Goal: Task Accomplishment & Management: Manage account settings

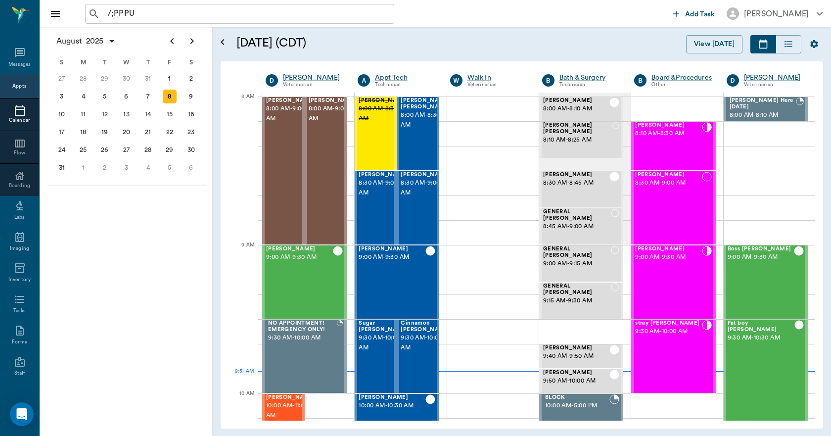
click at [158, 297] on div "August 2025 S M T W T F S 29 30 Jul 1 2 3 4 5 6 7 8 9 10 11 12 13 14 15 16 17 1…" at bounding box center [126, 231] width 173 height 408
click at [724, 44] on button "View [DATE]" at bounding box center [714, 44] width 56 height 18
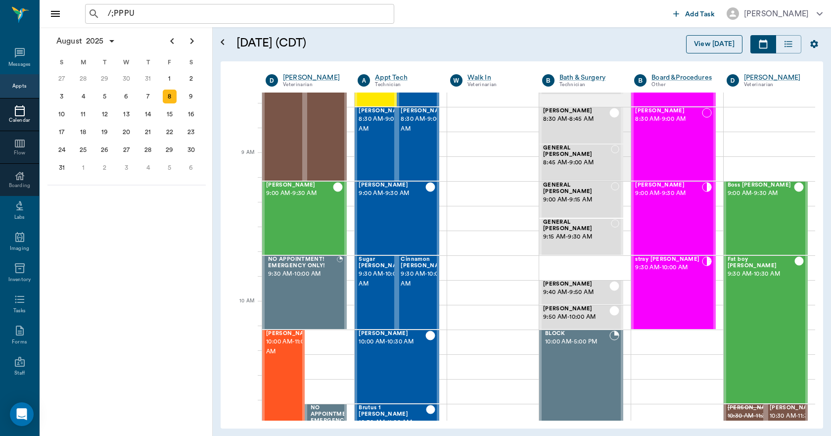
scroll to position [175, 0]
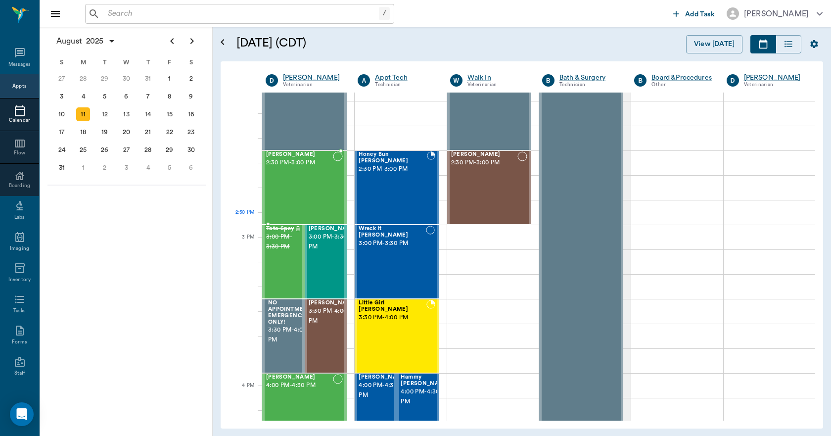
scroll to position [940, 0]
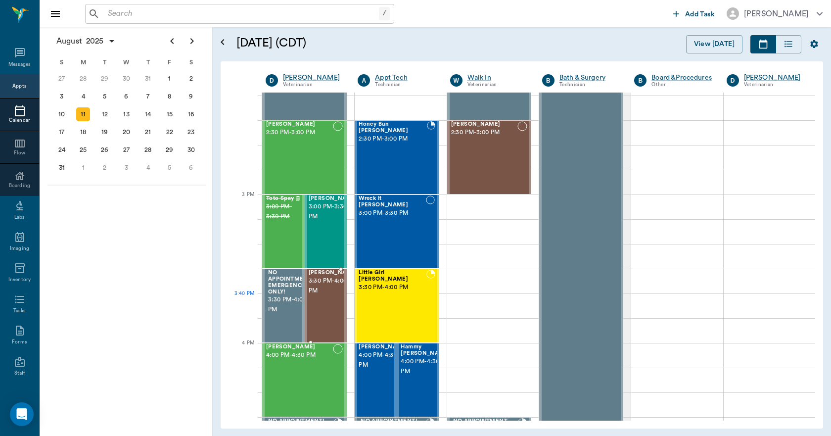
click at [326, 310] on div "[PERSON_NAME] 3:30 PM - 4:00 PM" at bounding box center [332, 305] width 49 height 72
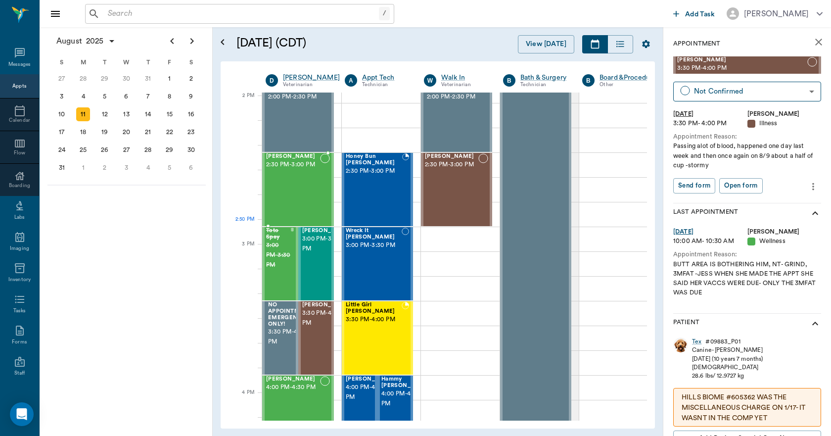
scroll to position [891, 0]
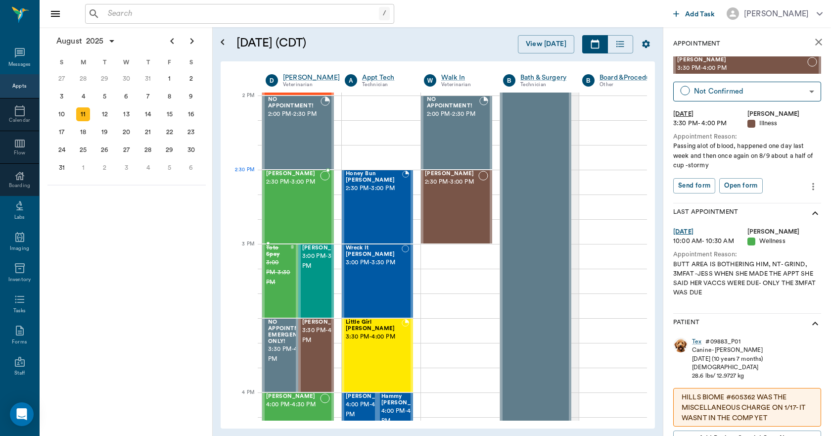
click at [296, 191] on div "Petunia [PERSON_NAME] 2:30 PM - 3:00 PM" at bounding box center [293, 207] width 54 height 72
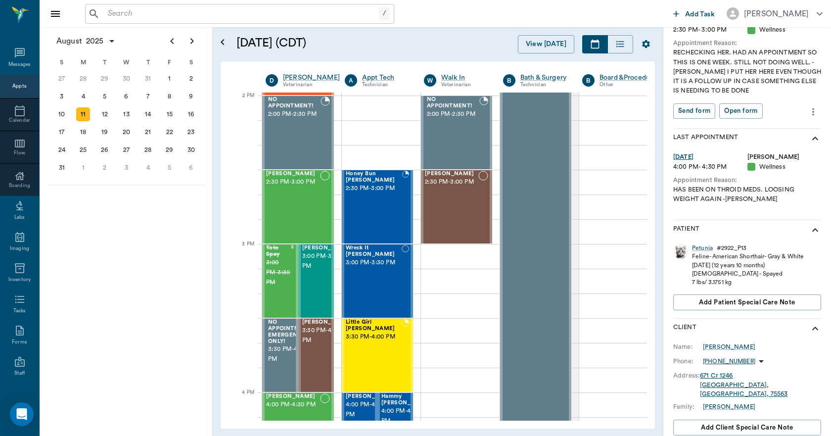
scroll to position [148, 0]
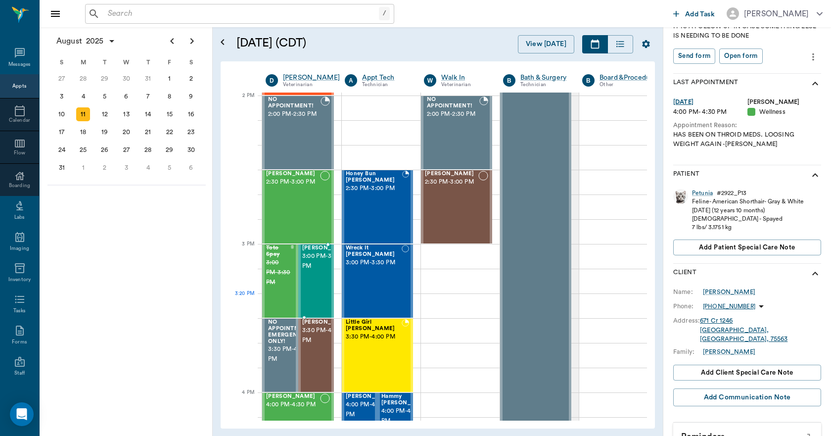
click at [315, 271] on span "3:00 PM - 3:30 PM" at bounding box center [326, 261] width 49 height 20
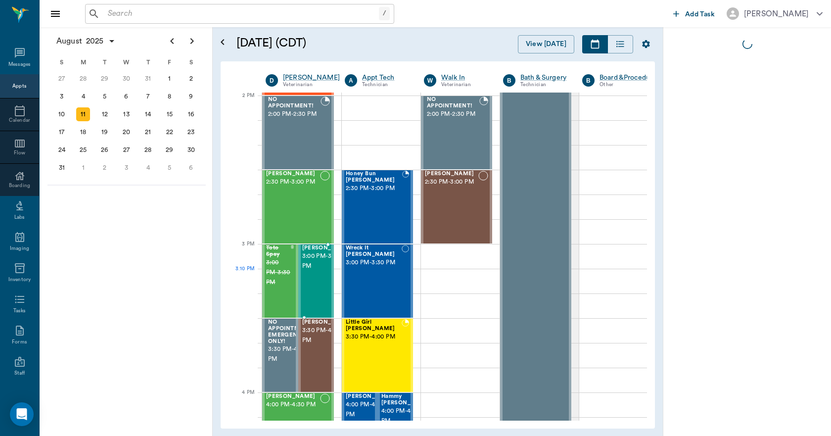
scroll to position [0, 0]
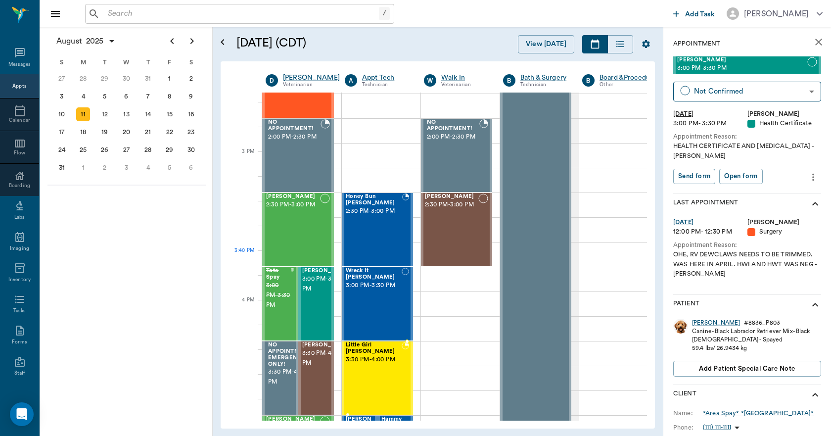
scroll to position [841, 0]
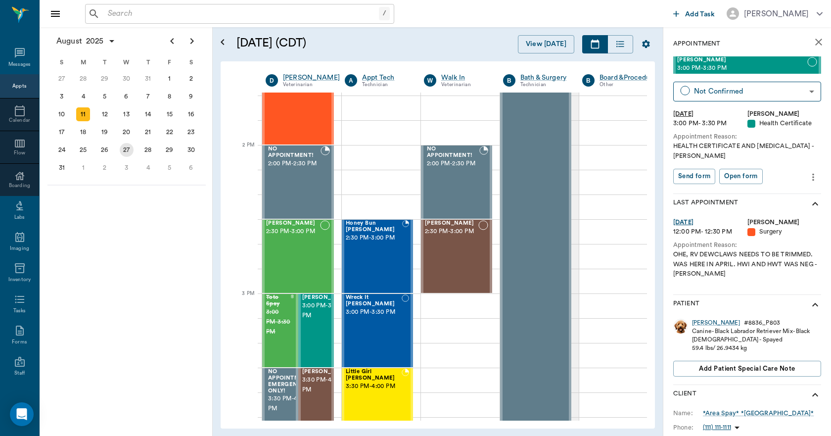
click at [123, 151] on div "27" at bounding box center [127, 150] width 14 height 14
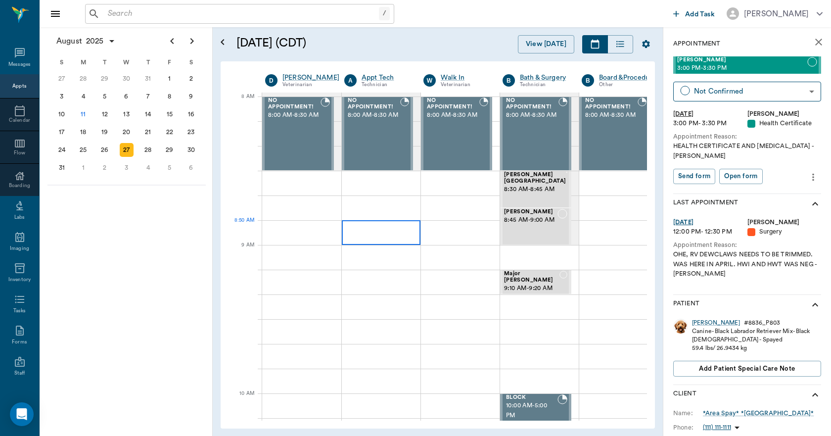
scroll to position [0, 0]
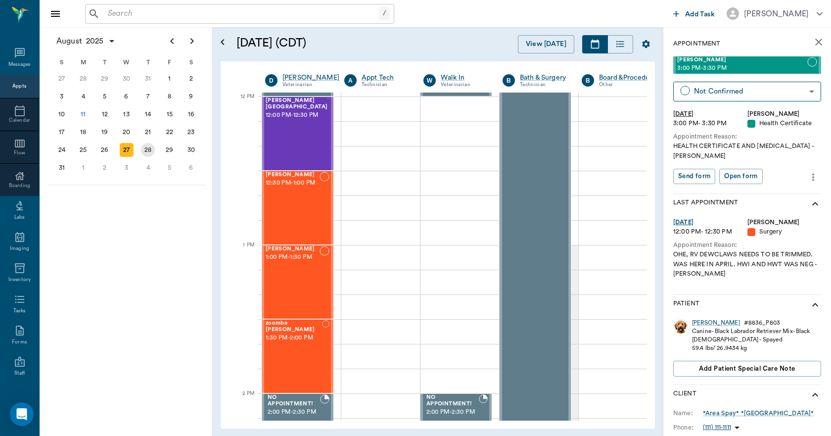
click at [141, 144] on div "28" at bounding box center [148, 150] width 22 height 18
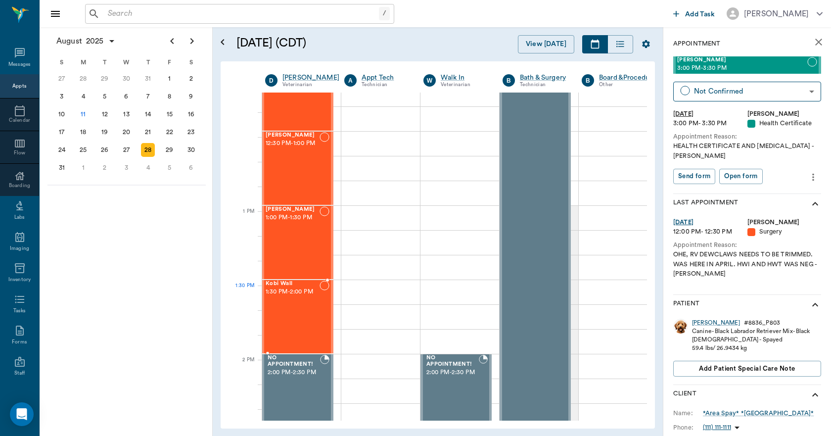
scroll to position [643, 0]
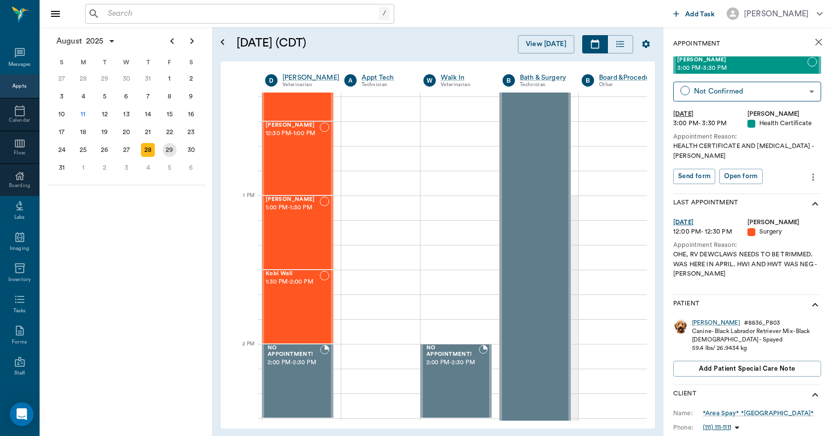
click at [170, 143] on div "29" at bounding box center [170, 150] width 14 height 14
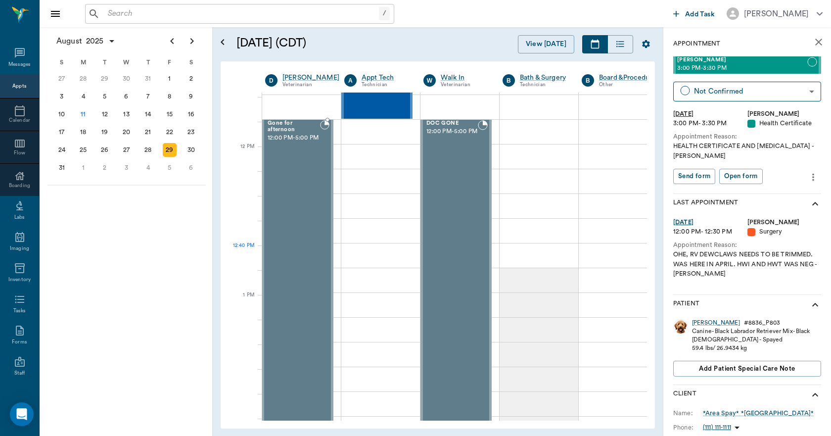
scroll to position [494, 0]
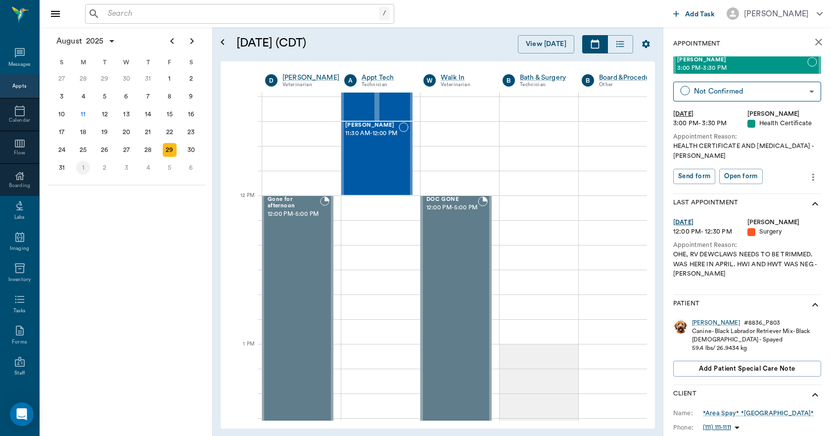
click at [80, 168] on div "1" at bounding box center [83, 168] width 14 height 14
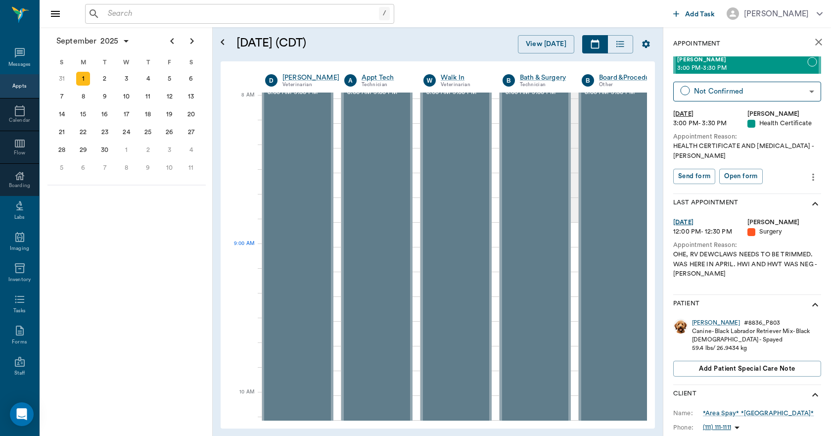
scroll to position [0, 0]
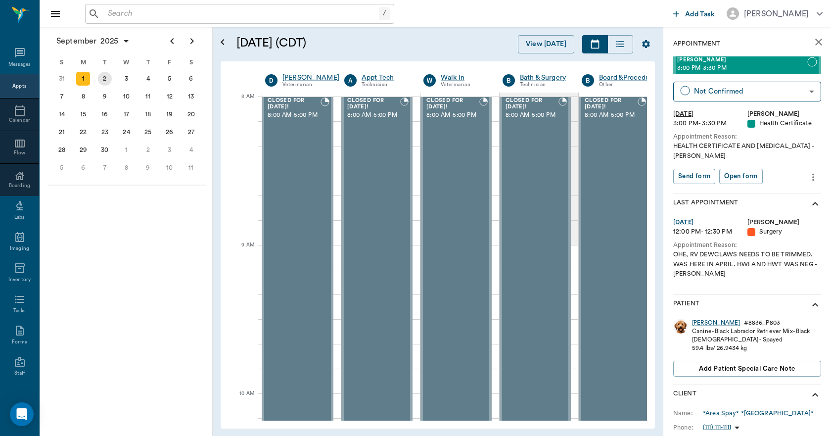
click at [104, 79] on div "2" at bounding box center [105, 79] width 14 height 14
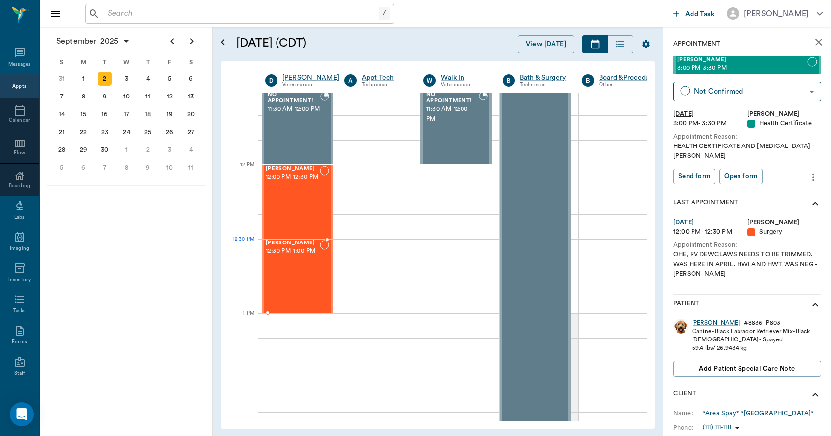
scroll to position [494, 0]
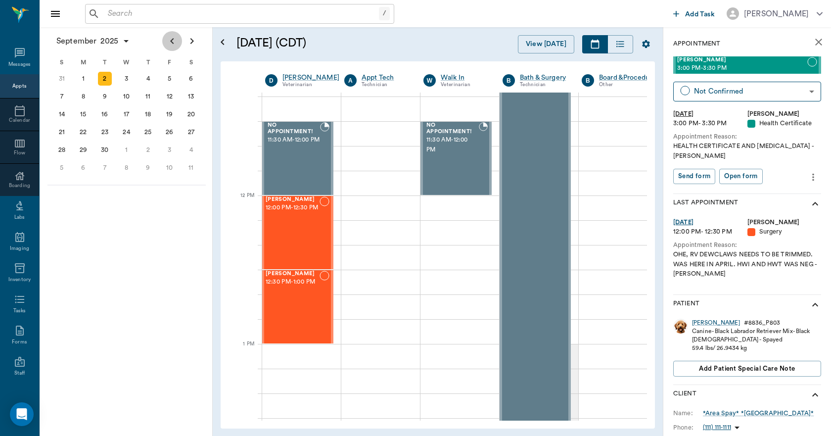
click at [173, 43] on icon "Previous page" at bounding box center [171, 41] width 3 height 6
drag, startPoint x: 101, startPoint y: 147, endPoint x: 106, endPoint y: 144, distance: 5.5
click at [101, 146] on div "26" at bounding box center [105, 150] width 14 height 14
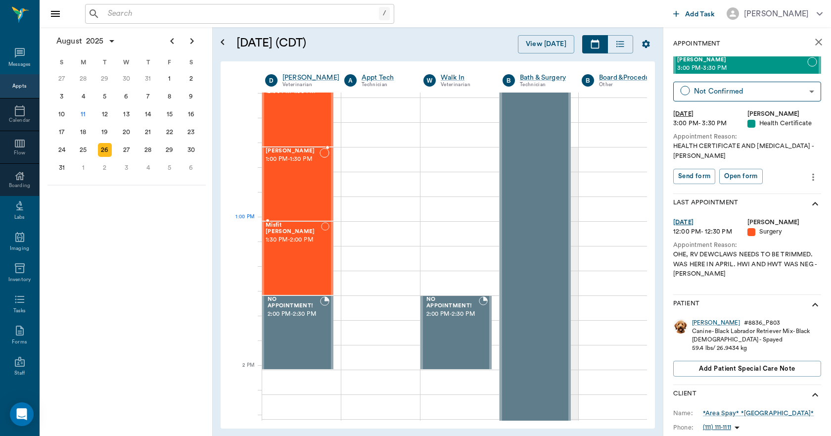
scroll to position [692, 0]
click at [84, 149] on div "25" at bounding box center [83, 150] width 14 height 14
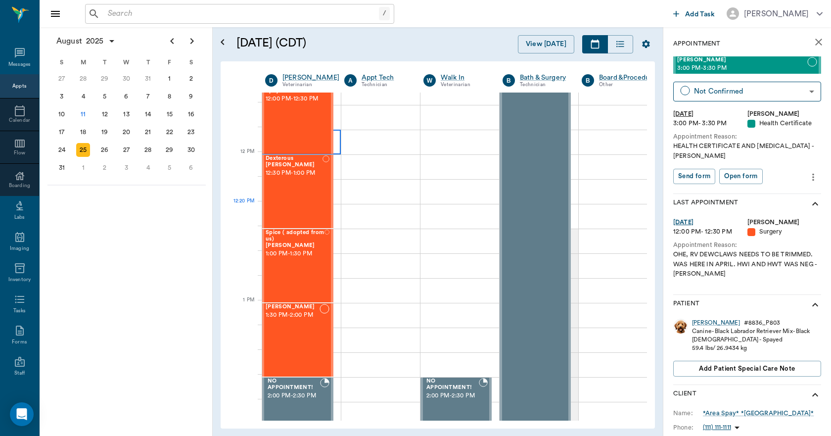
scroll to position [643, 0]
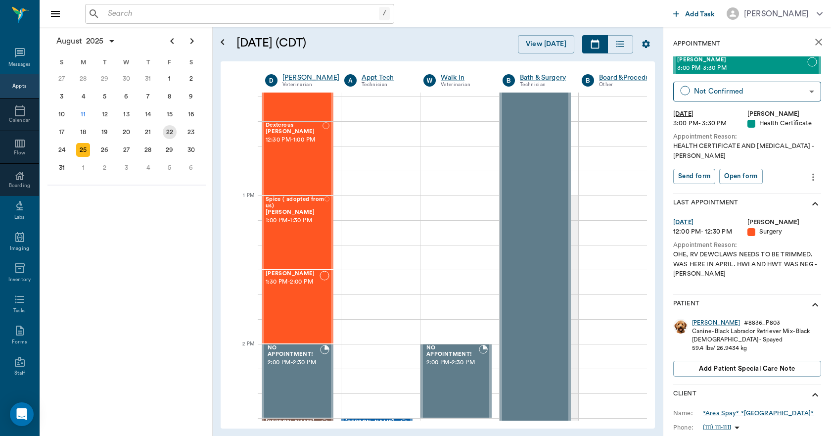
click at [174, 130] on div "22" at bounding box center [170, 132] width 14 height 14
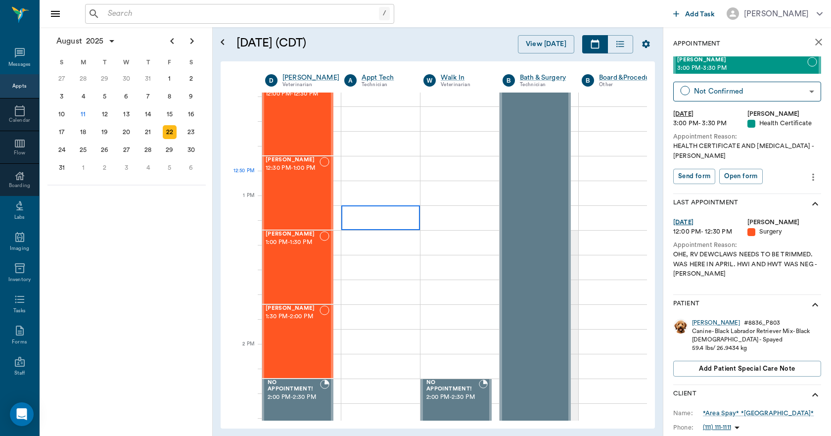
scroll to position [643, 0]
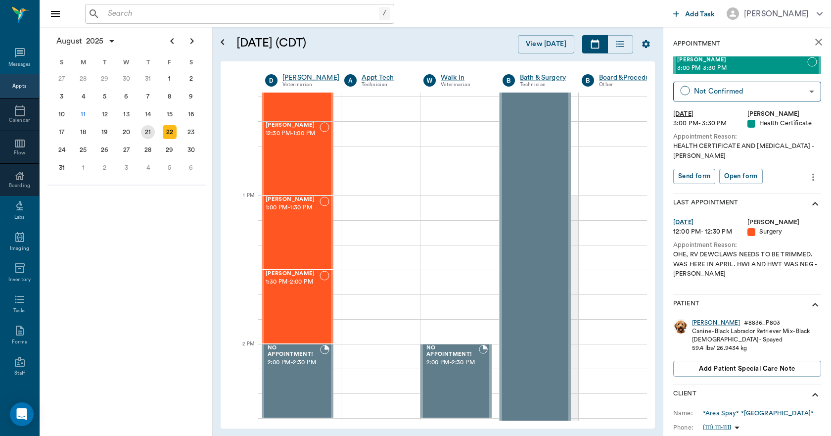
click at [146, 129] on div "21" at bounding box center [148, 132] width 14 height 14
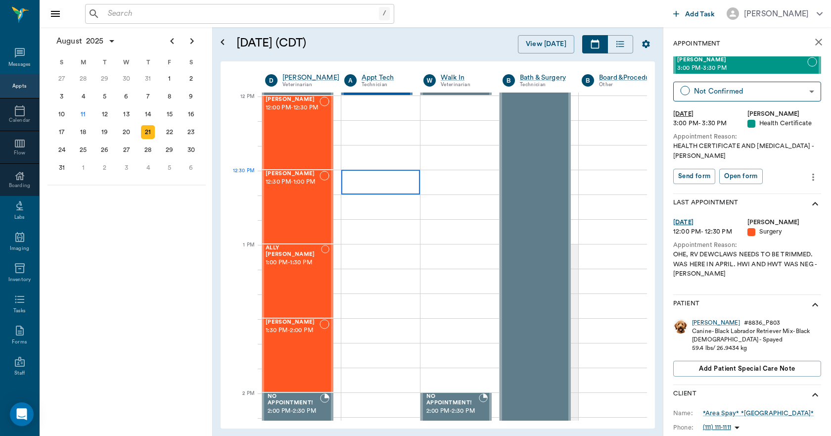
scroll to position [593, 0]
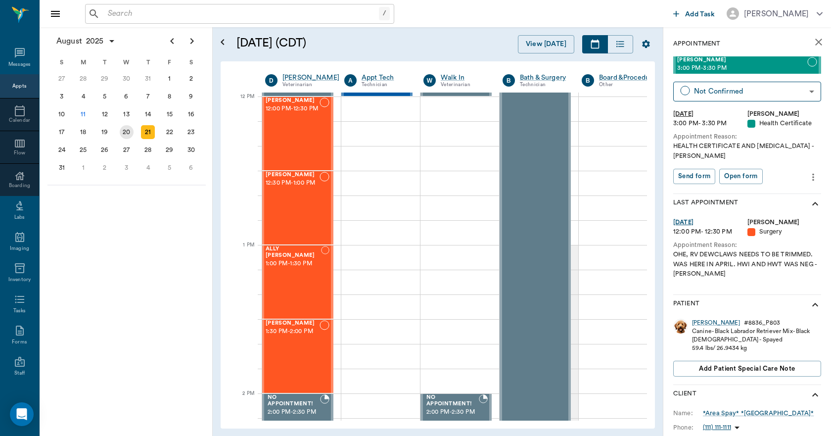
click at [125, 127] on div "20" at bounding box center [127, 132] width 14 height 14
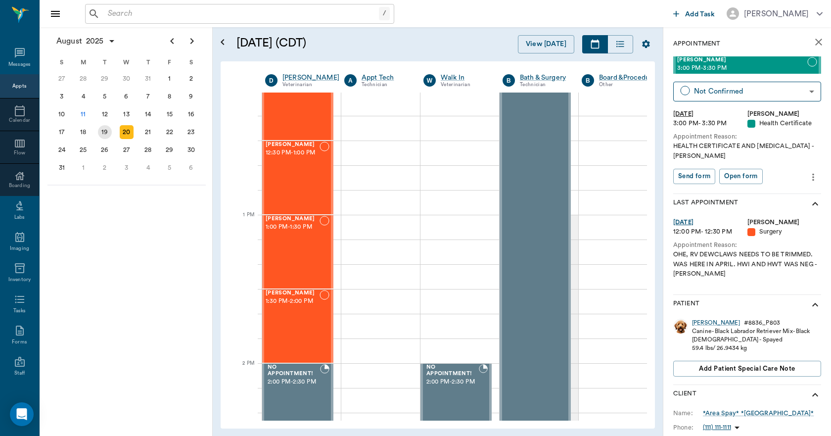
click at [105, 131] on div "19" at bounding box center [105, 132] width 14 height 14
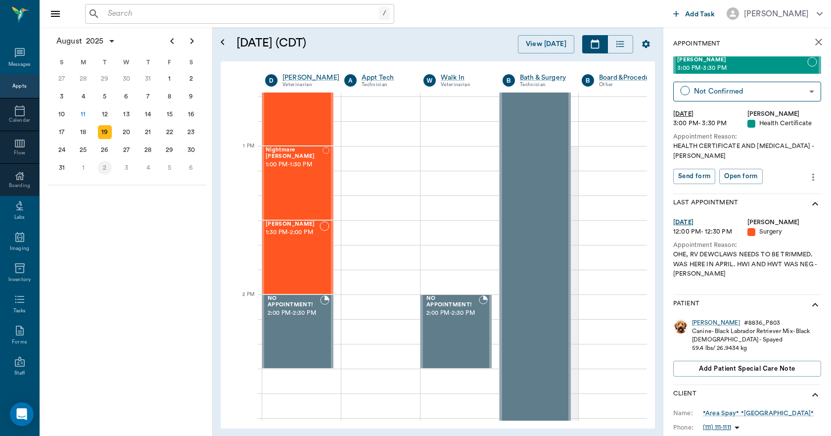
click at [107, 166] on div "2" at bounding box center [105, 168] width 14 height 14
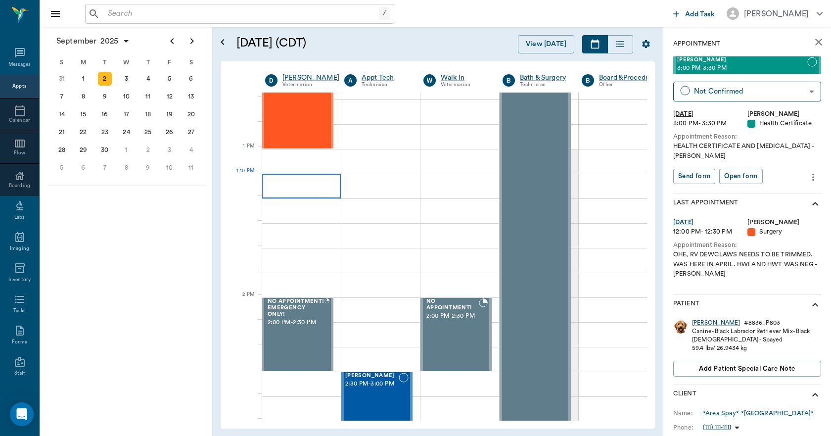
scroll to position [692, 0]
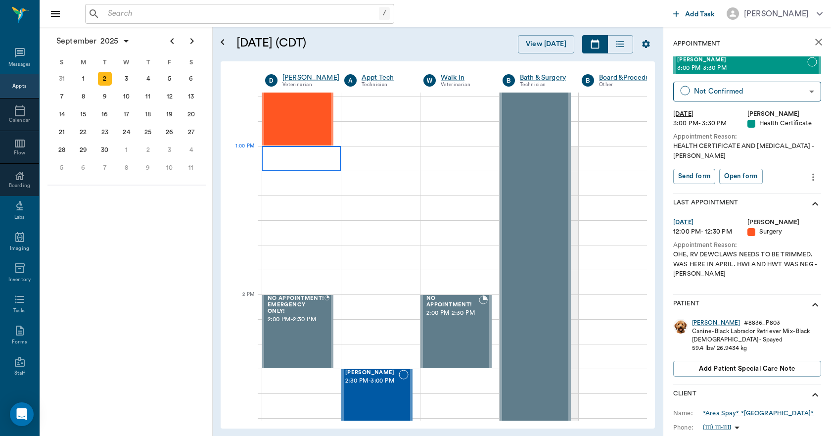
click at [294, 165] on div at bounding box center [301, 158] width 79 height 25
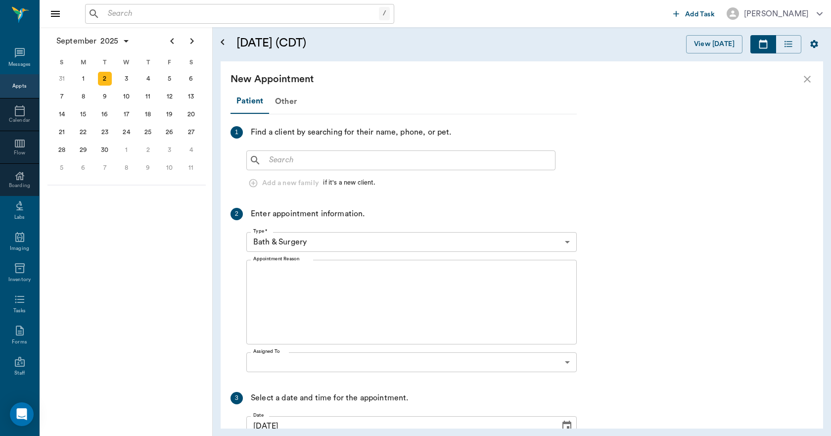
scroll to position [692, 0]
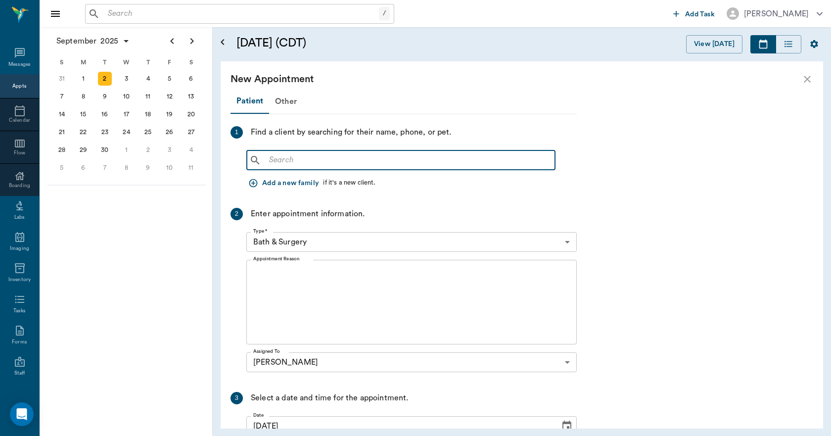
click at [293, 156] on input "text" at bounding box center [408, 160] width 286 height 14
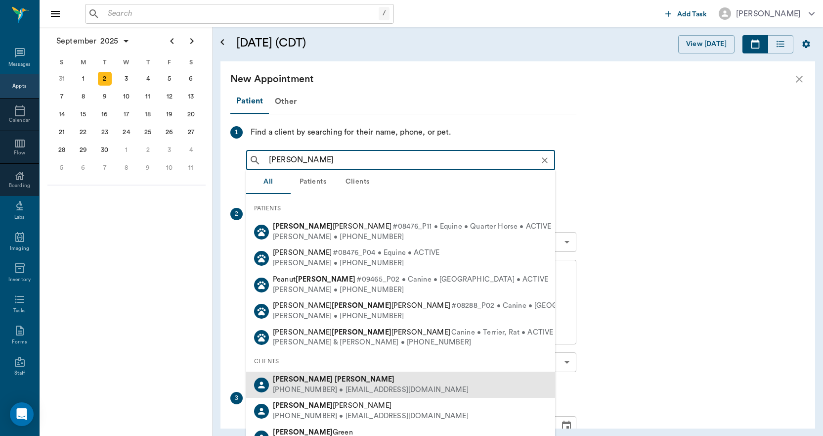
click at [345, 389] on div "[PHONE_NUMBER] • [EMAIL_ADDRESS][DOMAIN_NAME]" at bounding box center [371, 390] width 196 height 10
type input "[PERSON_NAME]"
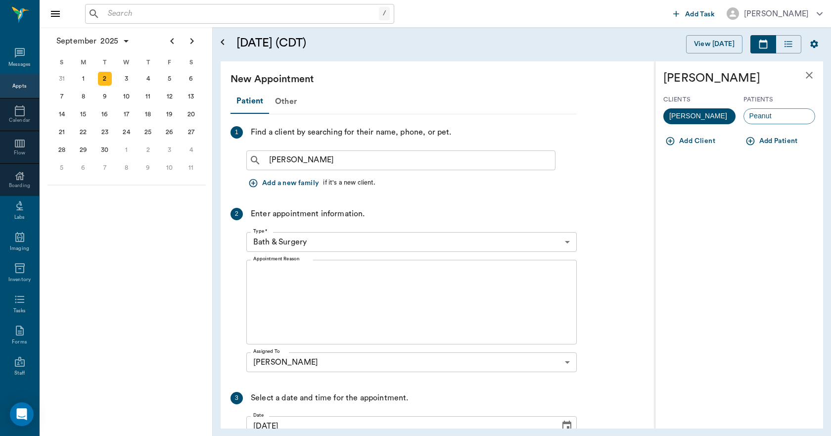
click at [766, 140] on button "Add Patient" at bounding box center [772, 141] width 58 height 18
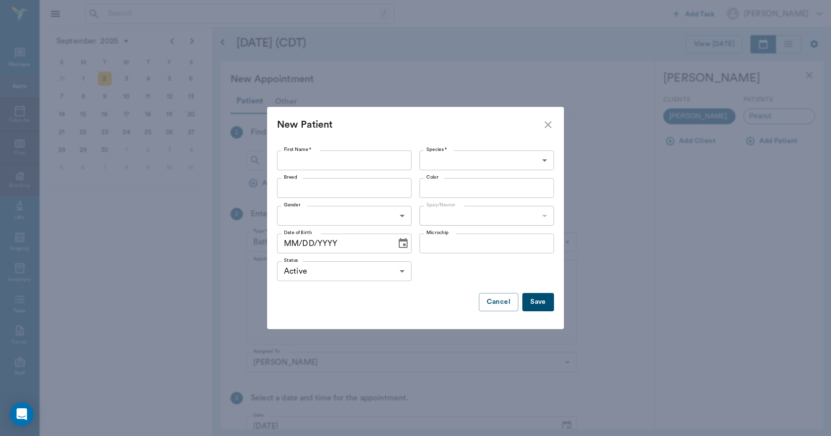
click at [351, 158] on input "First Name *" at bounding box center [344, 160] width 134 height 20
type input "[PERSON_NAME]"
click at [441, 154] on body "/ ​ Add Task [PERSON_NAME] Nectar Messages Appts Calendar Flow Boarding Labs Im…" at bounding box center [415, 218] width 831 height 436
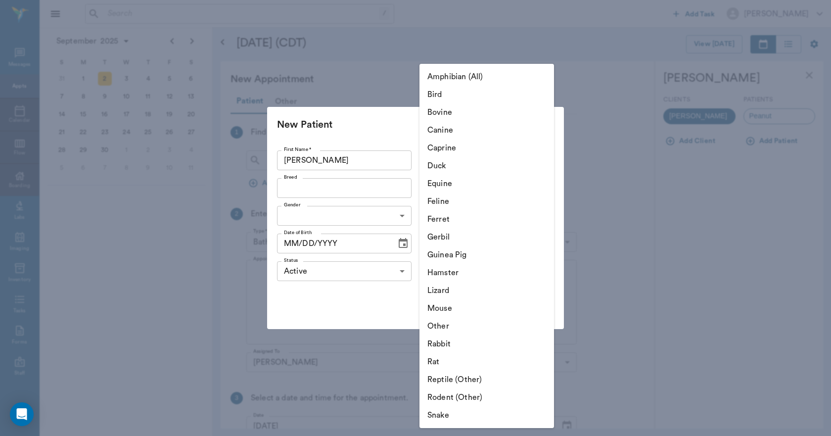
click at [448, 132] on li "Canine" at bounding box center [486, 130] width 134 height 18
type input "Canine"
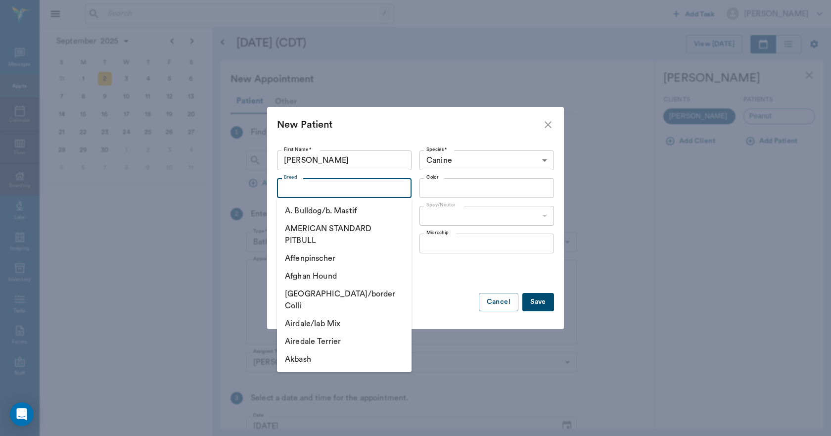
click at [348, 189] on input "Breed" at bounding box center [336, 188] width 112 height 14
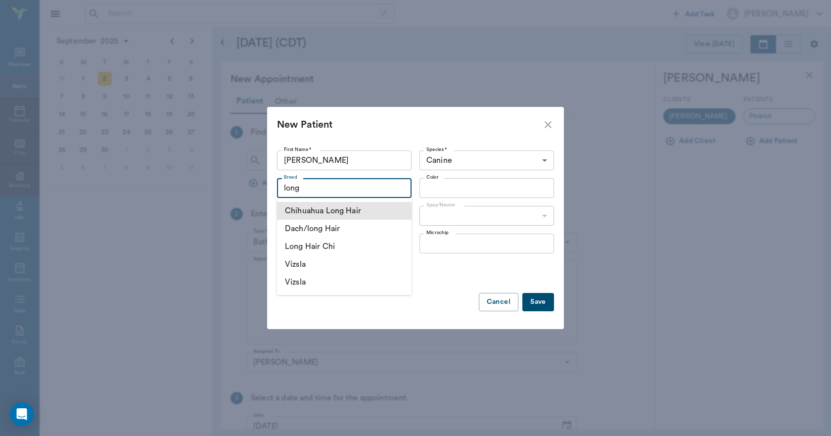
drag, startPoint x: 346, startPoint y: 211, endPoint x: 380, endPoint y: 188, distance: 40.7
click at [346, 210] on li "Chihuahua Long Hair" at bounding box center [344, 211] width 134 height 18
type input "Chihuahua Long Hair"
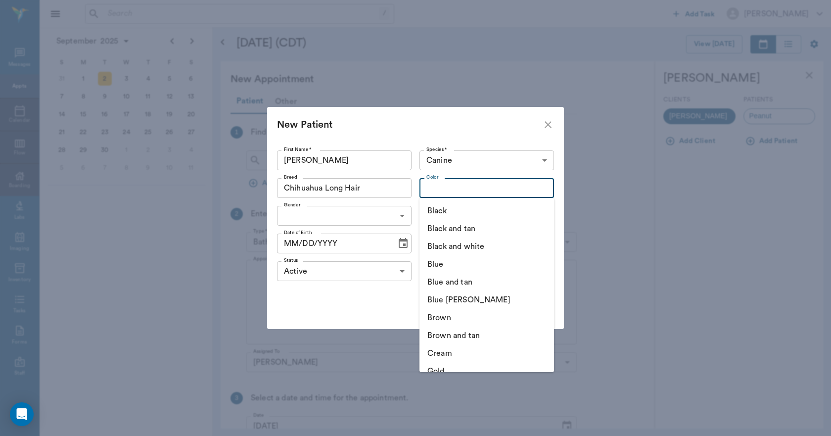
click at [431, 185] on input "Color" at bounding box center [478, 188] width 112 height 14
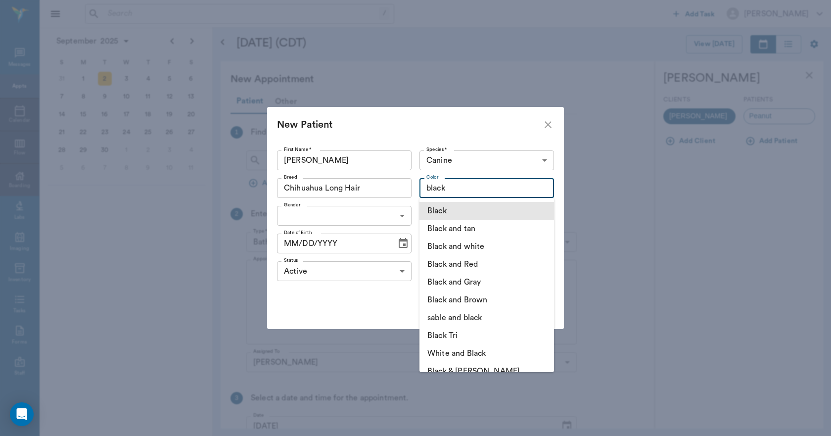
click at [437, 203] on li "Black" at bounding box center [486, 211] width 134 height 18
type input "Black"
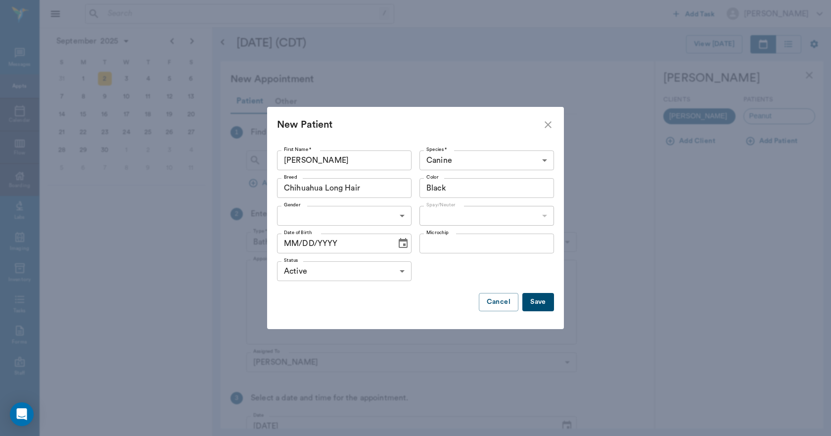
click at [381, 220] on body "/ ​ Add Task [PERSON_NAME] Nectar Messages Appts Calendar Flow Boarding Labs Im…" at bounding box center [415, 218] width 831 height 436
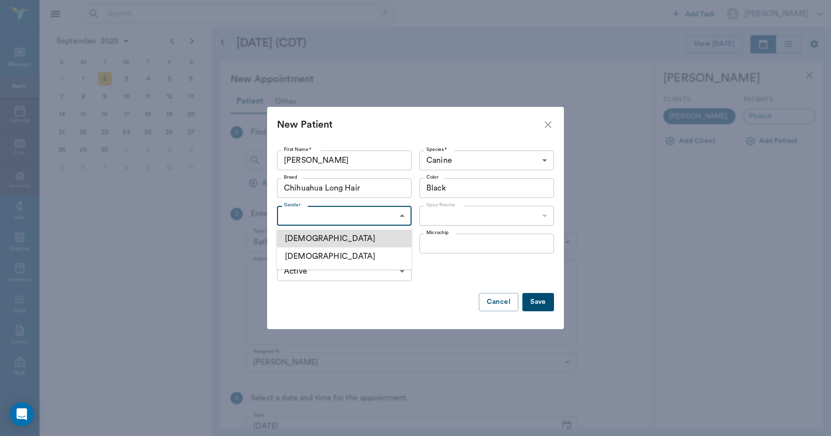
click at [343, 257] on li "[DEMOGRAPHIC_DATA]" at bounding box center [344, 256] width 134 height 18
type input "[DEMOGRAPHIC_DATA]"
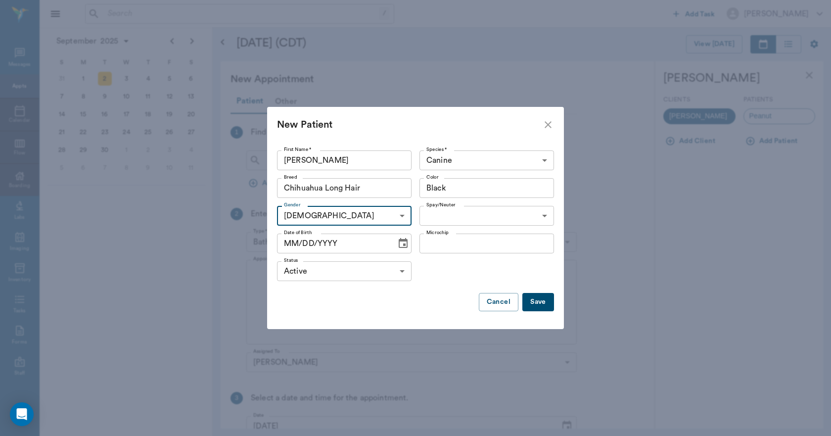
click at [438, 213] on body "/ ​ Add Task [PERSON_NAME] Nectar Messages Appts Calendar Flow Boarding Labs Im…" at bounding box center [415, 218] width 831 height 436
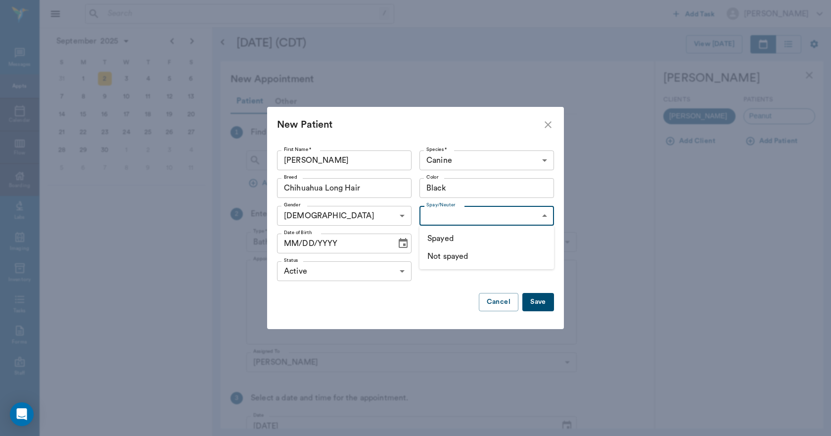
click at [441, 256] on li "Not spayed" at bounding box center [486, 256] width 134 height 18
type input "false"
click at [402, 240] on icon "Choose date" at bounding box center [402, 243] width 9 height 10
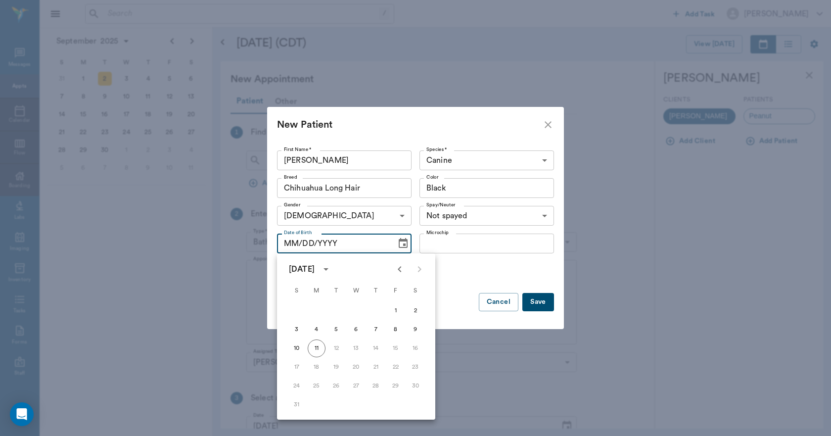
click at [332, 266] on icon "calendar view is open, switch to year view" at bounding box center [326, 269] width 12 height 12
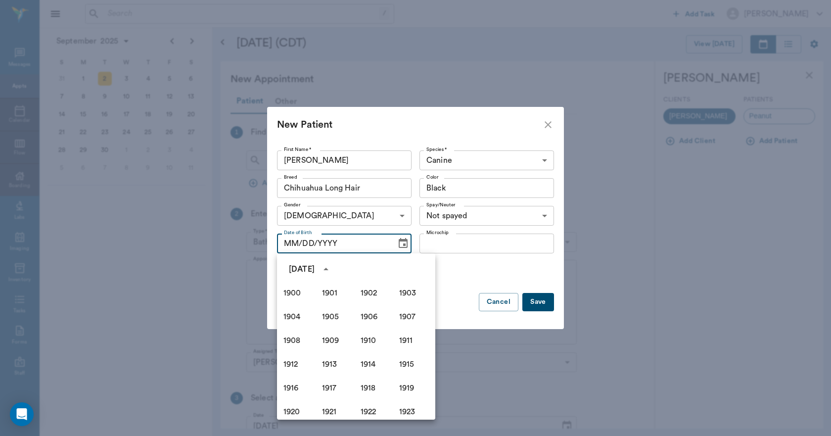
scroll to position [678, 0]
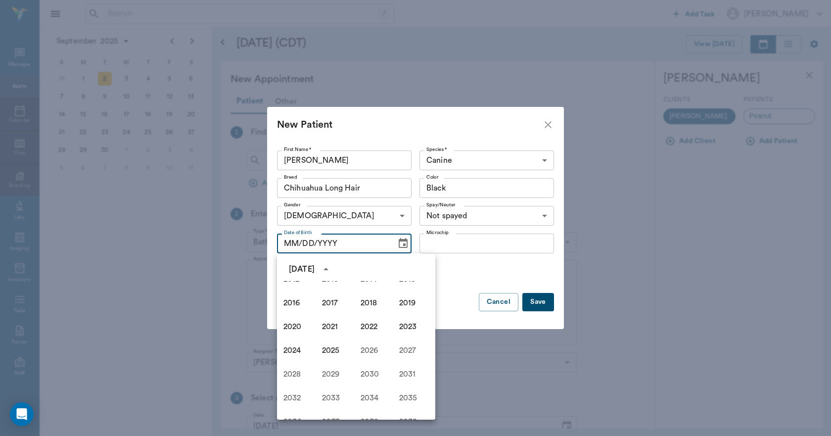
click at [560, 349] on div "New Patient First Name * [PERSON_NAME] First Name * Species * Canine Canine Spe…" at bounding box center [415, 218] width 831 height 436
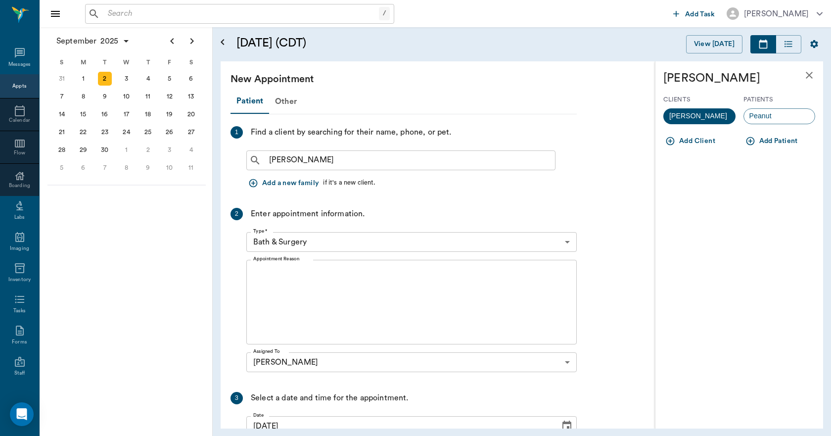
click at [763, 132] on button "Add Patient" at bounding box center [772, 141] width 58 height 18
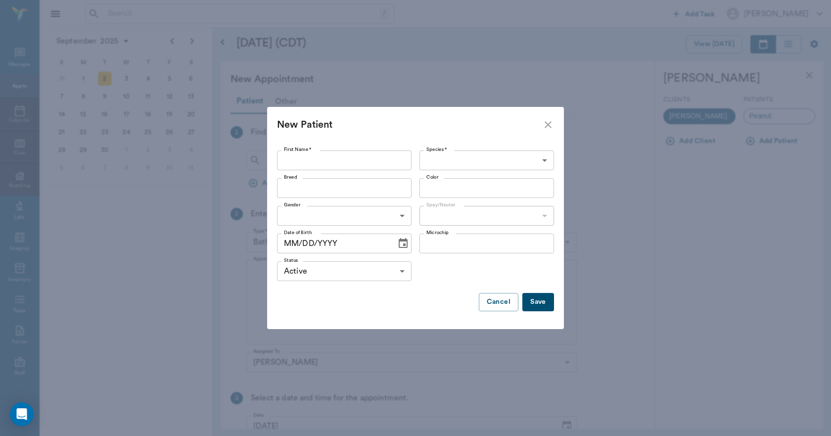
click at [359, 165] on input "First Name *" at bounding box center [344, 160] width 134 height 20
type input "[PERSON_NAME]"
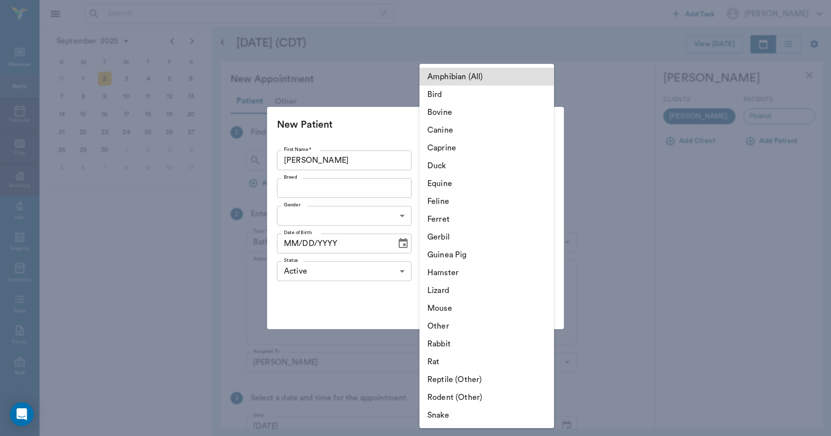
click at [452, 162] on body "/ ​ Add Task [PERSON_NAME] Nectar Messages Appts Calendar Flow Boarding Labs Im…" at bounding box center [415, 218] width 831 height 436
click at [455, 130] on li "Canine" at bounding box center [486, 130] width 134 height 18
type input "Canine"
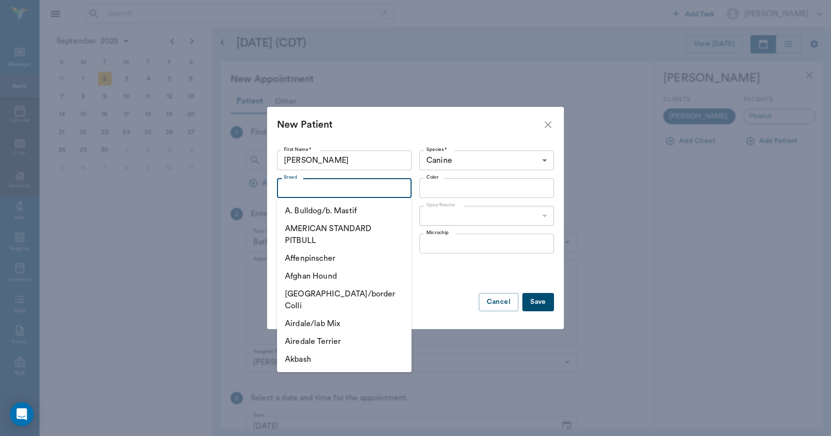
click at [334, 192] on input "Breed" at bounding box center [336, 188] width 112 height 14
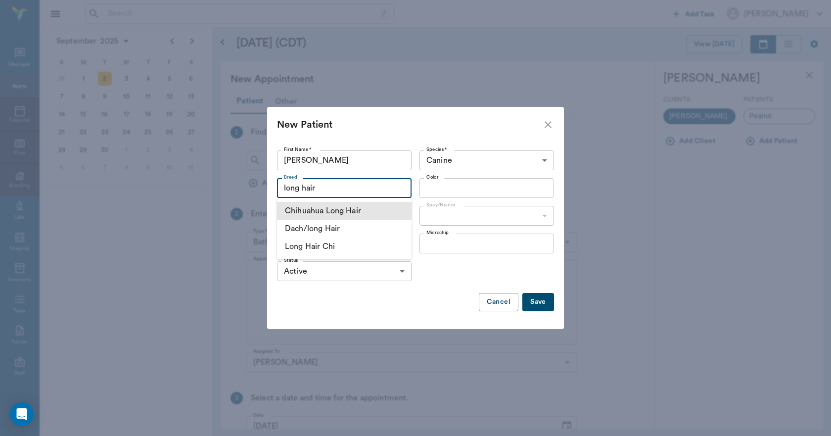
click at [332, 206] on li "Chihuahua Long Hair" at bounding box center [344, 211] width 134 height 18
type input "Chihuahua Long Hair"
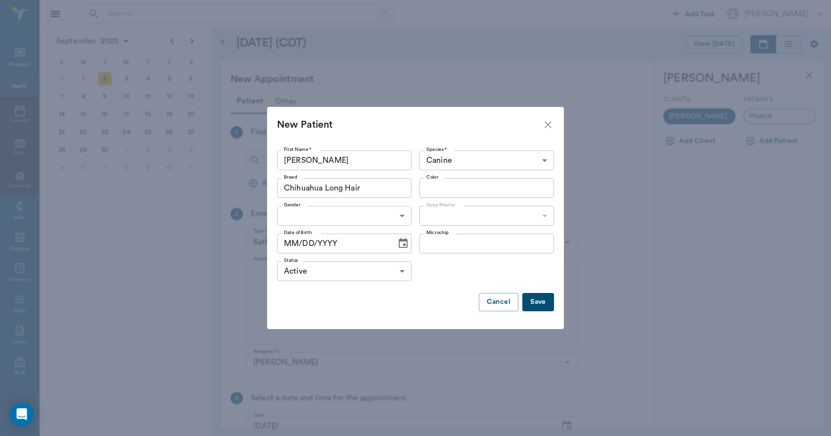
click at [444, 173] on div "Species * Canine Canine Species *" at bounding box center [484, 160] width 138 height 28
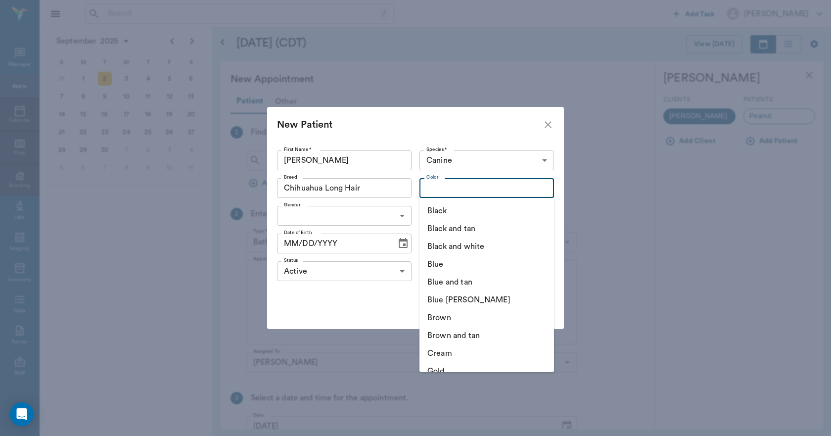
click at [423, 194] on input "Color" at bounding box center [478, 188] width 112 height 14
click at [443, 214] on li "Black" at bounding box center [486, 211] width 134 height 18
type input "Black"
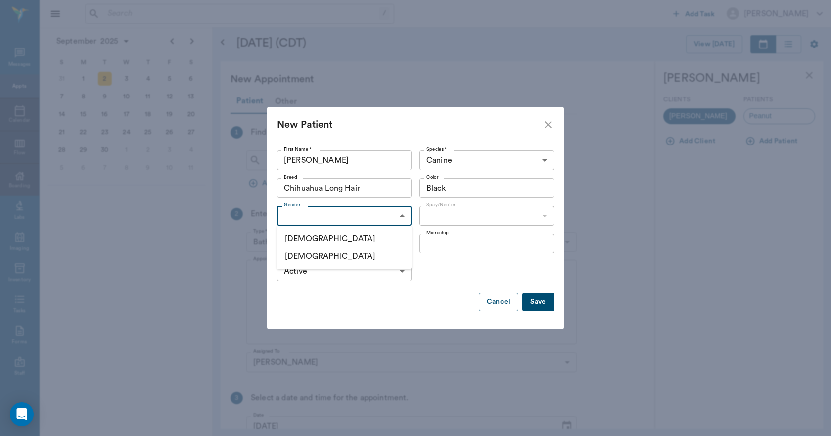
click at [379, 217] on body "/ ​ Add Task [PERSON_NAME] Nectar Messages Appts Calendar Flow Boarding Labs Im…" at bounding box center [415, 218] width 831 height 436
click at [350, 259] on li "[DEMOGRAPHIC_DATA]" at bounding box center [344, 256] width 134 height 18
type input "[DEMOGRAPHIC_DATA]"
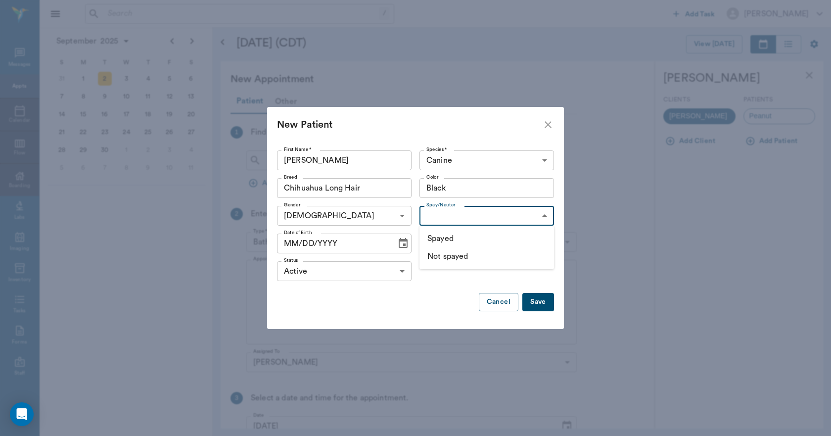
click at [433, 212] on body "/ ​ Add Task [PERSON_NAME] Nectar Messages Appts Calendar Flow Boarding Labs Im…" at bounding box center [415, 218] width 831 height 436
click at [449, 258] on li "Not spayed" at bounding box center [486, 256] width 134 height 18
type input "false"
click at [536, 304] on button "Save" at bounding box center [538, 302] width 32 height 18
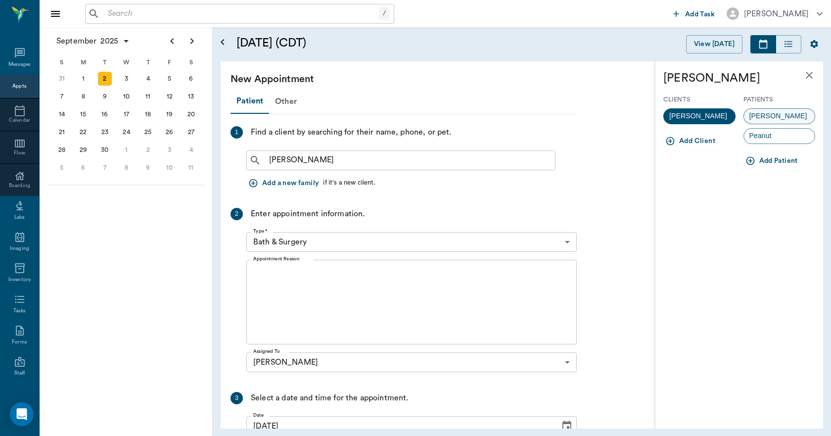
click at [770, 115] on span "[PERSON_NAME]" at bounding box center [778, 116] width 69 height 10
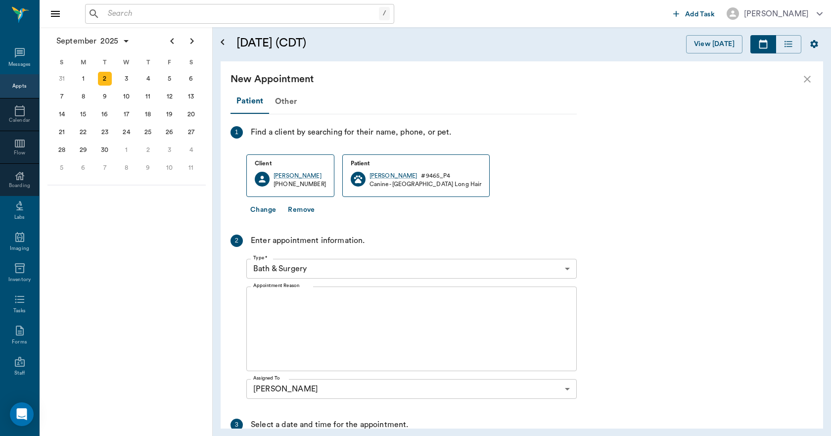
click at [392, 265] on body "/ ​ Add Task [PERSON_NAME] Nectar Messages Appts Calendar Flow Boarding Labs Im…" at bounding box center [415, 218] width 831 height 436
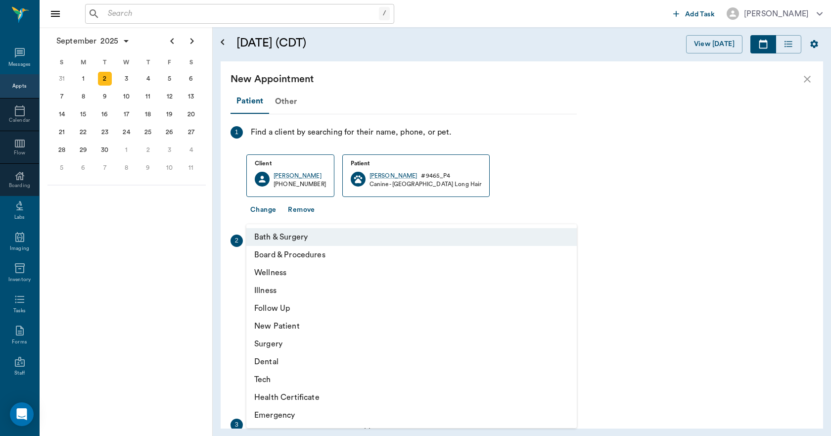
click at [281, 347] on li "Surgery" at bounding box center [411, 344] width 330 height 18
type input "65d2be4f46e3a538d89b8c18"
type input "01:30 PM"
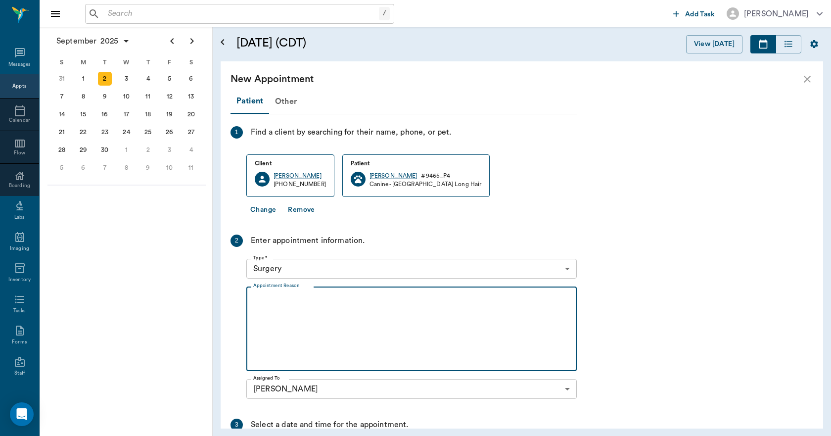
click at [309, 316] on textarea "Appointment Reason" at bounding box center [411, 329] width 316 height 68
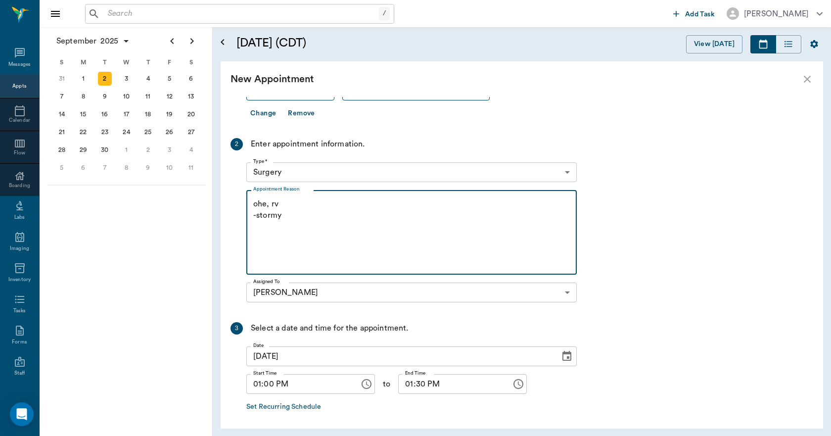
scroll to position [136, 0]
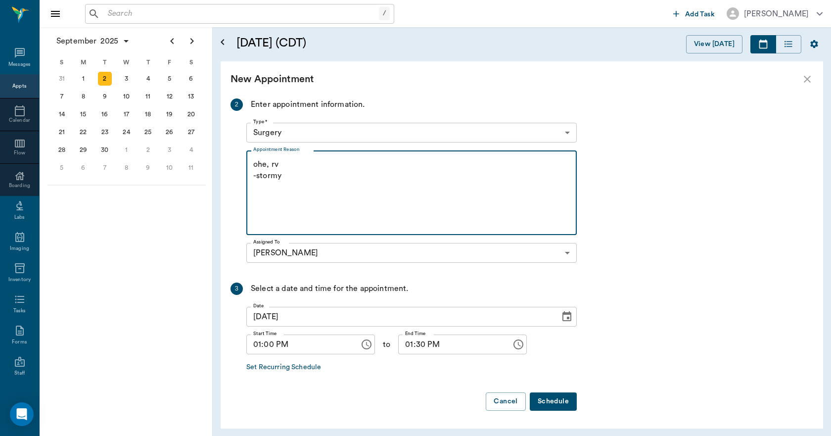
type textarea "ohe, rv -stormy"
click at [565, 397] on button "Schedule" at bounding box center [552, 401] width 47 height 18
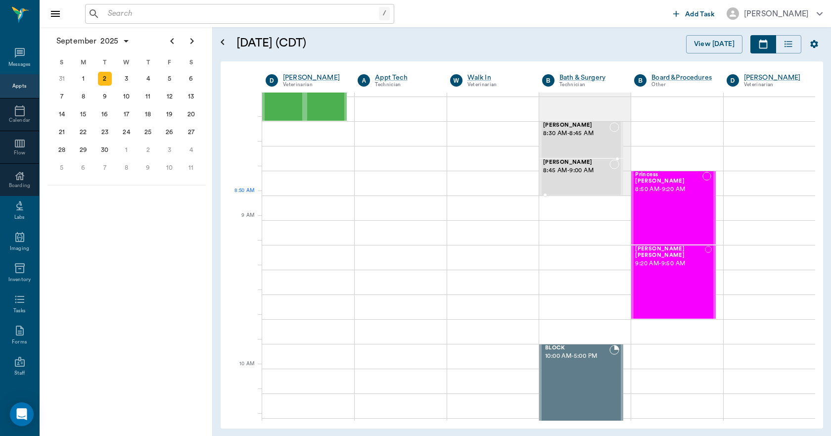
scroll to position [0, 0]
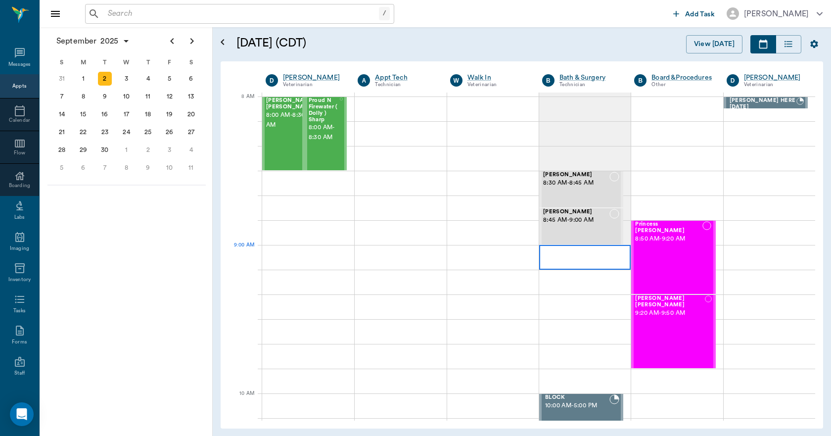
click at [575, 262] on div at bounding box center [584, 257] width 91 height 25
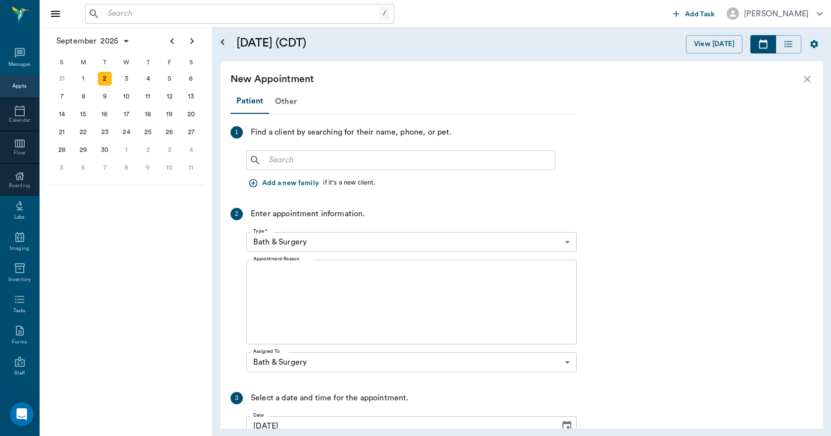
click at [321, 153] on input "text" at bounding box center [408, 160] width 286 height 14
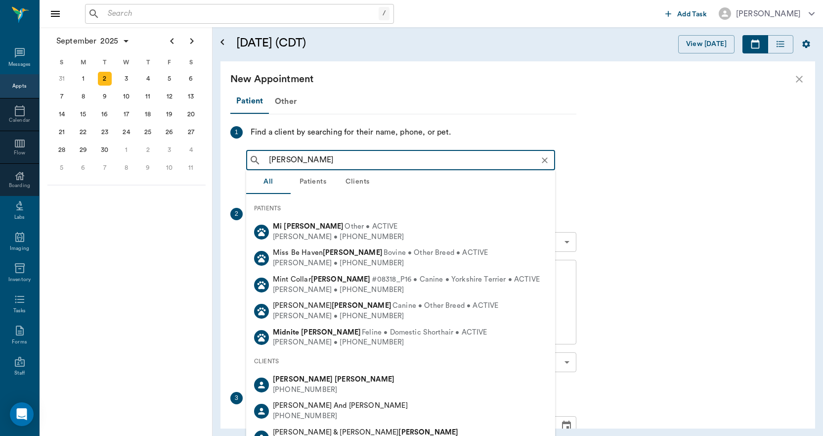
type input "[PERSON_NAME]"
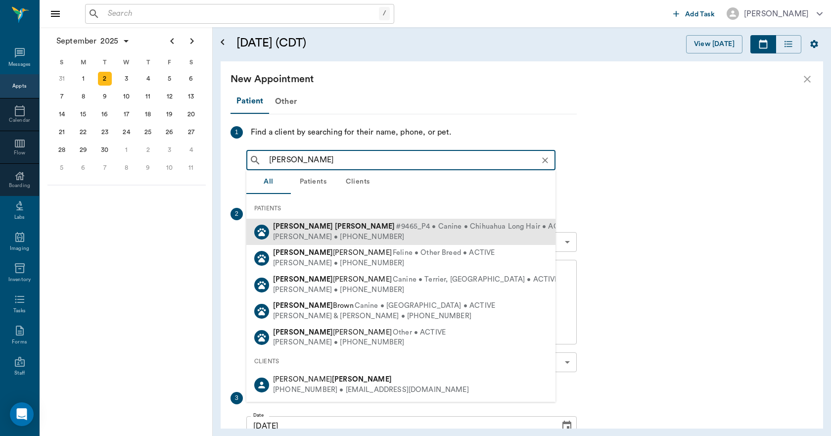
click at [335, 225] on b "[PERSON_NAME]" at bounding box center [365, 225] width 60 height 7
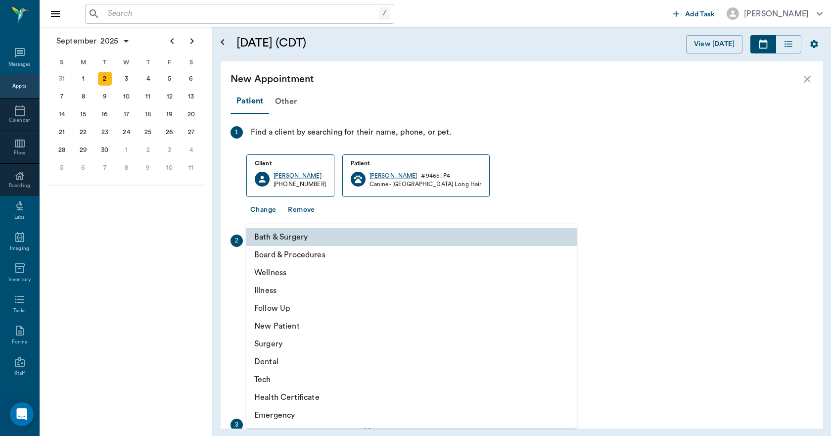
click at [372, 265] on body "/ ​ Add Task [PERSON_NAME] Nectar Messages Appts Calendar Flow Boarding Labs Im…" at bounding box center [415, 218] width 831 height 436
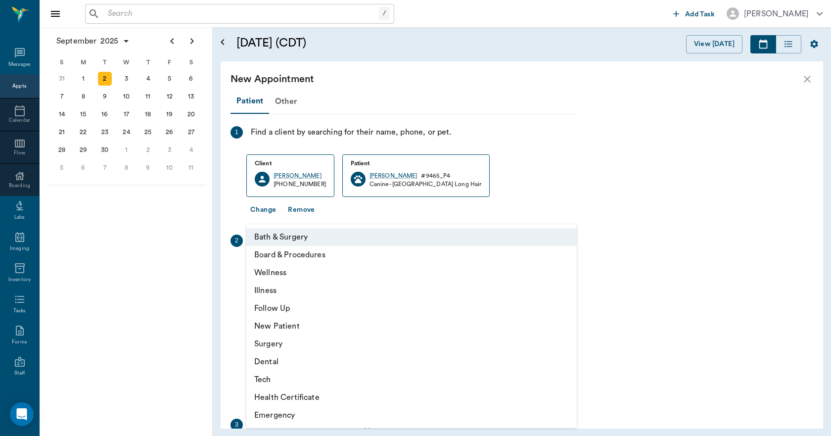
click at [293, 241] on li "Bath & Surgery" at bounding box center [411, 237] width 330 height 18
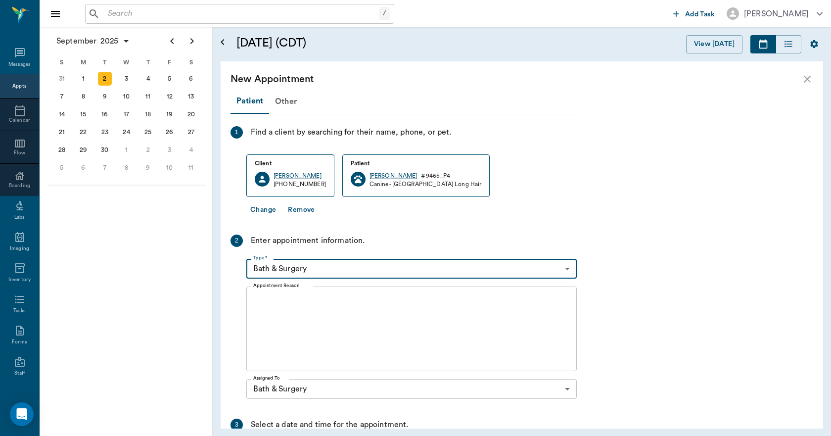
drag, startPoint x: 293, startPoint y: 335, endPoint x: 308, endPoint y: 334, distance: 15.3
click at [294, 334] on textarea "Appointment Reason" at bounding box center [411, 329] width 316 height 68
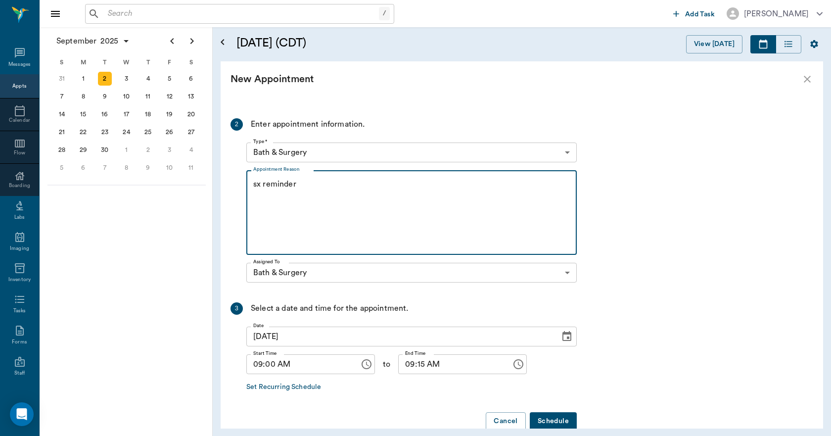
scroll to position [136, 0]
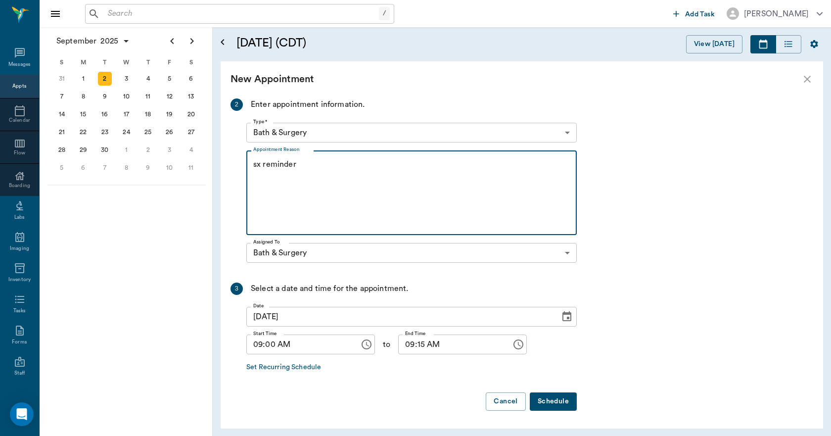
type textarea "sx reminder"
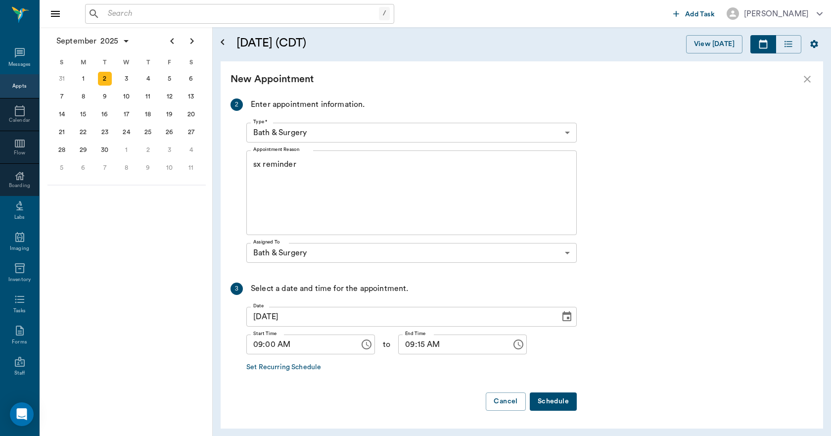
click at [555, 402] on button "Schedule" at bounding box center [552, 401] width 47 height 18
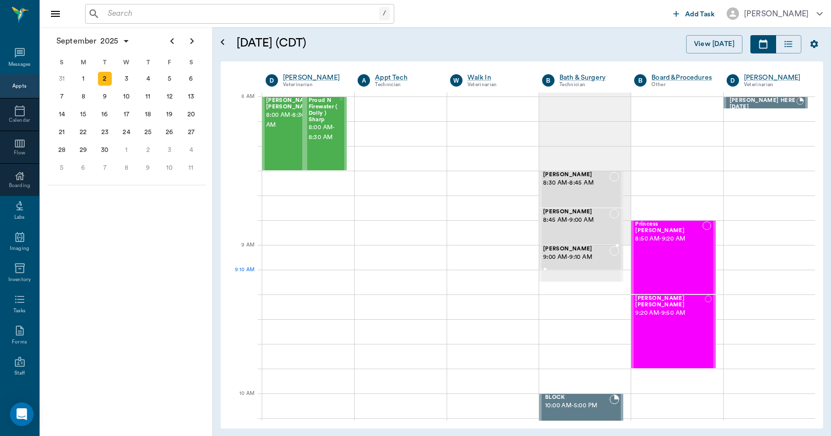
drag, startPoint x: 542, startPoint y: 280, endPoint x: 539, endPoint y: 271, distance: 9.2
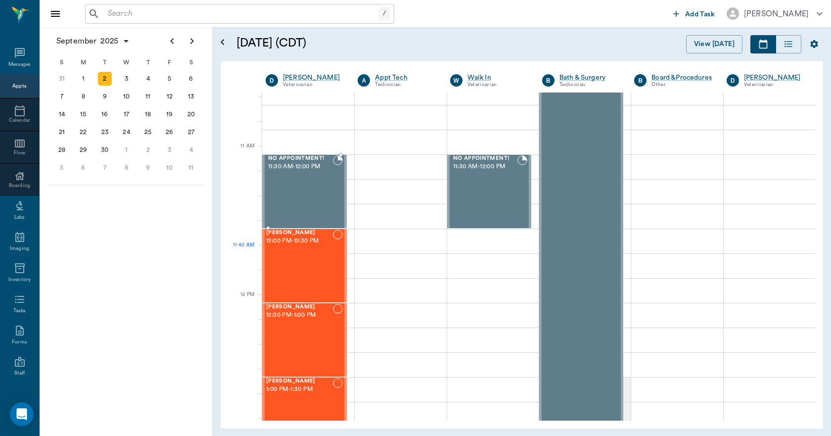
scroll to position [593, 0]
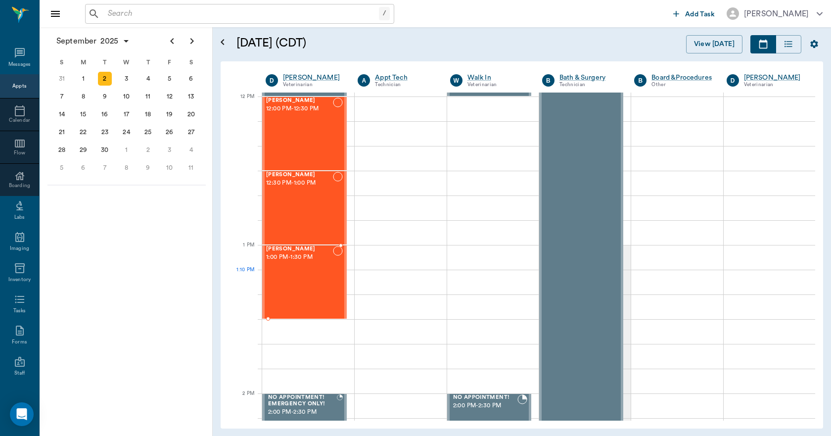
click at [324, 285] on div "[PERSON_NAME] 1:00 PM - 1:30 PM" at bounding box center [299, 282] width 67 height 72
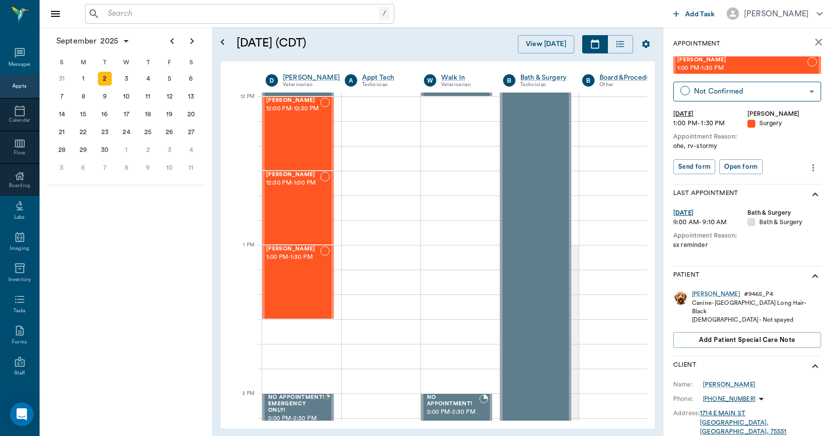
click at [807, 173] on icon "more" at bounding box center [812, 168] width 11 height 12
click at [773, 186] on span "Edit appointment" at bounding box center [763, 184] width 83 height 10
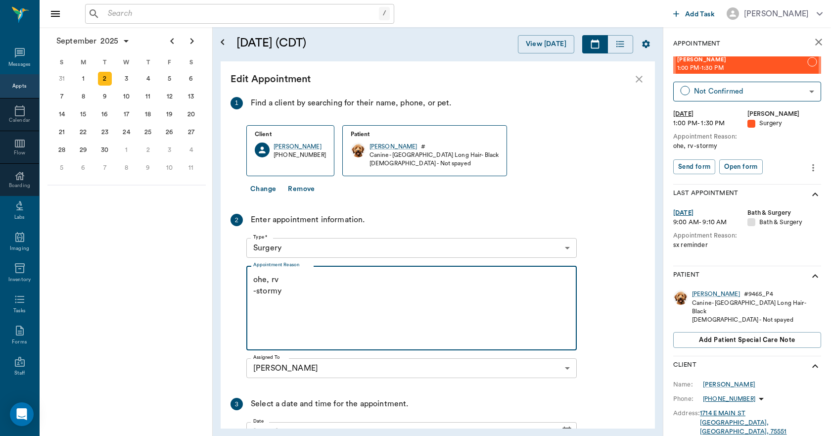
click at [382, 285] on textarea "ohe, rv -stormy" at bounding box center [411, 308] width 316 height 68
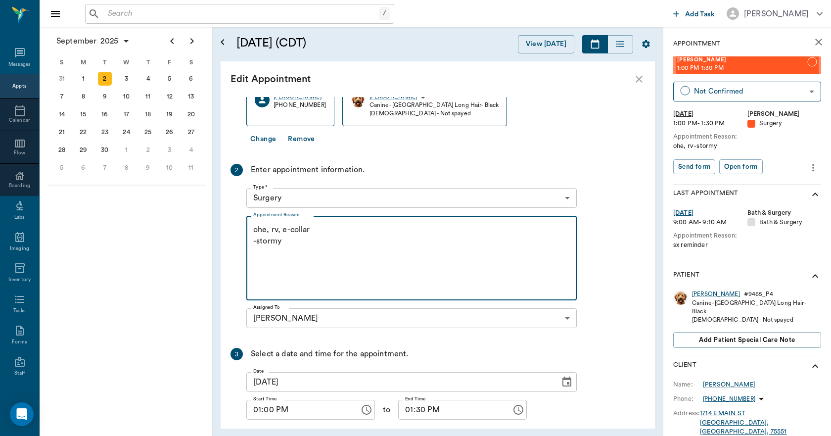
scroll to position [97, 0]
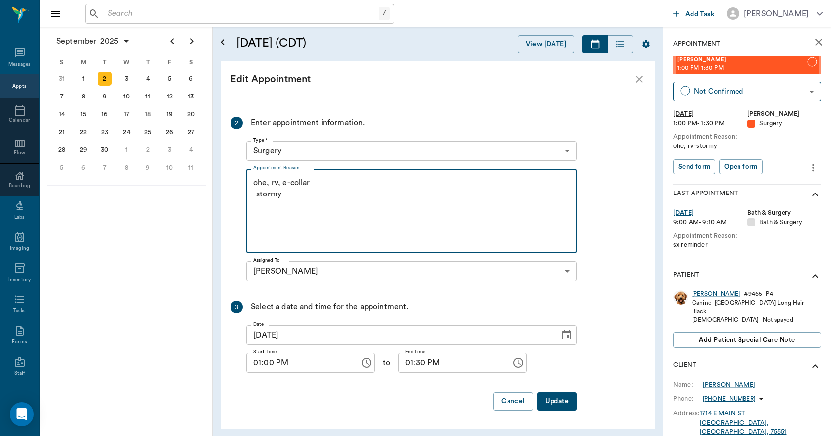
type textarea "ohe, rv, e-collar -stormy"
click at [573, 402] on button "Update" at bounding box center [557, 401] width 40 height 18
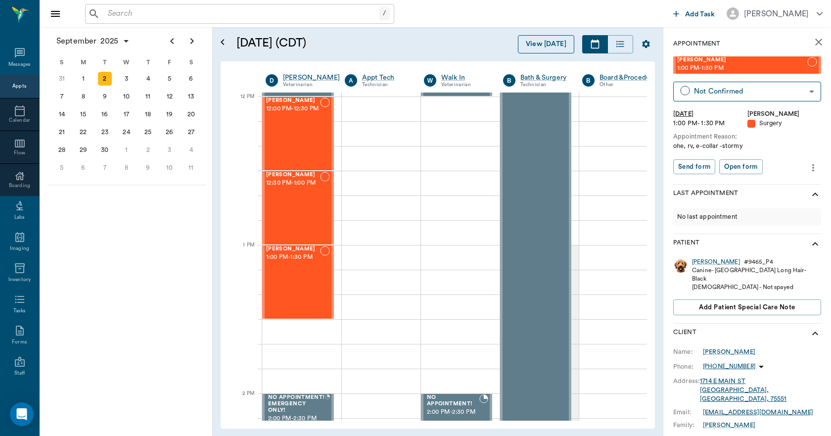
click at [535, 36] on button "View [DATE]" at bounding box center [546, 44] width 56 height 18
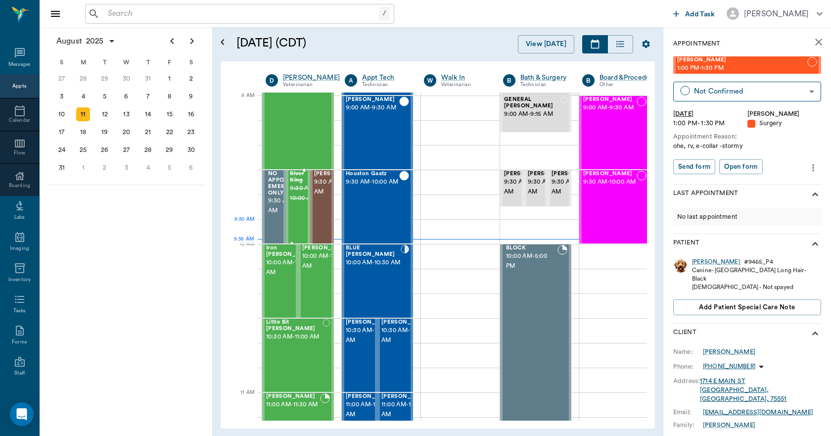
scroll to position [149, 0]
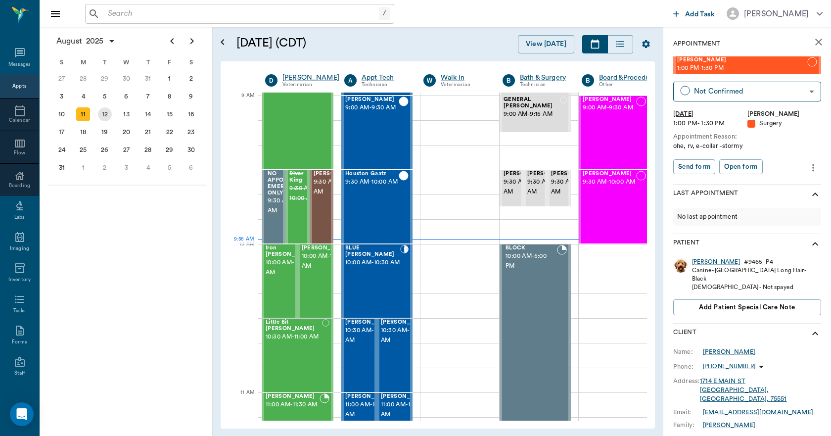
click at [103, 111] on div "12" at bounding box center [105, 114] width 14 height 14
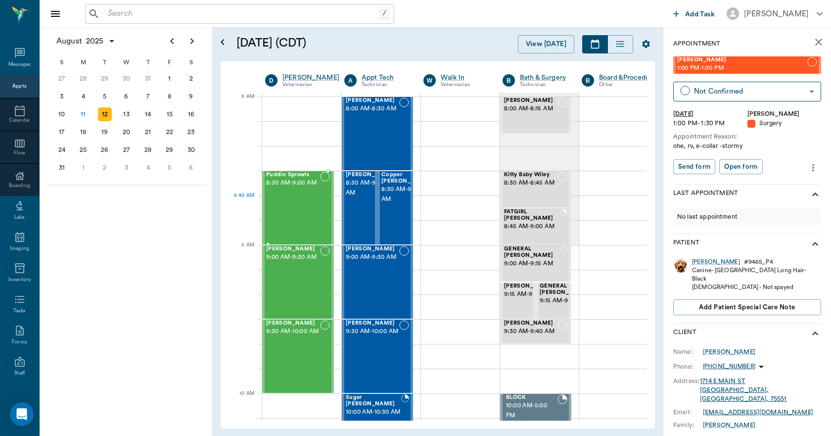
scroll to position [0, 0]
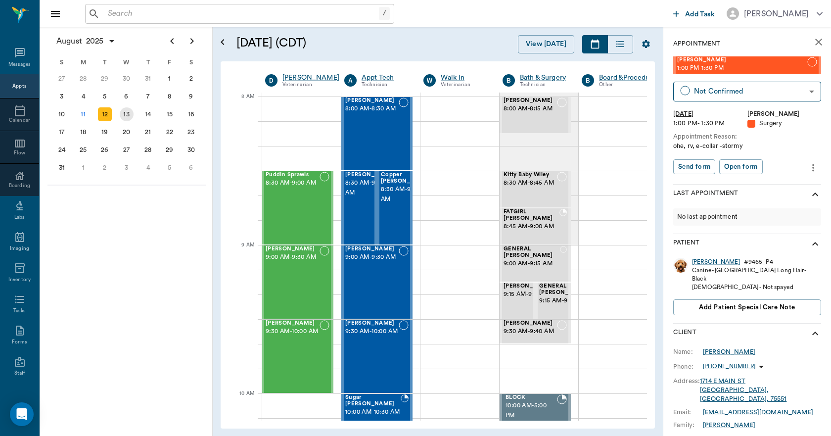
click at [126, 114] on div "13" at bounding box center [127, 114] width 14 height 14
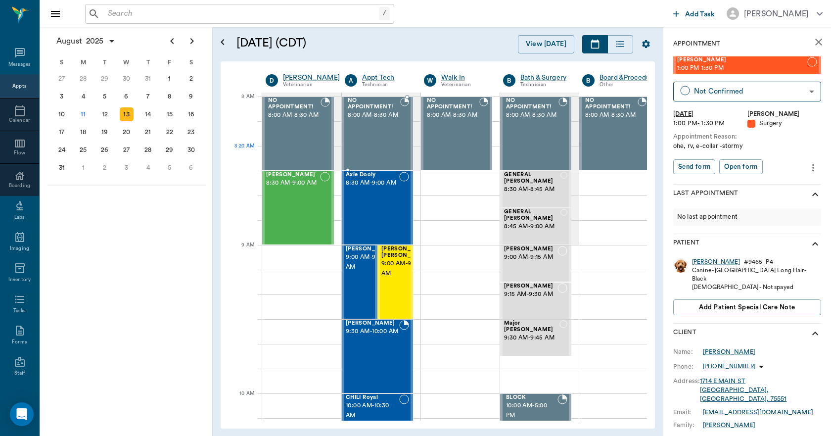
scroll to position [0, 0]
click at [105, 117] on div "12" at bounding box center [105, 114] width 14 height 14
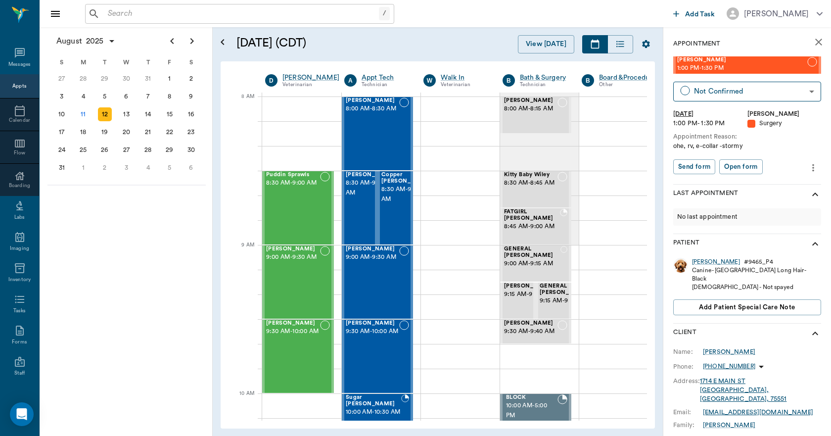
scroll to position [0, 0]
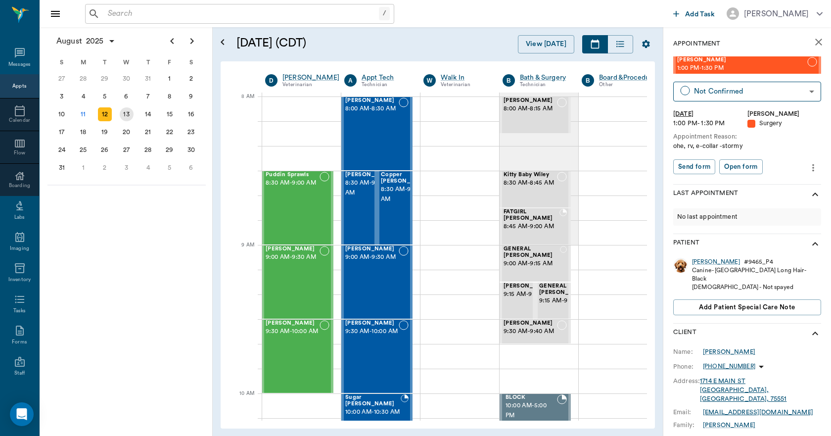
click at [125, 116] on div "13" at bounding box center [127, 114] width 14 height 14
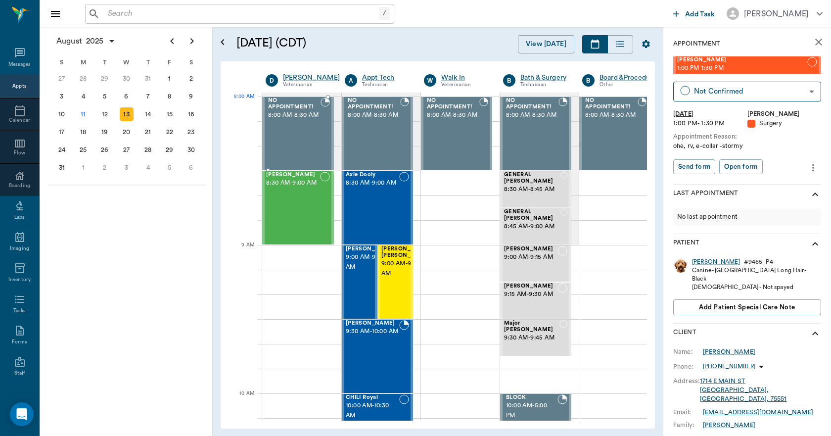
scroll to position [0, 0]
click at [100, 115] on div "12" at bounding box center [105, 114] width 14 height 14
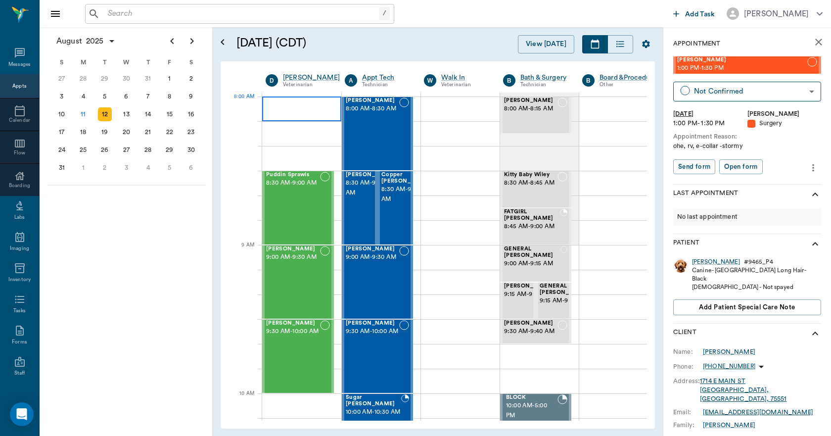
scroll to position [0, 0]
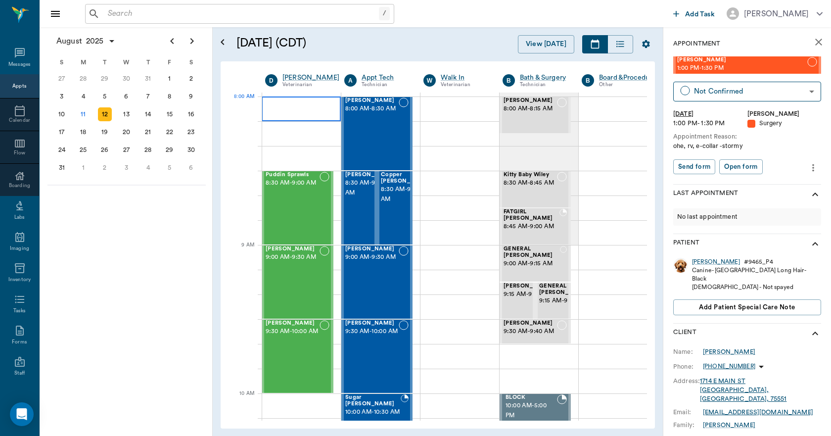
click at [289, 112] on div at bounding box center [301, 108] width 79 height 25
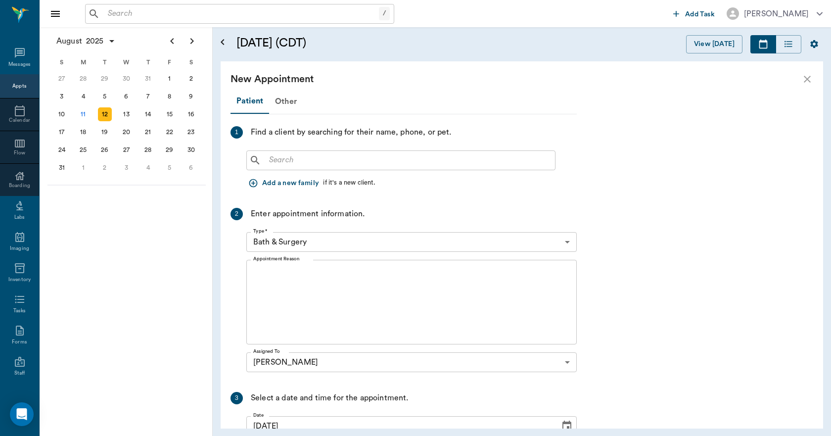
scroll to position [0, 0]
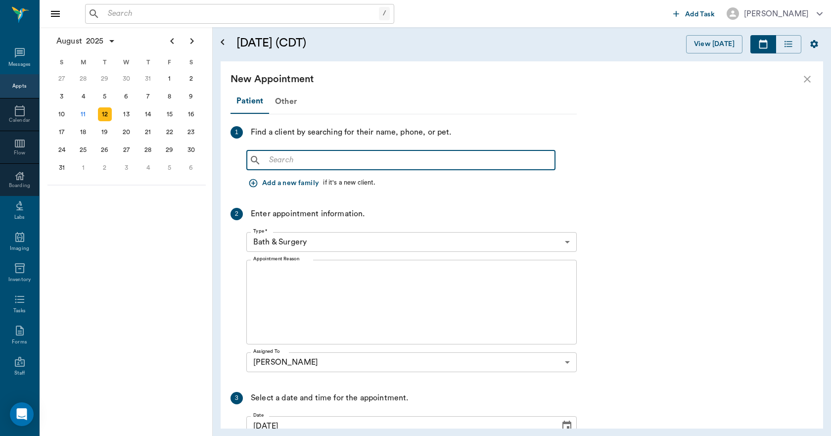
click at [287, 161] on input "text" at bounding box center [408, 160] width 286 height 14
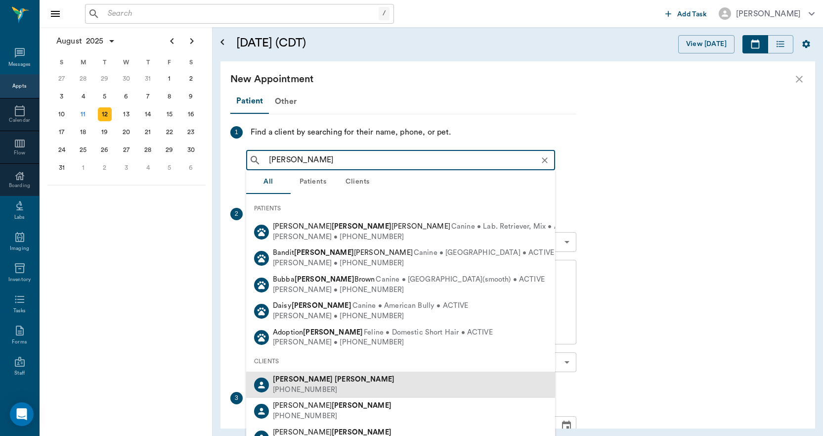
click at [359, 387] on div "[PERSON_NAME] [PHONE_NUMBER]" at bounding box center [400, 384] width 309 height 26
type input "[PERSON_NAME]"
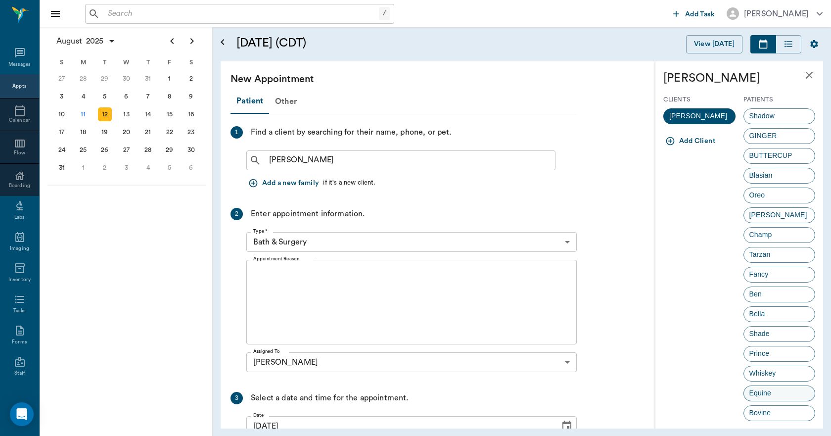
click at [774, 391] on div "Equine" at bounding box center [779, 393] width 72 height 16
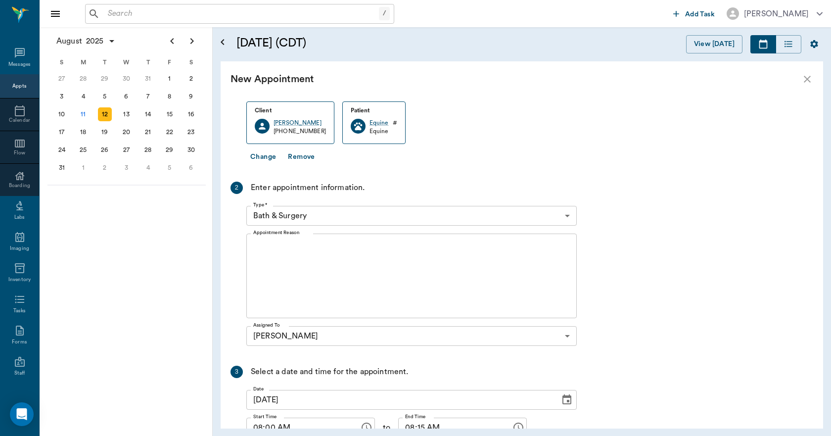
scroll to position [99, 0]
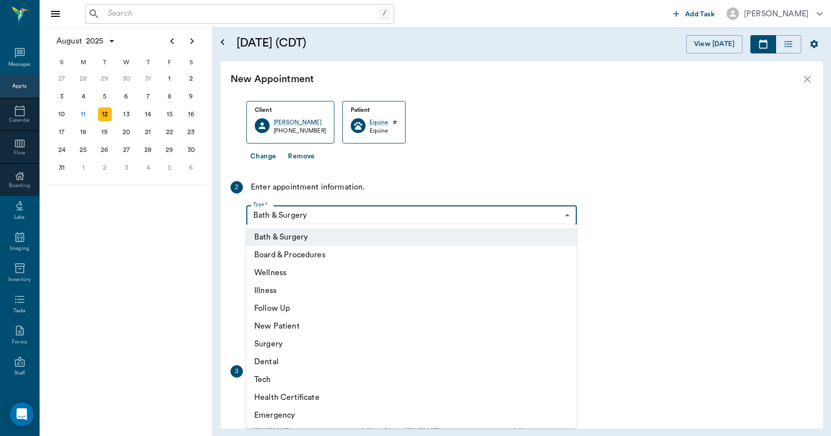
click at [334, 215] on body "/ ​ Add Task [PERSON_NAME] Nectar Messages Appts Calendar Flow Boarding Labs Im…" at bounding box center [415, 218] width 831 height 436
click at [282, 269] on li "Wellness" at bounding box center [411, 272] width 330 height 18
type input "65d2be4f46e3a538d89b8c14"
type input "08:30 AM"
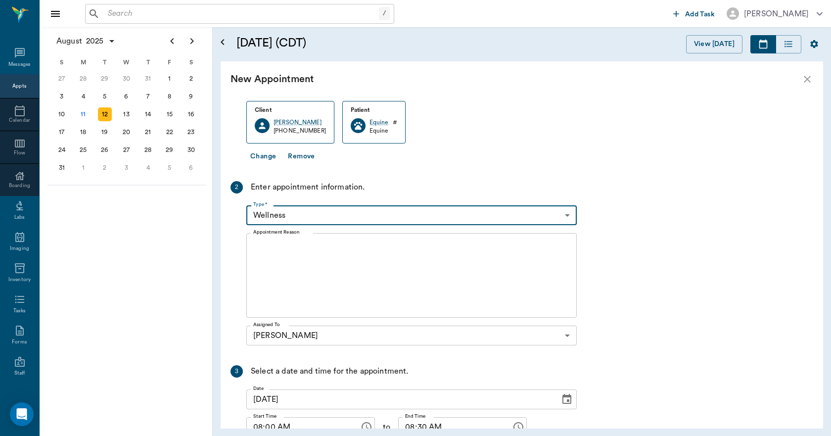
click at [287, 279] on textarea "Appointment Reason" at bounding box center [411, 275] width 316 height 68
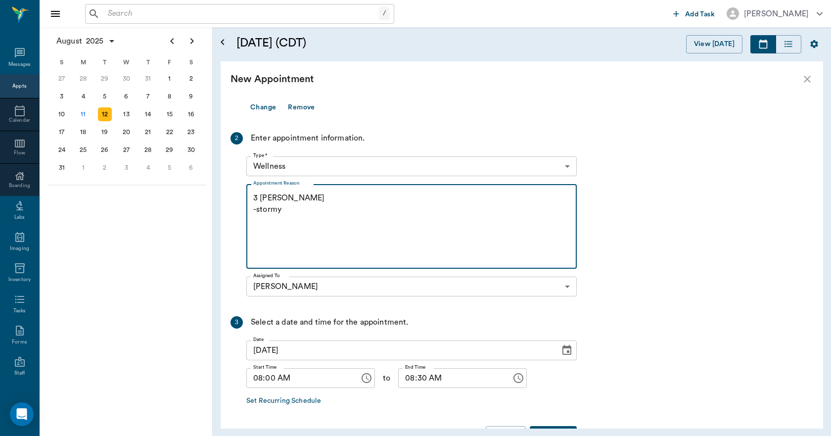
scroll to position [181, 0]
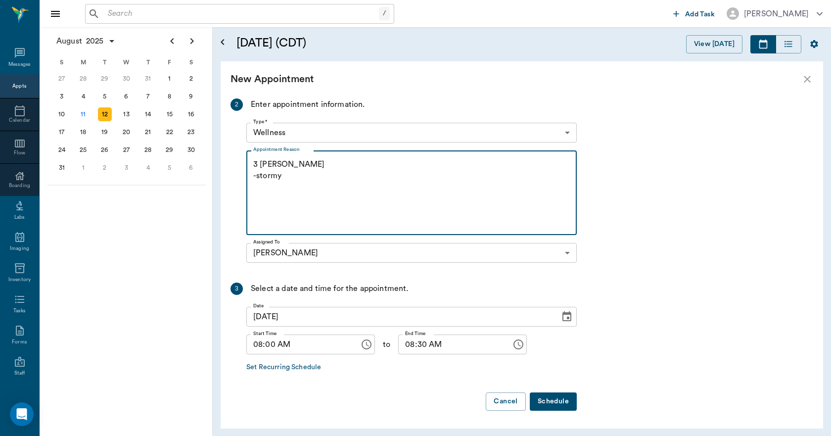
type textarea "3 [PERSON_NAME] -stormy"
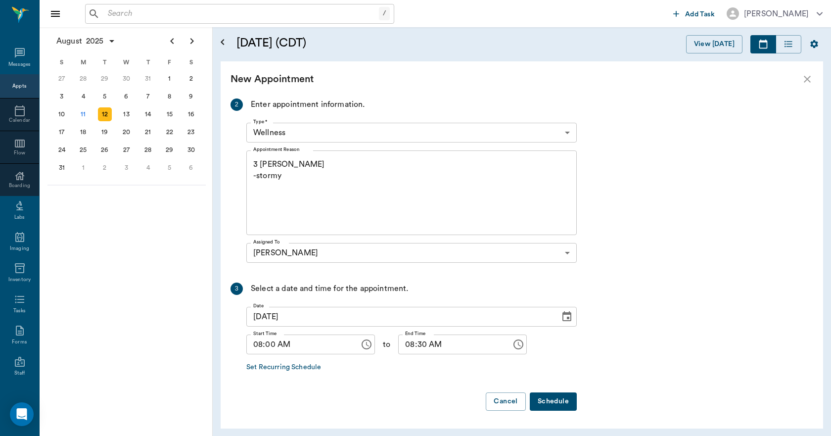
click at [555, 403] on button "Schedule" at bounding box center [552, 401] width 47 height 18
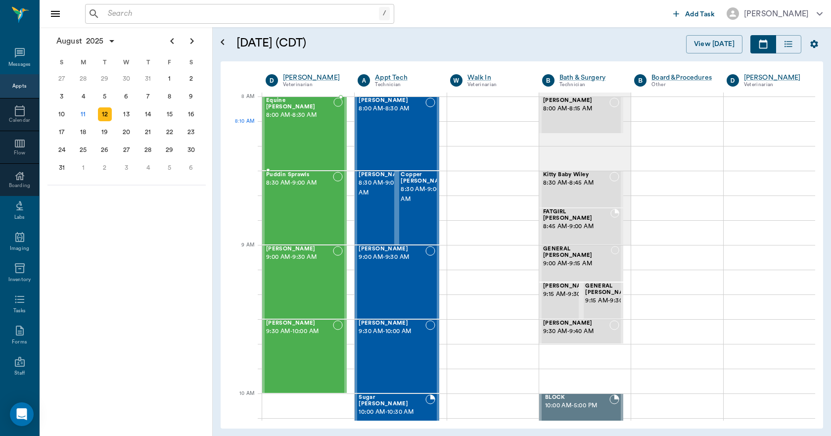
click at [300, 139] on div "Equine [PERSON_NAME] 8:00 AM - 8:30 AM" at bounding box center [299, 133] width 67 height 72
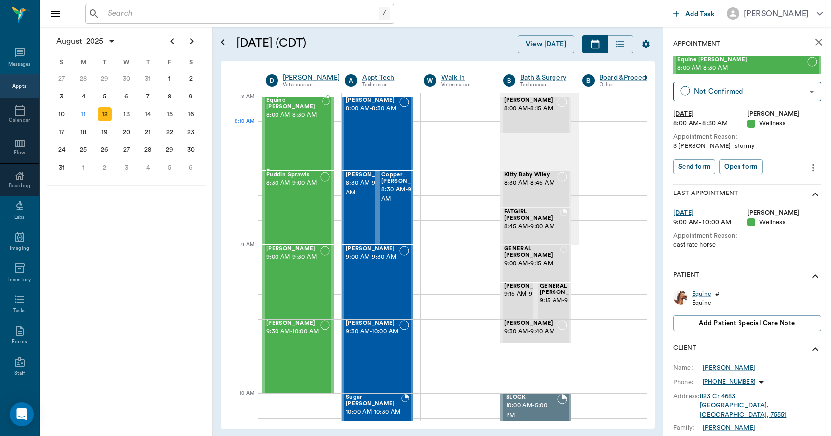
click at [305, 125] on div "Equine [PERSON_NAME] 8:00 AM - 8:30 AM" at bounding box center [294, 133] width 56 height 72
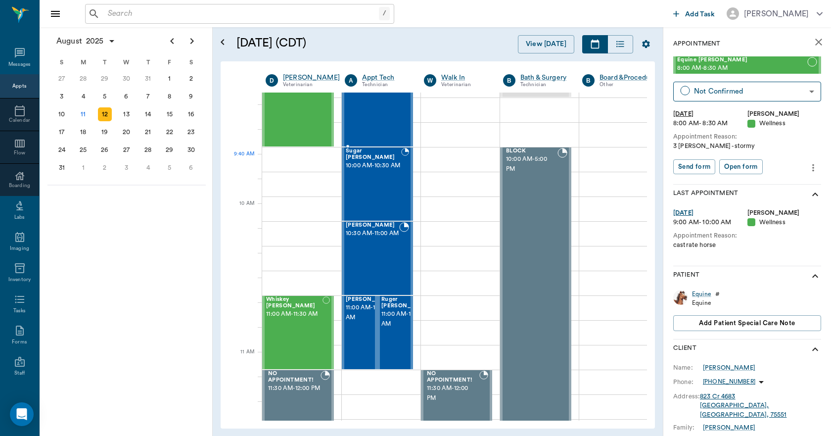
scroll to position [247, 0]
click at [541, 44] on button "View [DATE]" at bounding box center [546, 44] width 56 height 18
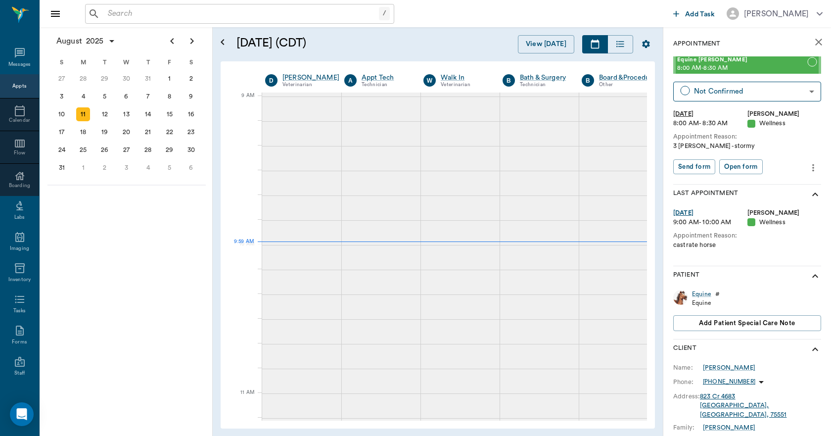
scroll to position [149, 0]
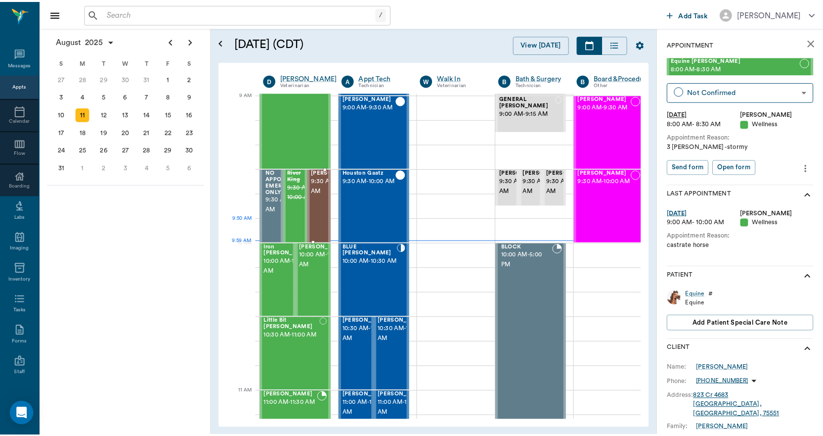
scroll to position [150, 0]
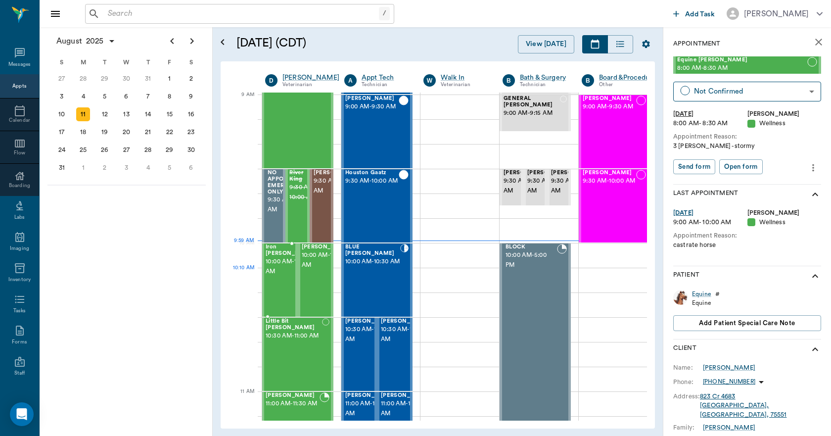
click at [271, 274] on span "10:00 AM - 10:30 AM" at bounding box center [289, 267] width 49 height 20
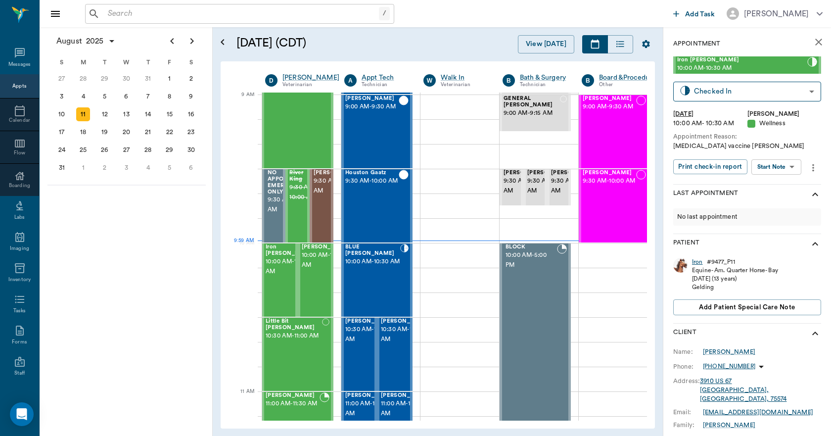
click at [697, 263] on div "Iron" at bounding box center [697, 262] width 11 height 8
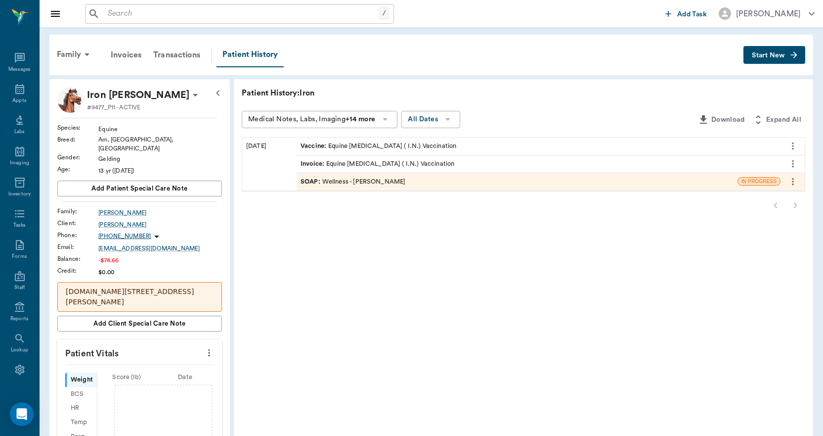
click at [384, 159] on div "Invoice : Equine [MEDICAL_DATA] ( I.N.) Vaccination" at bounding box center [378, 163] width 154 height 9
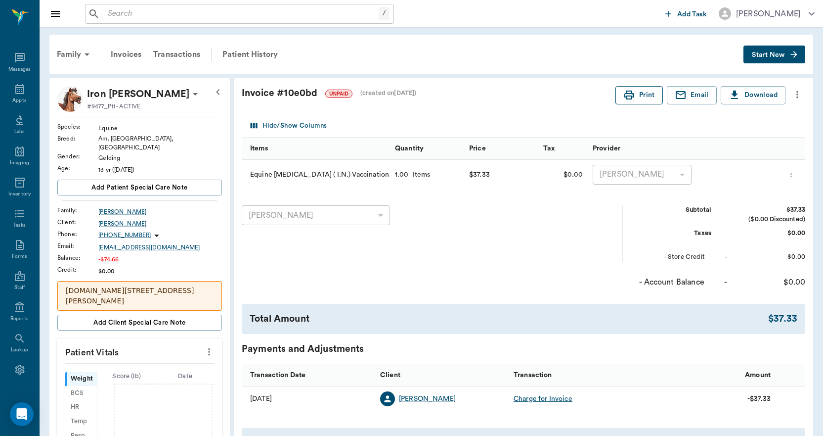
click at [640, 98] on button "Print" at bounding box center [638, 95] width 47 height 18
click at [632, 97] on icon "button" at bounding box center [629, 94] width 10 height 9
click at [63, 57] on div "Family" at bounding box center [75, 55] width 48 height 24
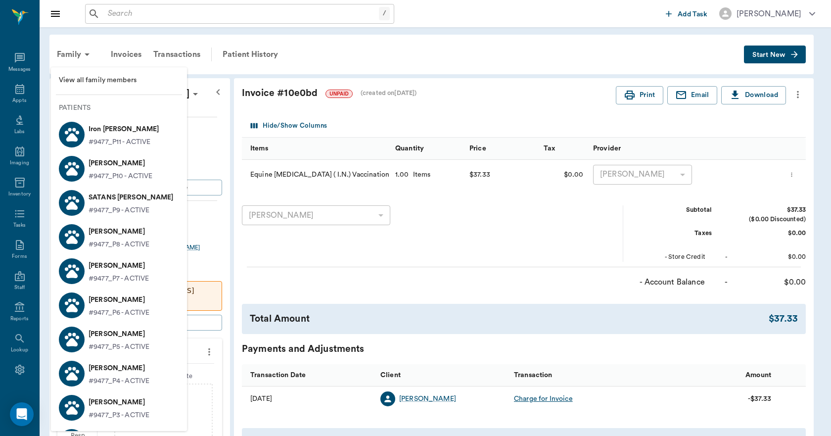
click at [13, 96] on div at bounding box center [415, 218] width 831 height 436
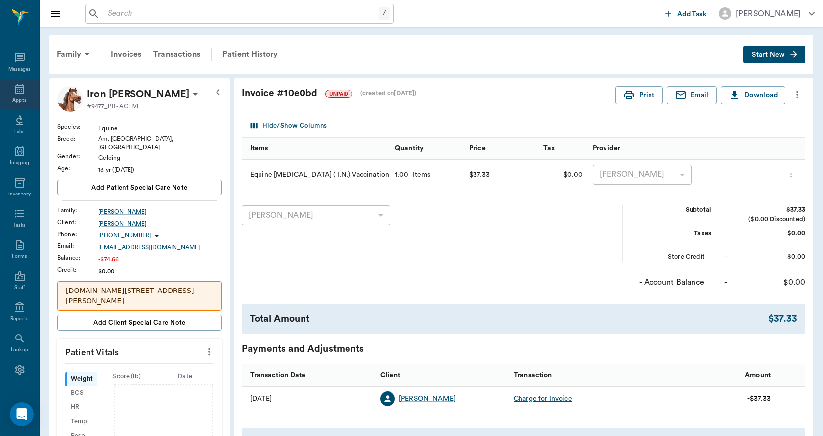
click at [14, 89] on icon at bounding box center [20, 89] width 12 height 12
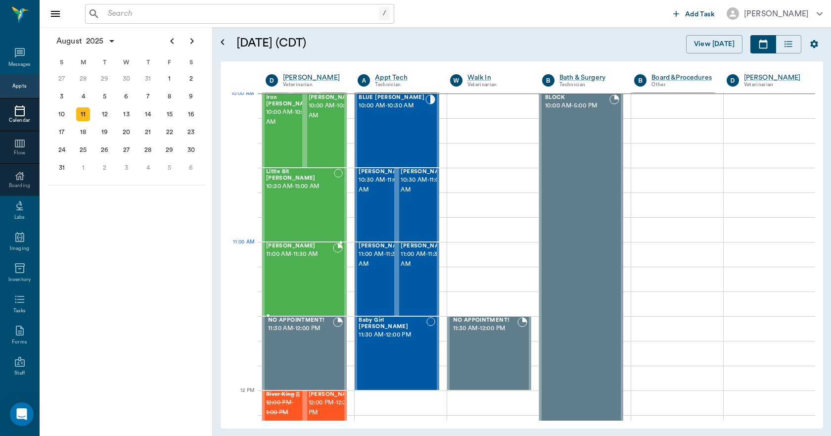
scroll to position [297, 0]
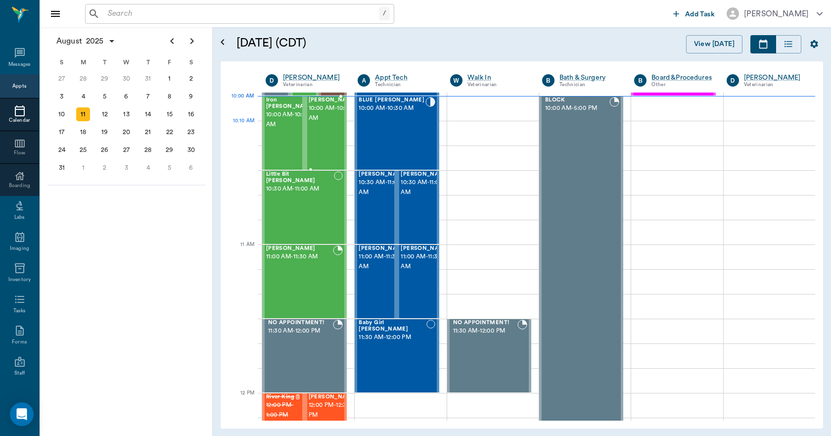
click at [308, 123] on span "10:00 AM - 10:30 AM" at bounding box center [332, 113] width 49 height 20
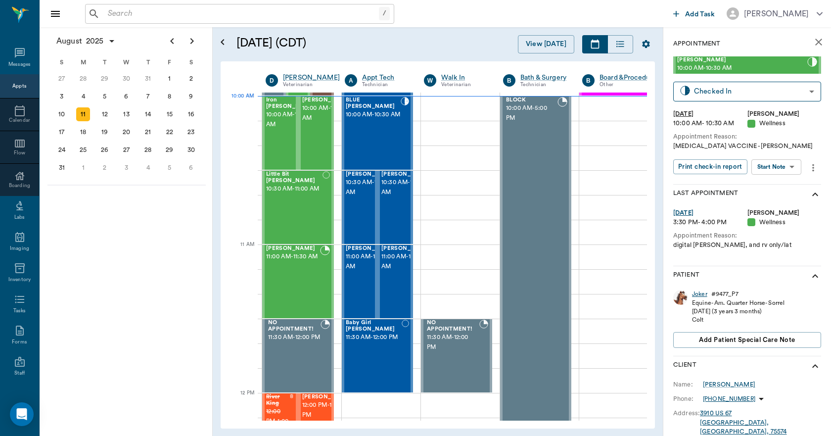
click at [699, 294] on div "Joker" at bounding box center [699, 294] width 15 height 8
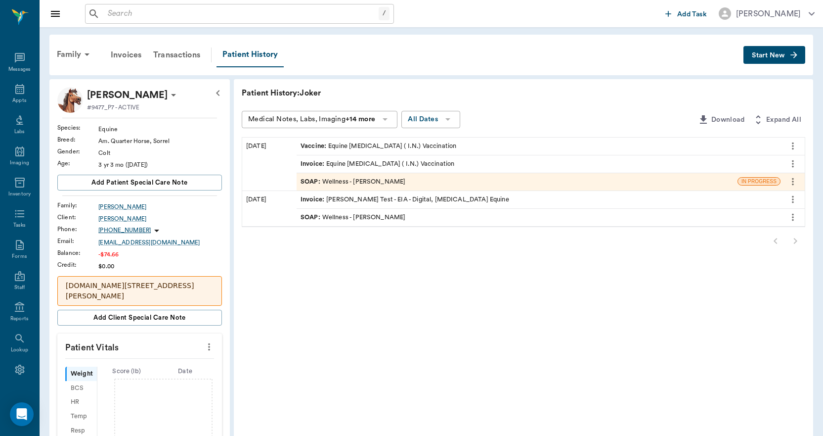
click at [379, 160] on div "Invoice : Equine [MEDICAL_DATA] ( I.N.) Vaccination" at bounding box center [378, 163] width 154 height 9
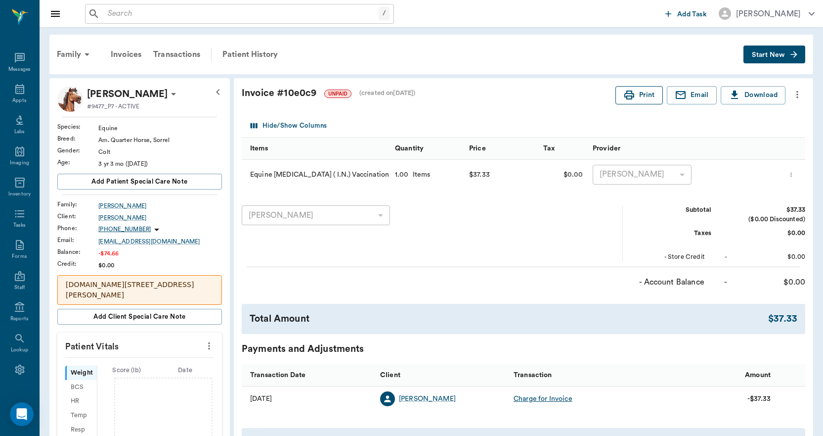
click at [632, 91] on icon "button" at bounding box center [629, 95] width 12 height 12
click at [175, 55] on div "Transactions" at bounding box center [176, 55] width 59 height 24
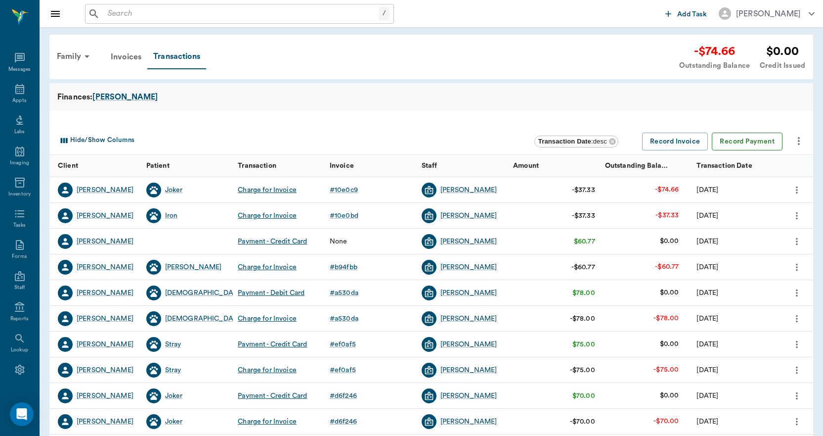
click at [737, 140] on button "Record Payment" at bounding box center [747, 141] width 71 height 18
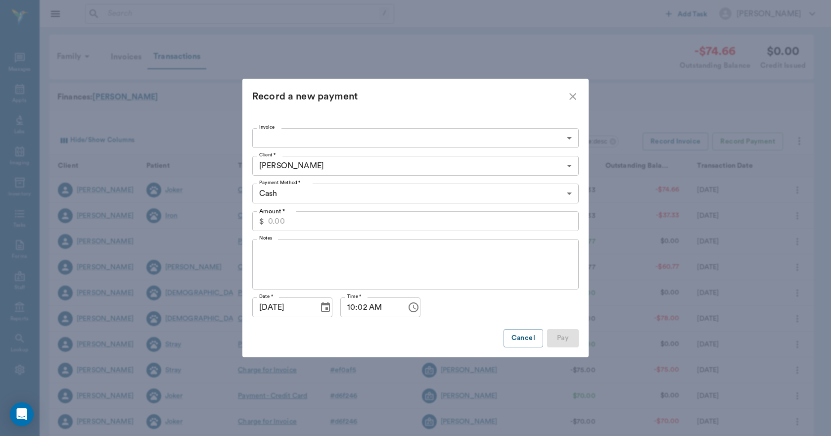
click at [395, 142] on body "/ ​ Add Task Dr. Bert Ellsworth Nectar Messages Appts Labs Imaging Inventory Ta…" at bounding box center [415, 304] width 831 height 608
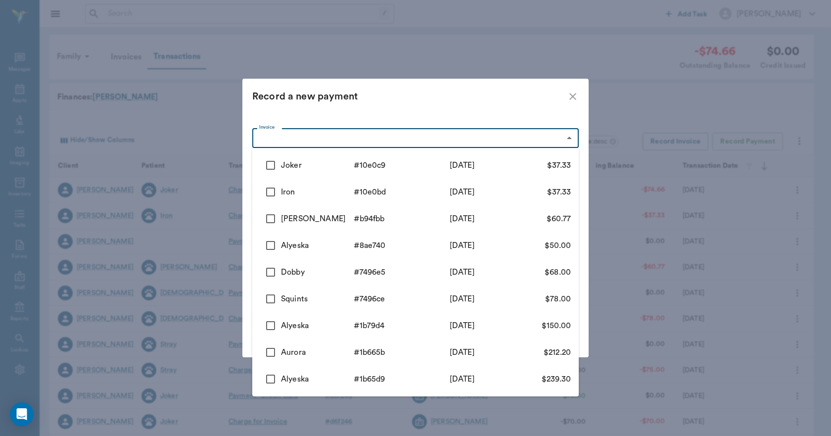
click at [330, 165] on div "Joker" at bounding box center [317, 165] width 73 height 12
type input "689a0434ed37b777db10e0c9"
type input "37.33"
checkbox input "true"
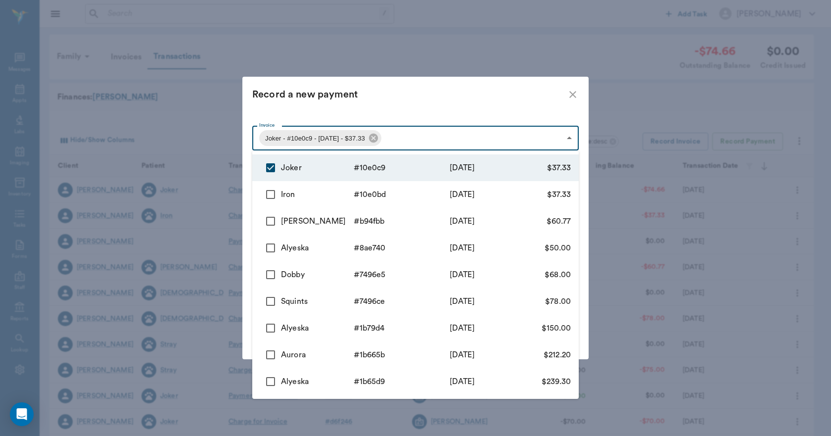
drag, startPoint x: 321, startPoint y: 197, endPoint x: 316, endPoint y: 186, distance: 11.3
click at [319, 195] on div "Iron" at bounding box center [317, 194] width 73 height 12
type input "689a0434ed37b777db10e0c9,689a0416ed37b777db10e0bd"
type input "74.66"
checkbox input "true"
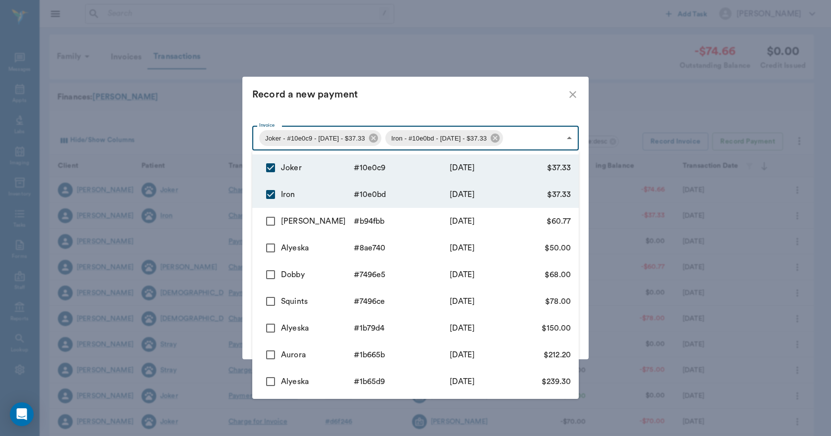
click at [374, 103] on div at bounding box center [415, 218] width 831 height 436
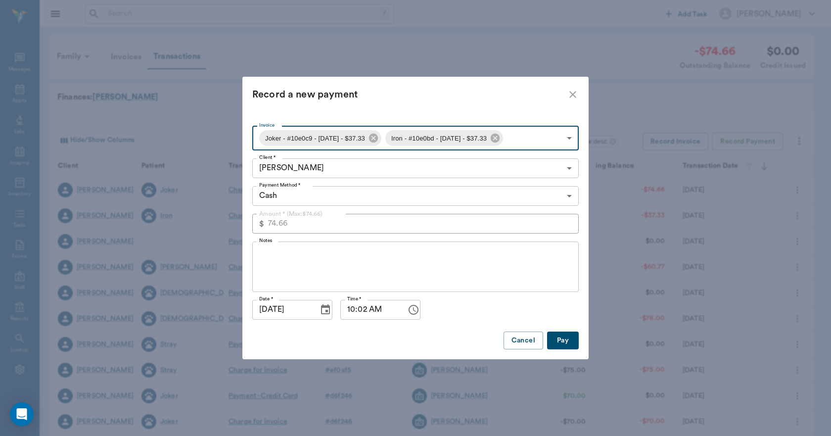
click at [295, 198] on body "/ ​ Add Task Dr. Bert Ellsworth Nectar Messages Appts Labs Imaging Inventory Ta…" at bounding box center [415, 304] width 831 height 608
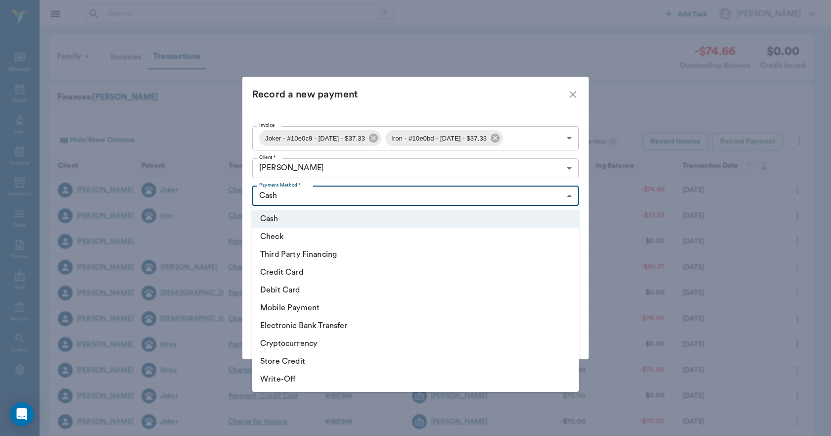
click at [287, 272] on li "Credit Card" at bounding box center [415, 272] width 326 height 18
type input "CREDIT_CARD"
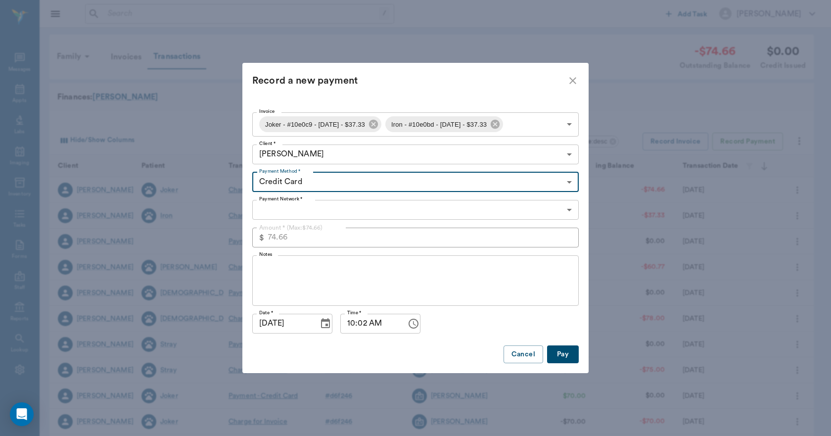
click at [292, 204] on body "/ ​ Add Task Dr. Bert Ellsworth Nectar Messages Appts Labs Imaging Inventory Ta…" at bounding box center [415, 304] width 831 height 608
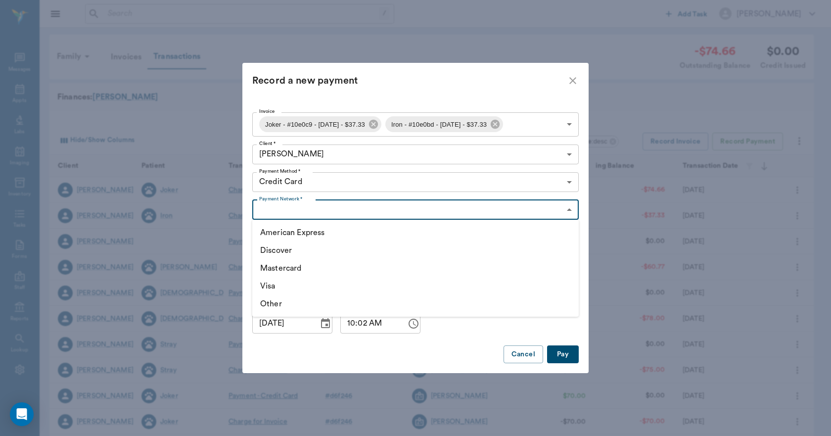
click at [287, 273] on li "Mastercard" at bounding box center [415, 268] width 326 height 18
type input "MASTERCARD"
click at [563, 358] on button "Pay" at bounding box center [563, 354] width 32 height 18
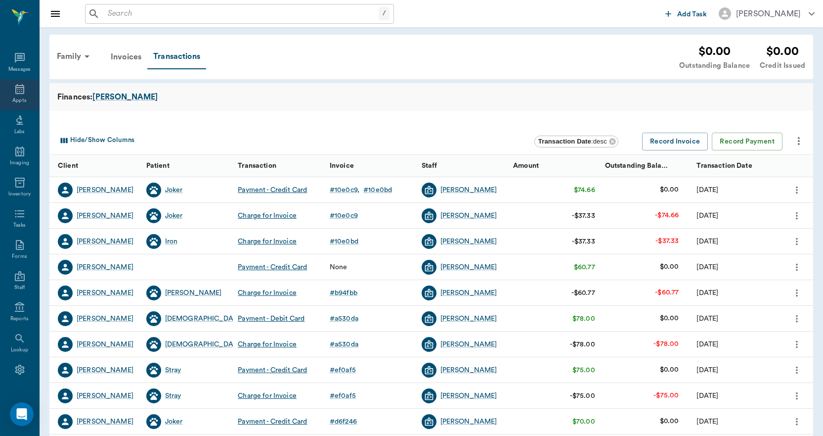
click at [5, 99] on div "Appts" at bounding box center [19, 94] width 39 height 31
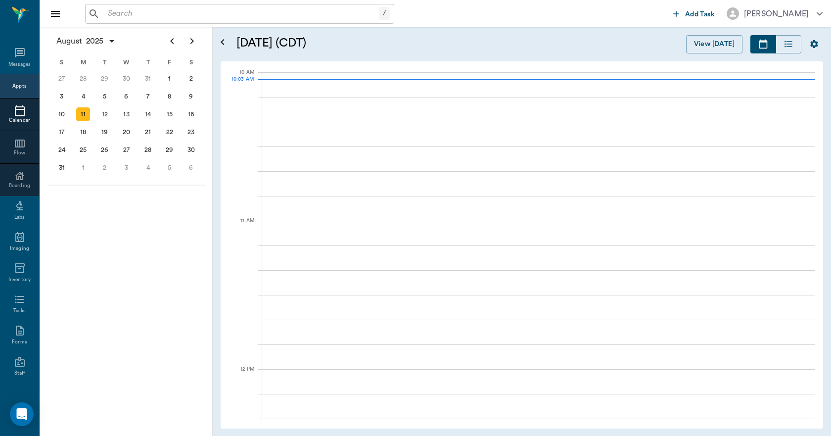
scroll to position [297, 0]
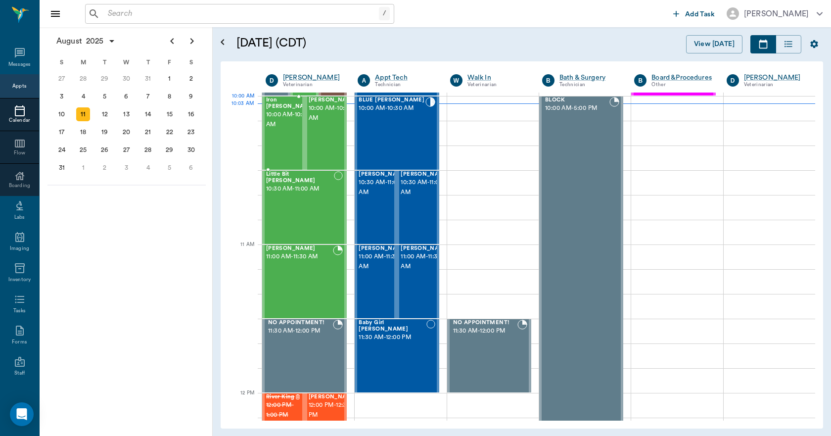
click at [276, 117] on span "10:00 AM - 10:30 AM" at bounding box center [290, 120] width 49 height 20
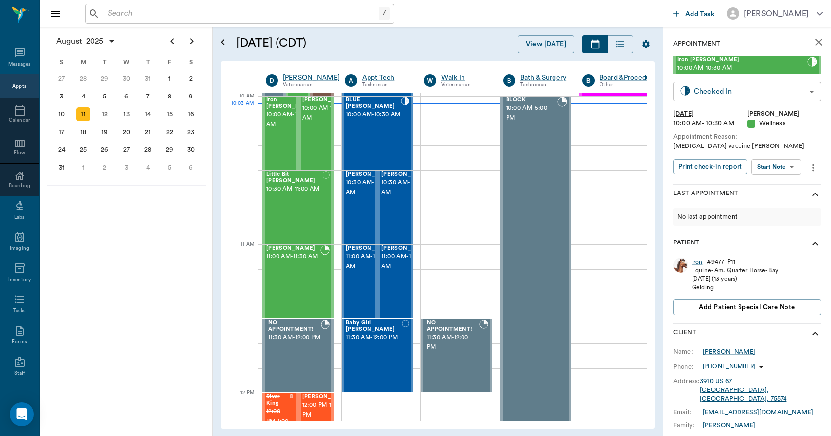
click at [757, 98] on body "/ ​ Add Task Dr. Bert Ellsworth Nectar Messages Appts Calendar Flow Boarding La…" at bounding box center [415, 218] width 831 height 436
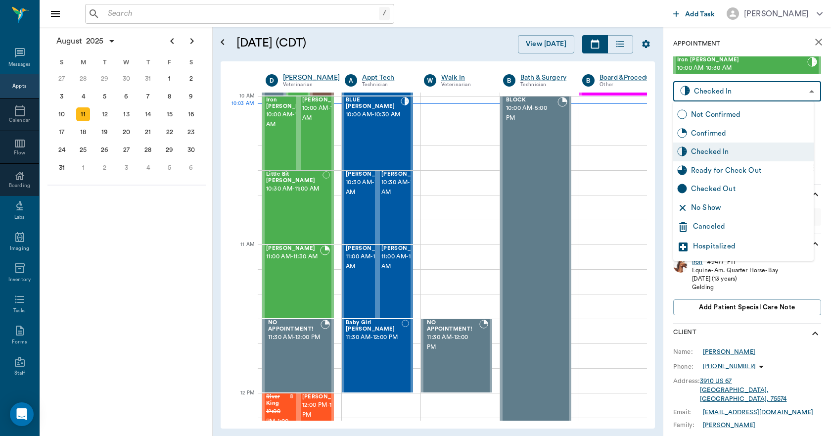
click at [721, 190] on div "Checked Out" at bounding box center [750, 188] width 119 height 11
type input "CHECKED_OUT"
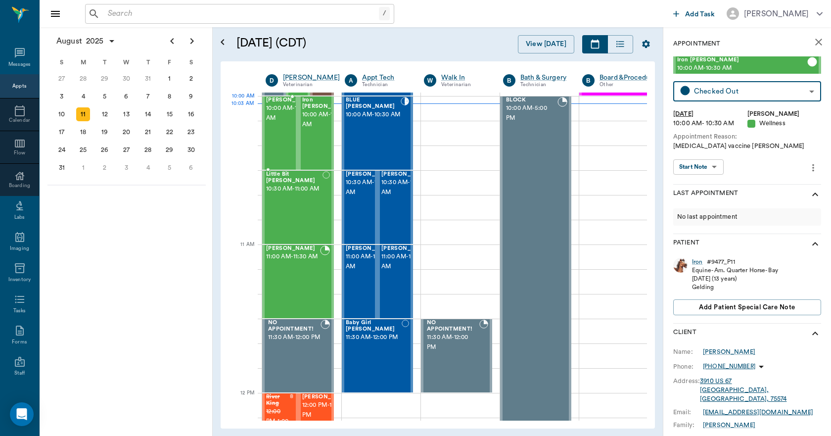
click at [276, 116] on span "10:00 AM - 10:30 AM" at bounding box center [290, 113] width 49 height 20
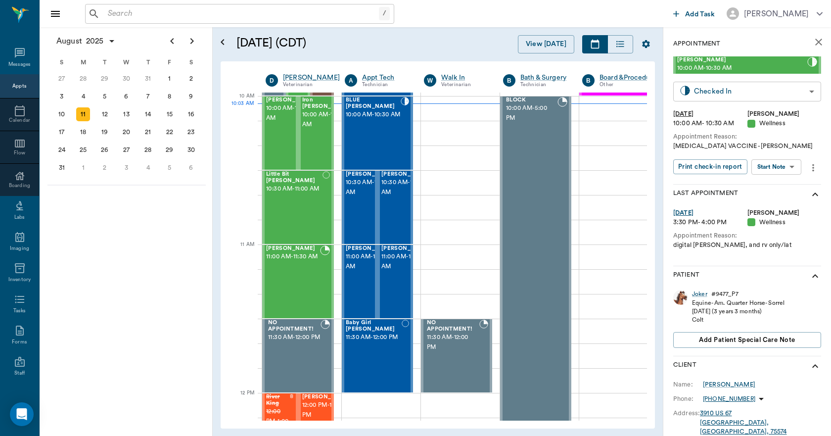
click at [707, 93] on body "/ ​ Add Task Dr. Bert Ellsworth Nectar Messages Appts Calendar Flow Boarding La…" at bounding box center [415, 218] width 831 height 436
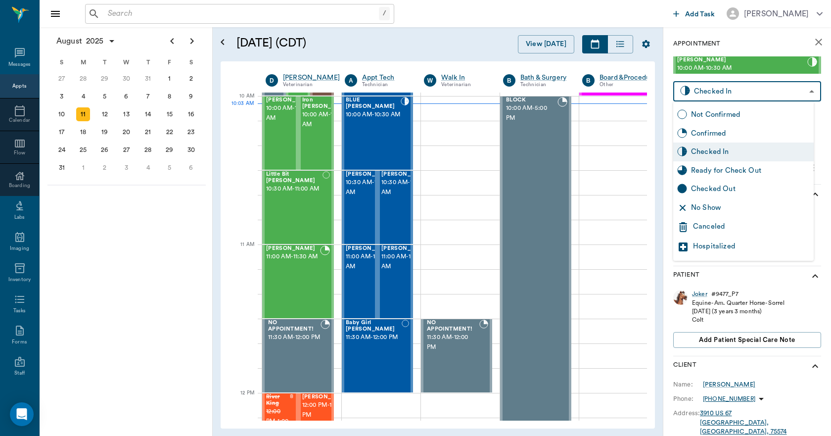
click at [711, 191] on div "Checked Out" at bounding box center [750, 188] width 119 height 11
type input "CHECKED_OUT"
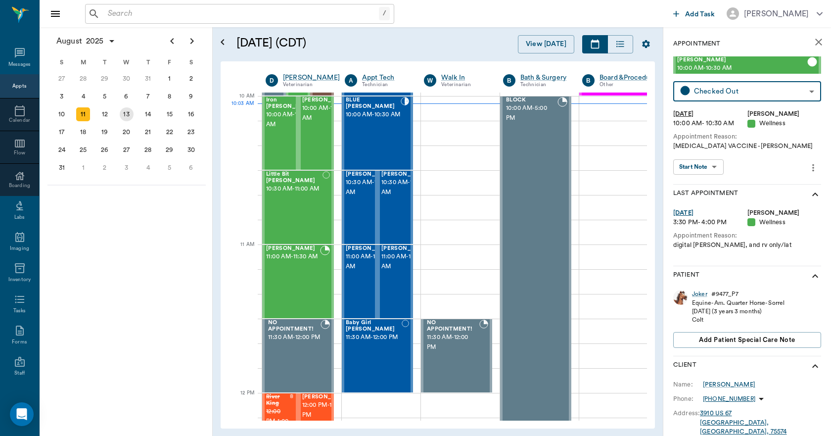
click at [125, 114] on div "13" at bounding box center [127, 114] width 14 height 14
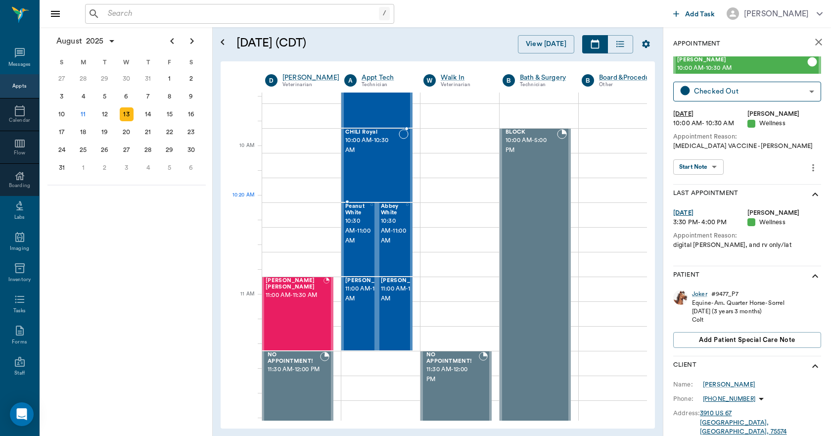
scroll to position [247, 0]
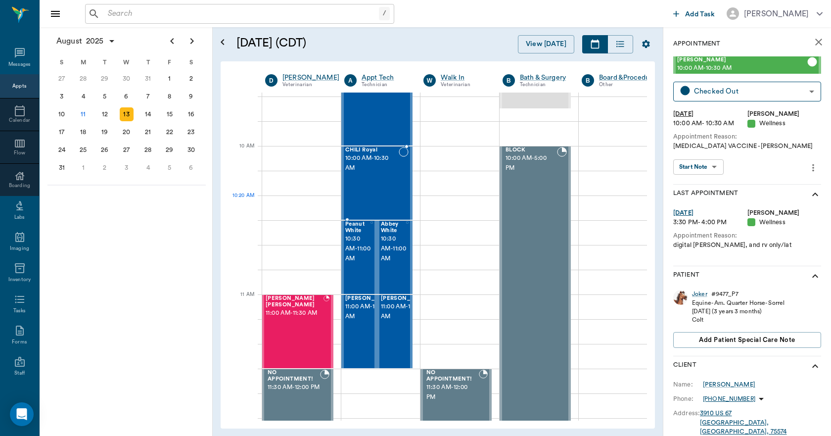
drag, startPoint x: 382, startPoint y: 195, endPoint x: 383, endPoint y: 181, distance: 14.4
click at [382, 195] on div "CHILI Royal 10:00 AM - 10:30 AM" at bounding box center [371, 183] width 53 height 72
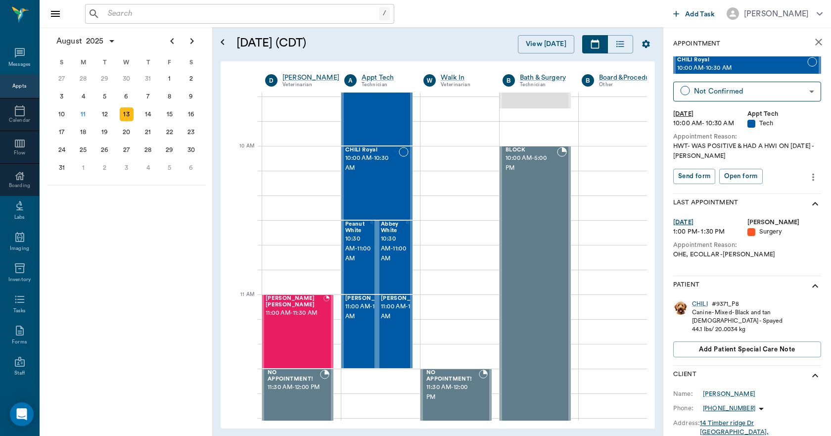
scroll to position [236, 0]
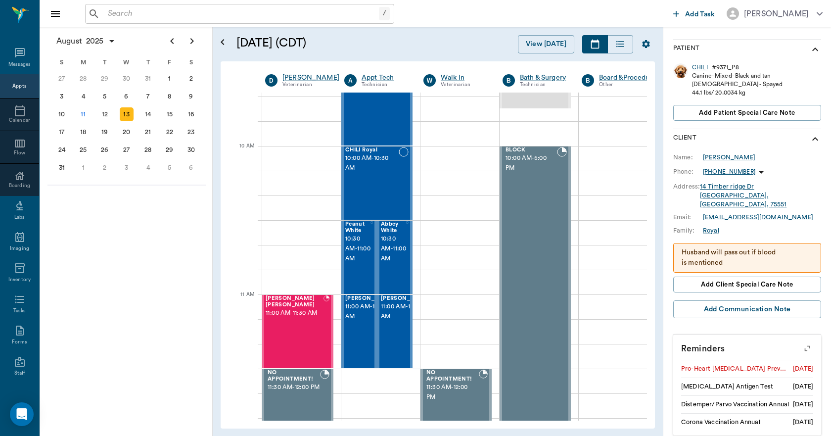
click at [800, 341] on icon "button" at bounding box center [807, 348] width 14 height 14
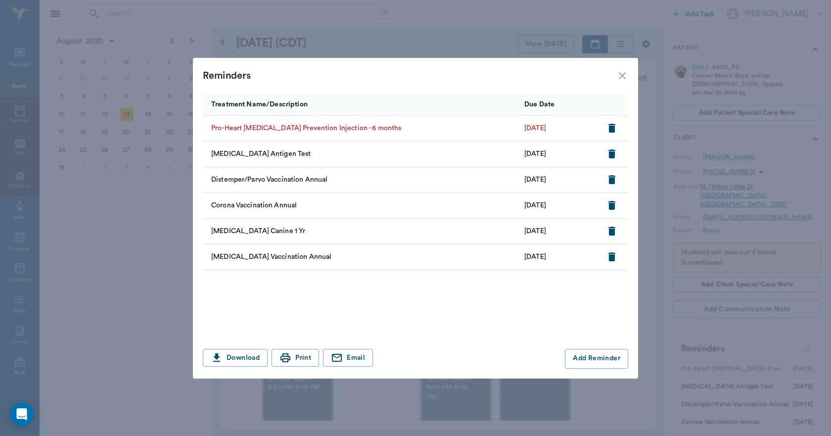
click at [619, 78] on icon "close" at bounding box center [621, 75] width 7 height 7
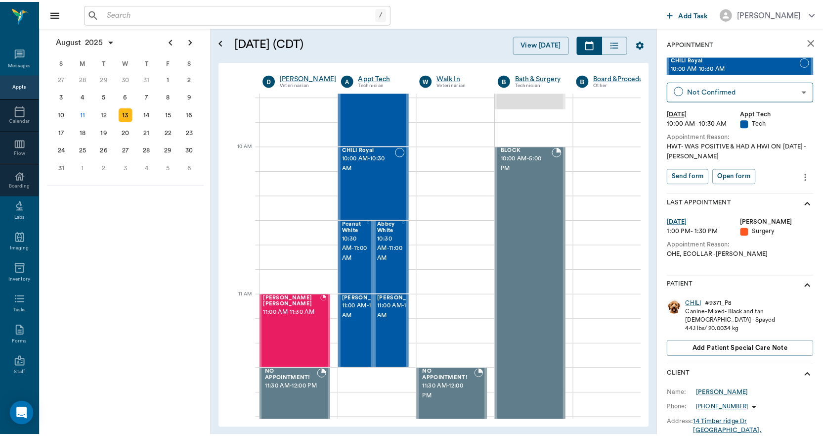
scroll to position [0, 0]
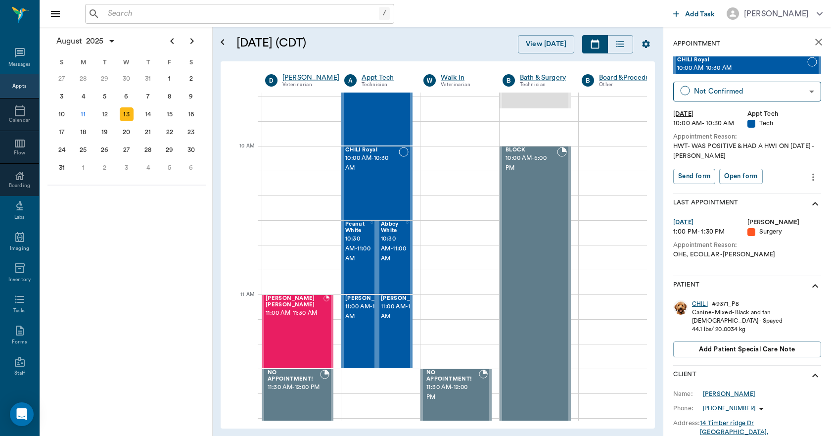
click at [702, 301] on div "CHILI" at bounding box center [700, 304] width 16 height 8
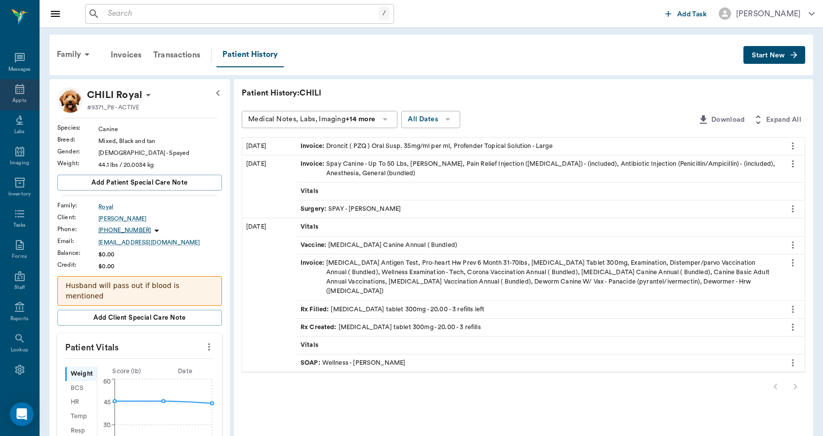
click at [14, 94] on icon at bounding box center [20, 89] width 12 height 12
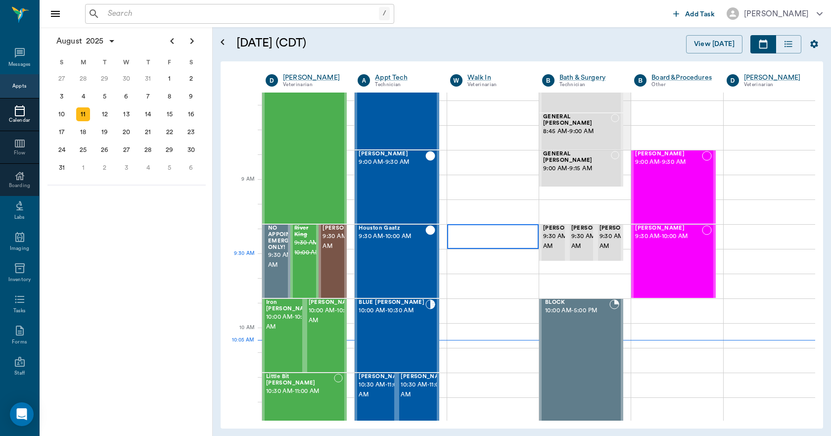
scroll to position [50, 0]
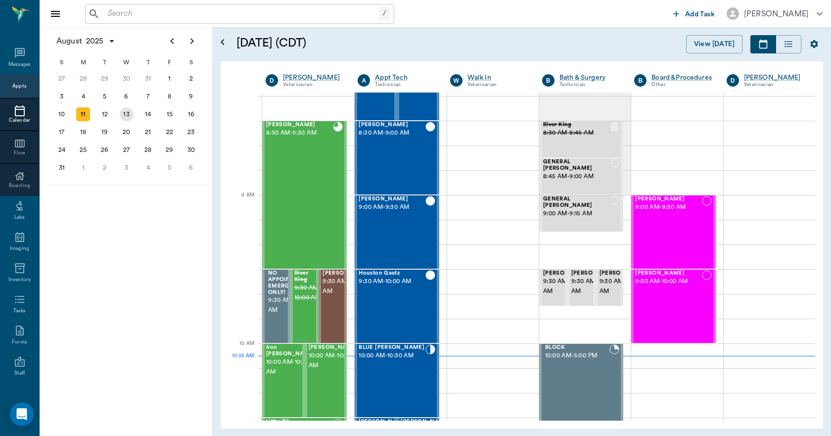
click at [128, 116] on div "13" at bounding box center [127, 114] width 14 height 14
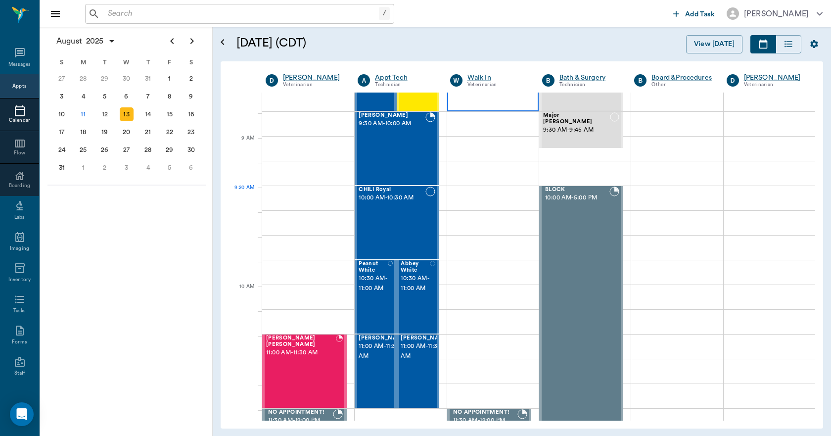
scroll to position [247, 0]
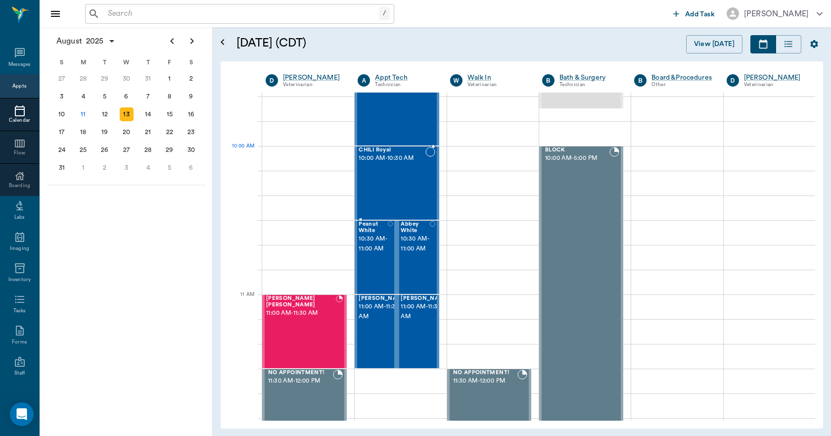
click at [393, 159] on span "10:00 AM - 10:30 AM" at bounding box center [391, 158] width 66 height 10
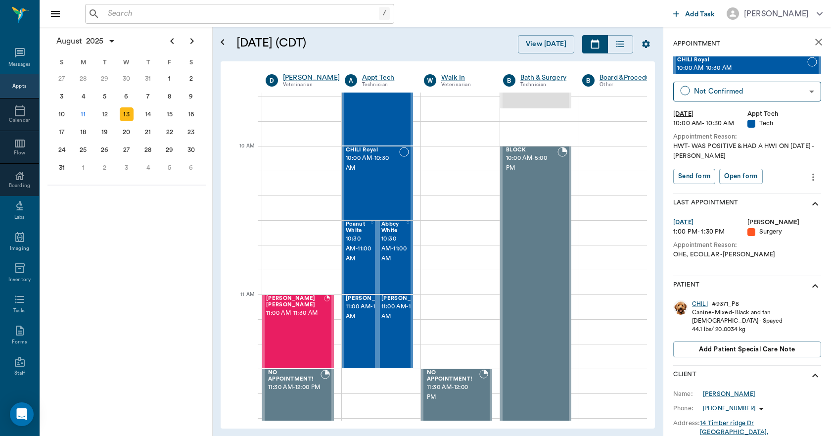
click at [813, 179] on button "more" at bounding box center [813, 177] width 16 height 17
click at [736, 196] on span "Edit appointment" at bounding box center [763, 194] width 83 height 10
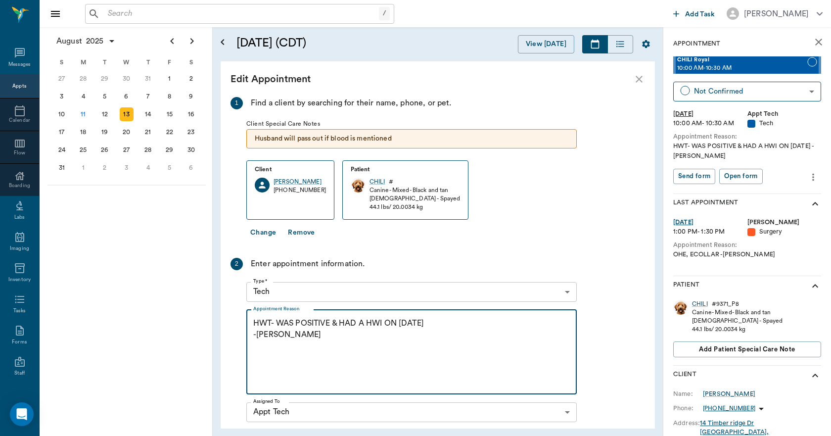
drag, startPoint x: 289, startPoint y: 340, endPoint x: 243, endPoint y: 319, distance: 50.4
click at [243, 319] on div "2 Enter appointment information. Type * Tech 65d2be4f46e3a538d89b8c1a Type * Ap…" at bounding box center [403, 342] width 346 height 168
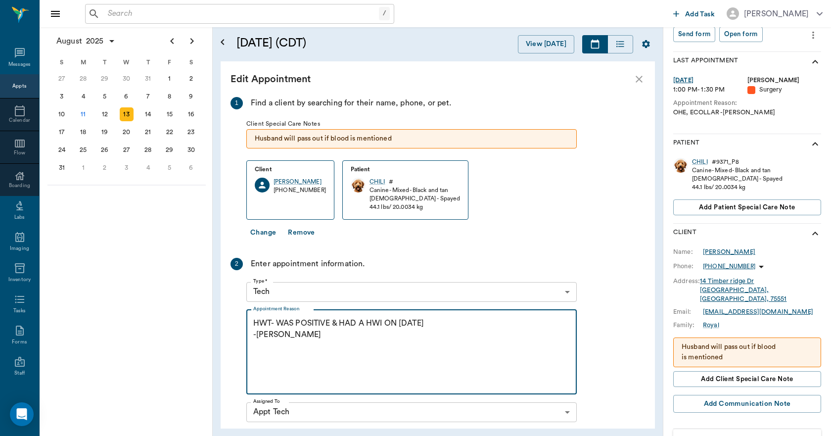
scroll to position [137, 0]
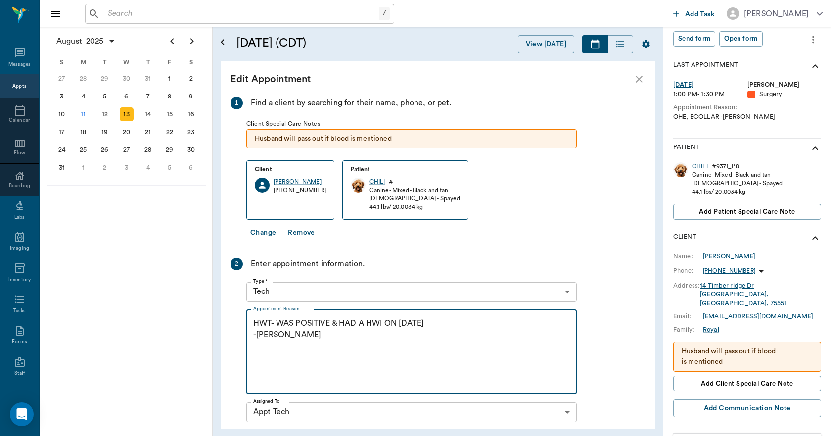
click at [727, 259] on div "Ashlyn Royal" at bounding box center [728, 256] width 52 height 9
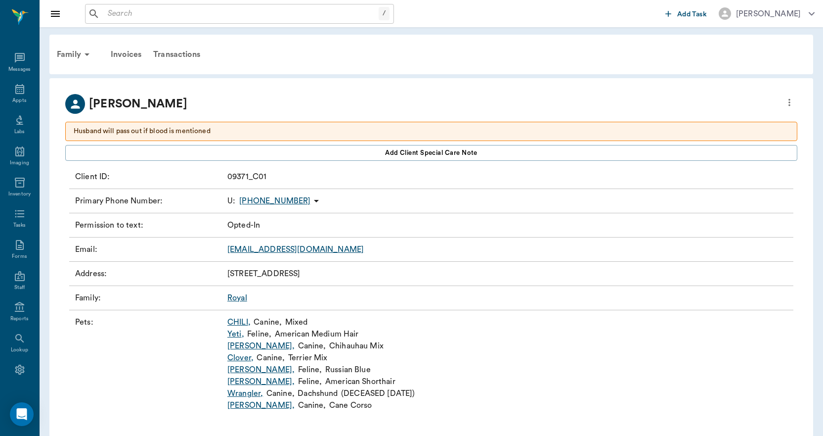
click at [284, 201] on p "(903) 413-6319" at bounding box center [274, 201] width 71 height 12
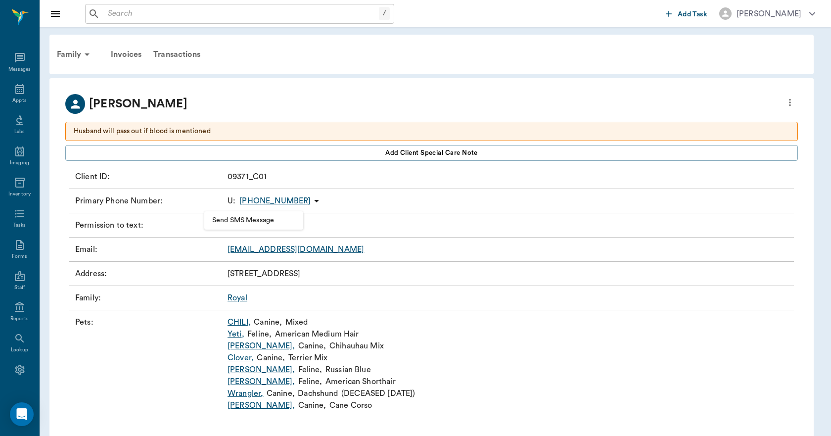
click at [268, 220] on span "Send SMS Message" at bounding box center [253, 220] width 83 height 10
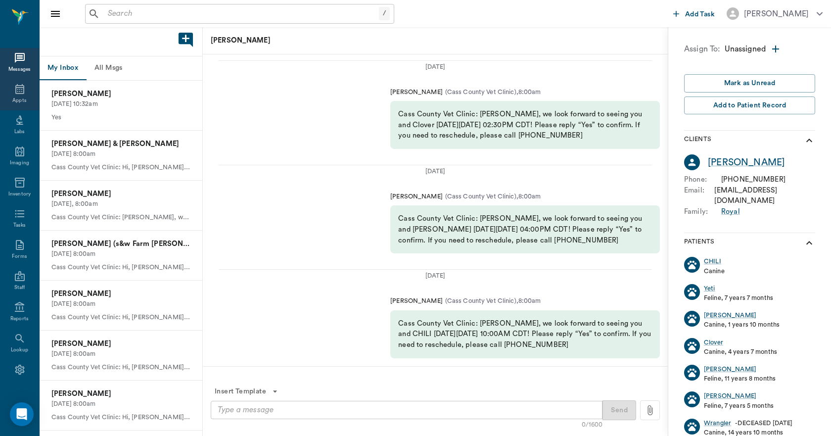
click at [22, 87] on div "Appts" at bounding box center [19, 94] width 39 height 31
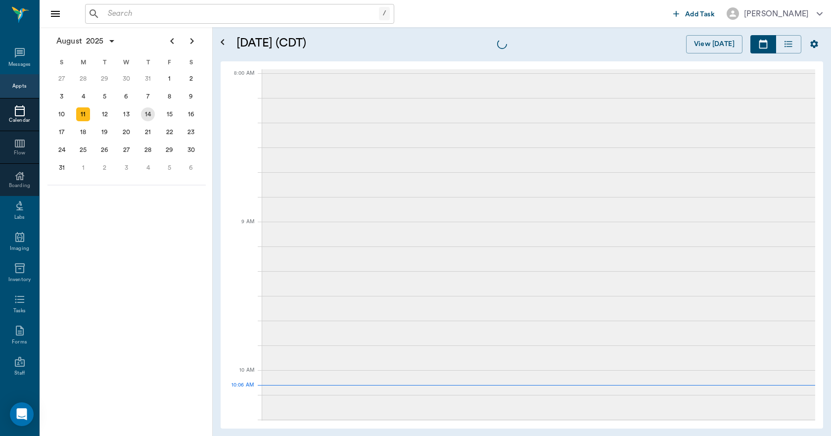
scroll to position [298, 0]
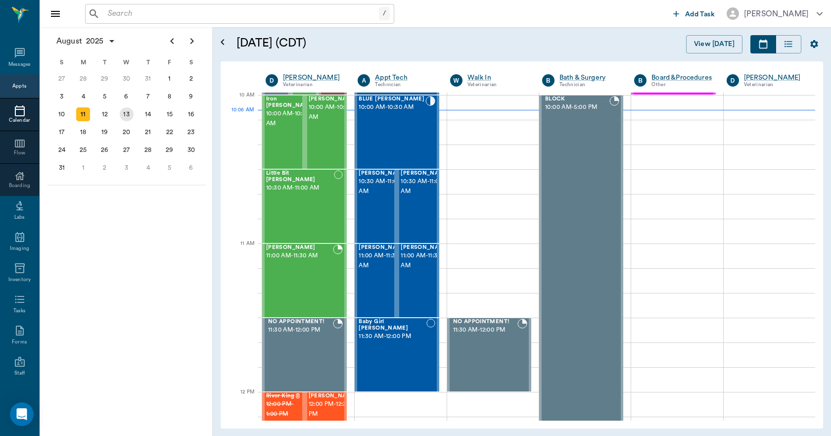
click at [124, 114] on div "13" at bounding box center [127, 114] width 14 height 14
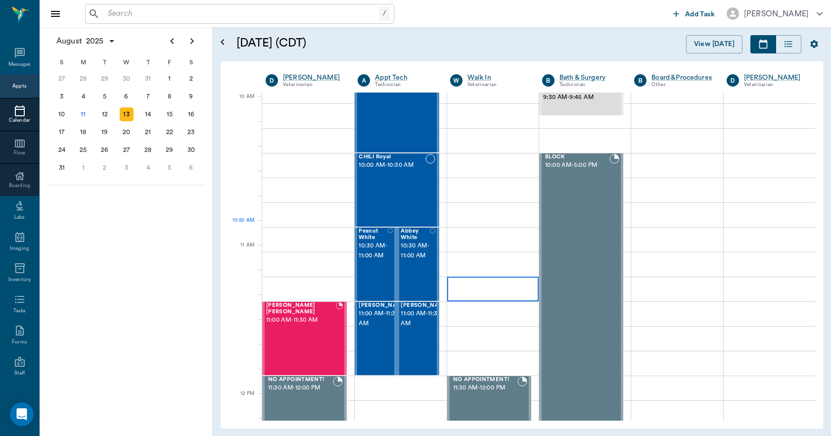
scroll to position [198, 0]
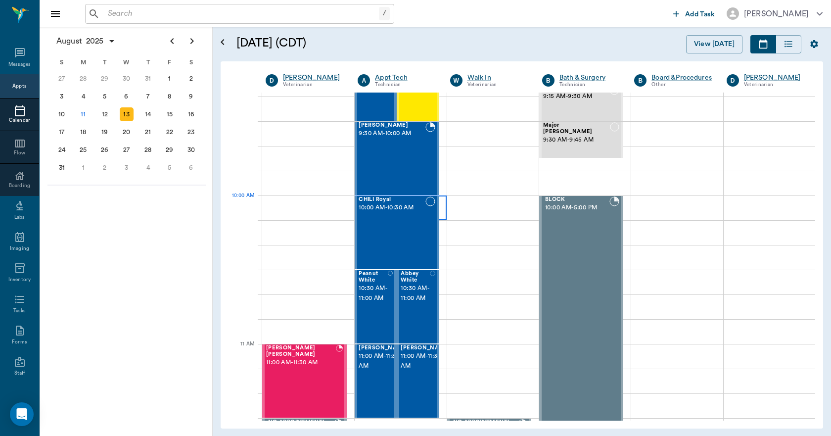
click at [440, 206] on div at bounding box center [399, 207] width 91 height 25
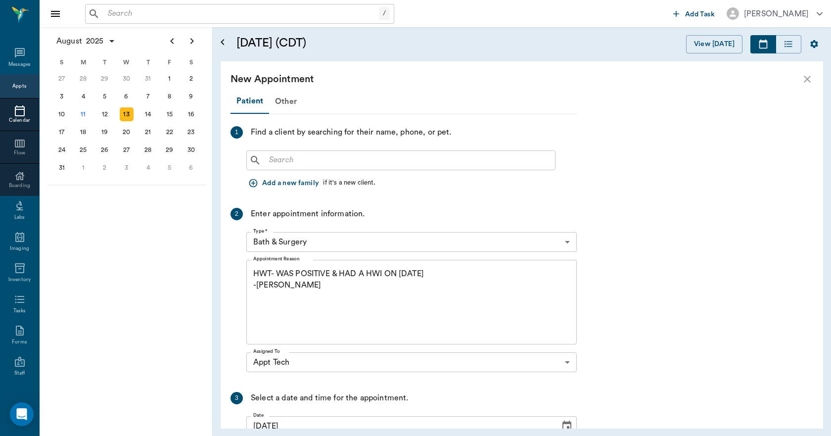
click at [307, 151] on div "​" at bounding box center [400, 160] width 309 height 20
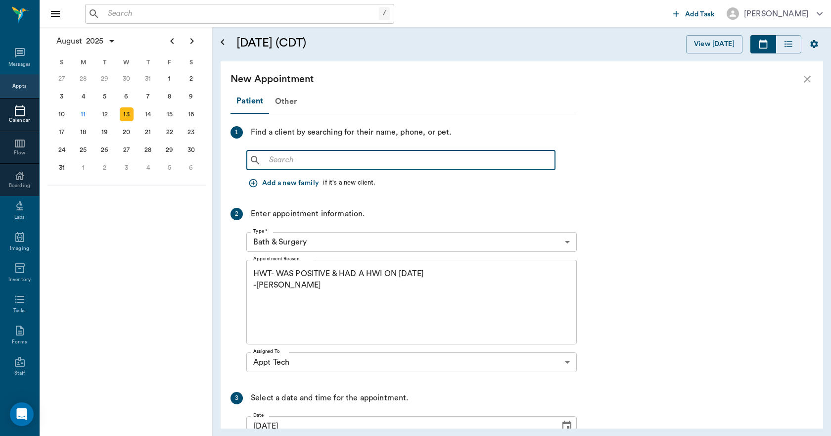
click at [310, 157] on input "text" at bounding box center [408, 160] width 286 height 14
click at [810, 81] on icon "close" at bounding box center [807, 79] width 12 height 12
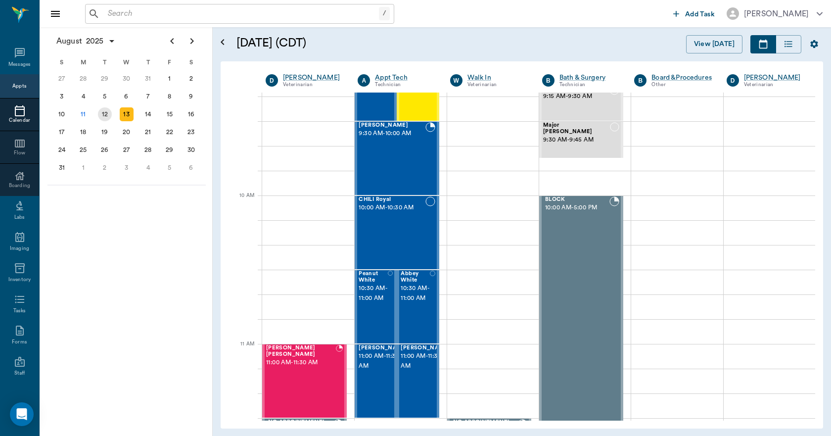
click at [101, 114] on div "12" at bounding box center [105, 114] width 14 height 14
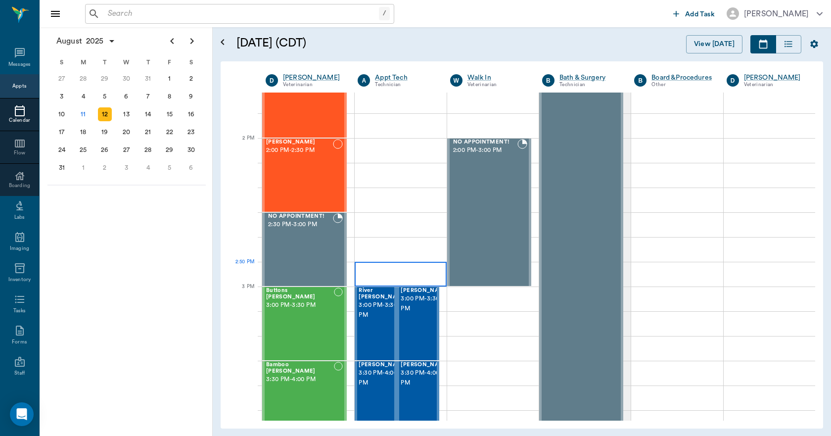
scroll to position [840, 0]
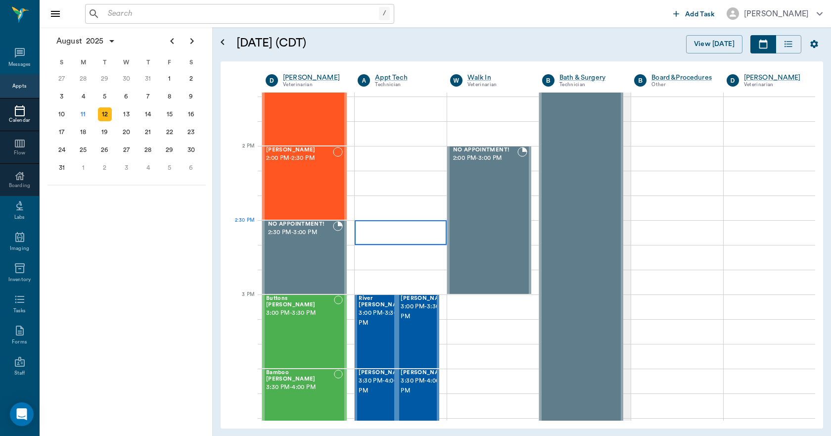
click at [394, 239] on div at bounding box center [399, 232] width 91 height 25
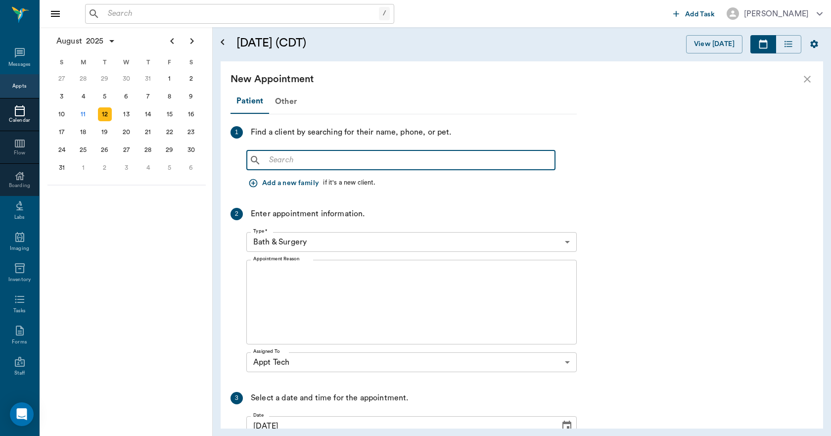
click at [370, 162] on input "text" at bounding box center [408, 160] width 286 height 14
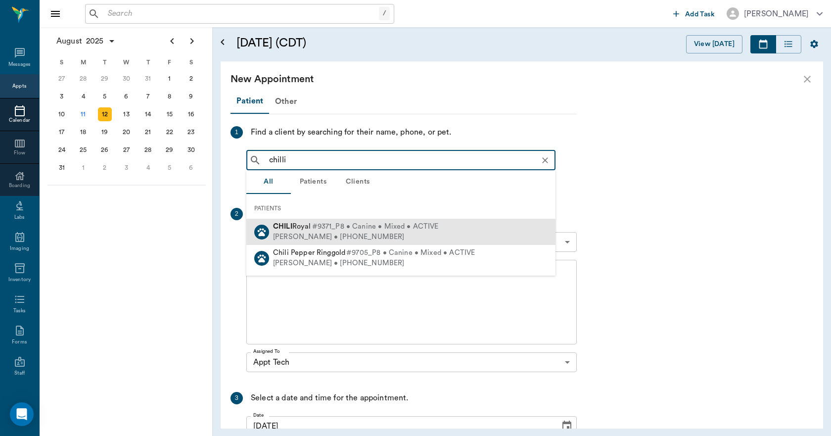
click at [344, 233] on div "Ashlyn Royal • (903) 413-6319" at bounding box center [356, 237] width 166 height 10
type input "chilli"
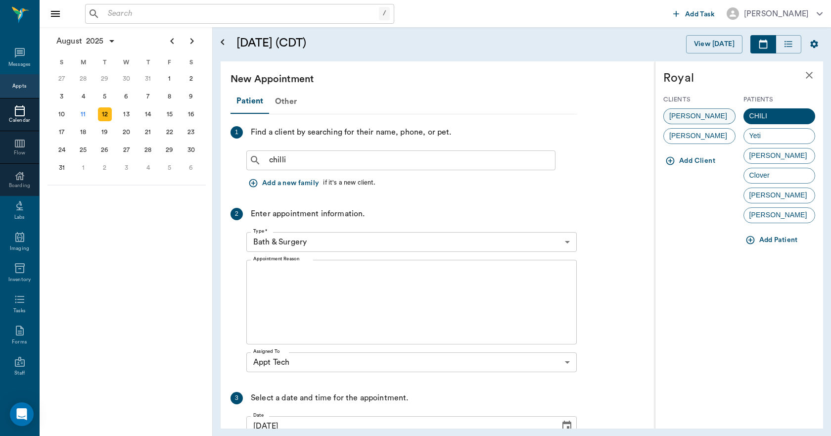
click at [696, 117] on span "Ashlyn Royal" at bounding box center [697, 116] width 69 height 10
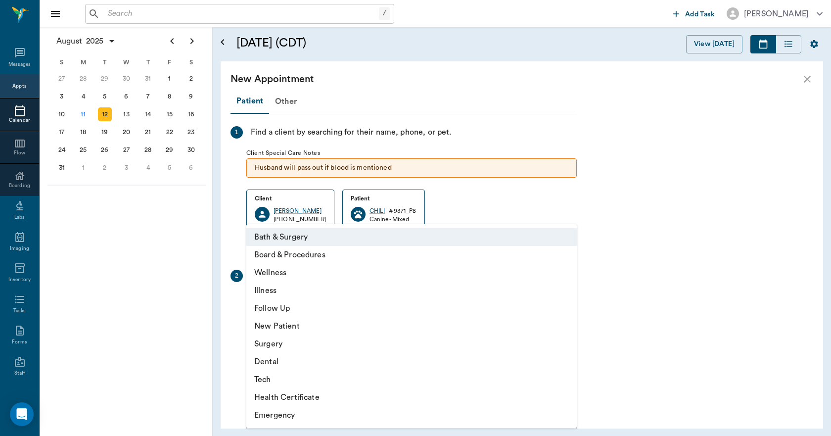
click at [331, 307] on body "/ ​ Add Task Dr. Bert Ellsworth Nectar Messages Appts Calendar Flow Boarding La…" at bounding box center [415, 218] width 831 height 436
click at [269, 380] on li "Tech" at bounding box center [411, 379] width 330 height 18
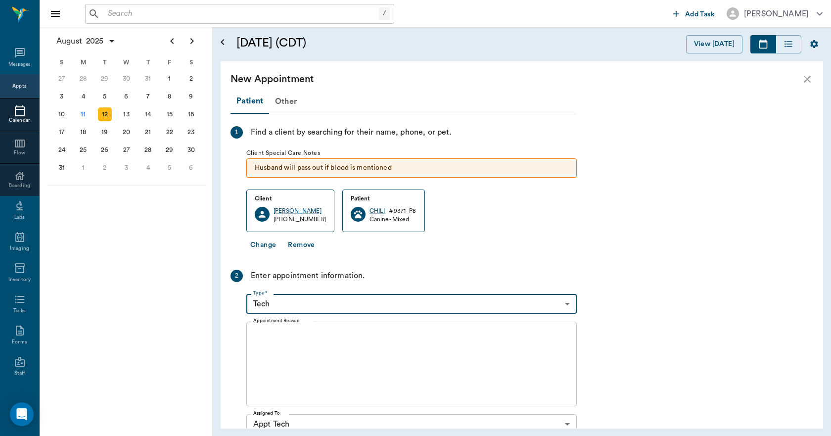
type input "65d2be4f46e3a538d89b8c1a"
type input "03:00 PM"
click at [286, 339] on textarea "Appointment Reason" at bounding box center [411, 364] width 316 height 68
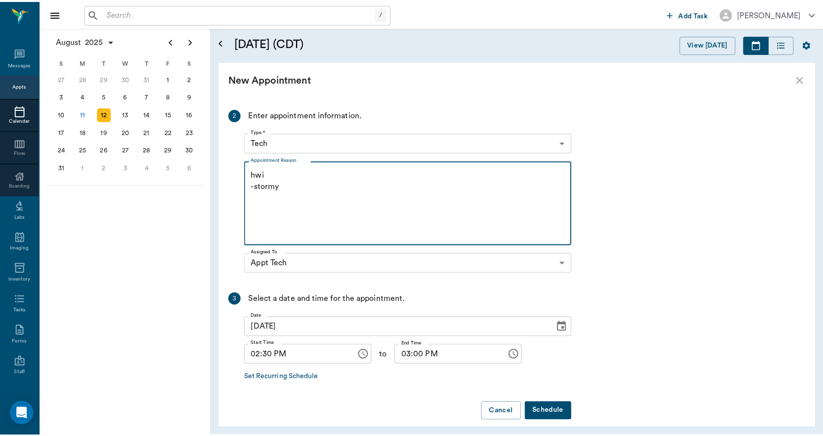
scroll to position [171, 0]
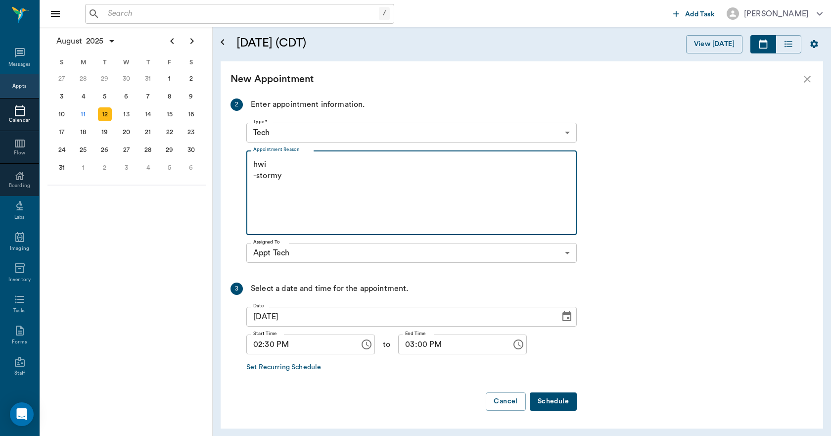
type textarea "hwi -stormy"
click at [555, 398] on button "Schedule" at bounding box center [552, 401] width 47 height 18
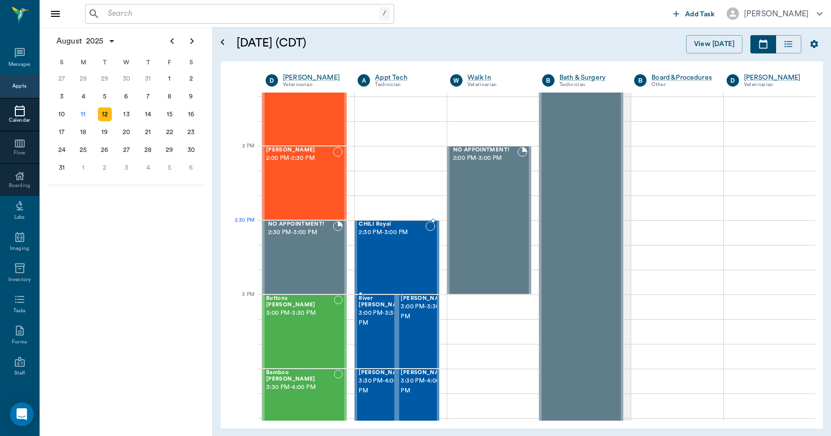
click at [370, 243] on div "CHILI Royal 2:30 PM - 3:00 PM" at bounding box center [391, 257] width 66 height 72
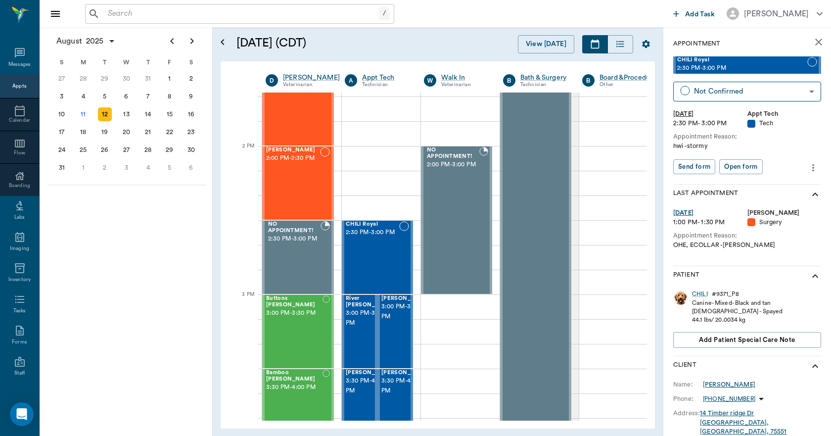
click at [715, 383] on div "Ashlyn Royal" at bounding box center [728, 384] width 52 height 9
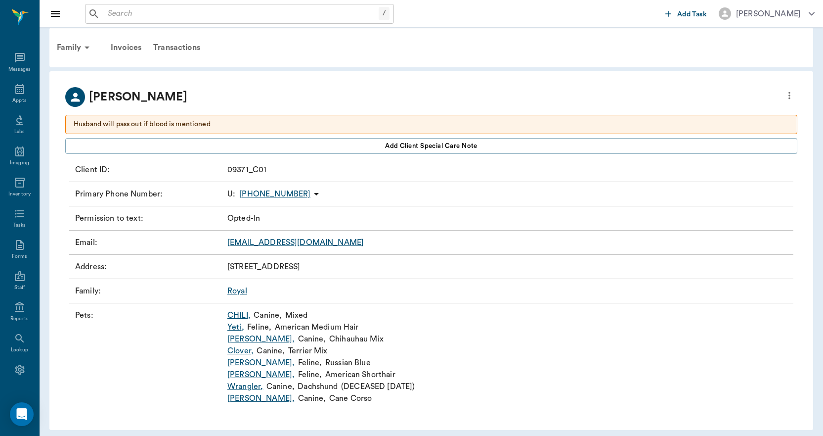
scroll to position [11, 0]
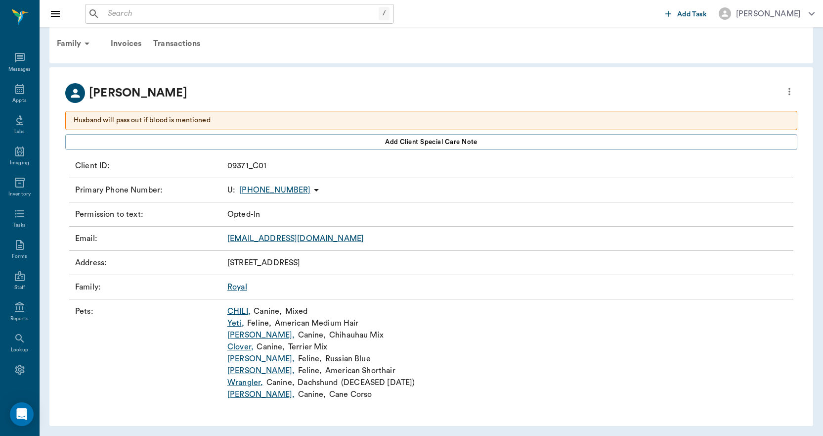
click at [233, 324] on link "Yeti ," at bounding box center [235, 323] width 17 height 12
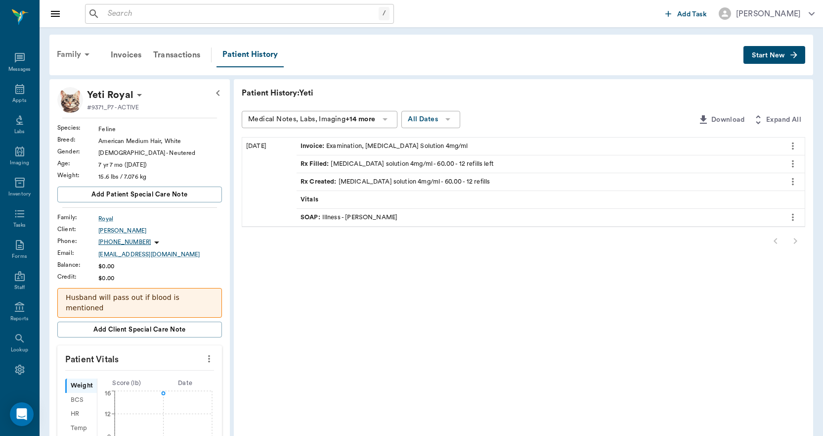
click at [83, 56] on icon at bounding box center [87, 54] width 12 height 12
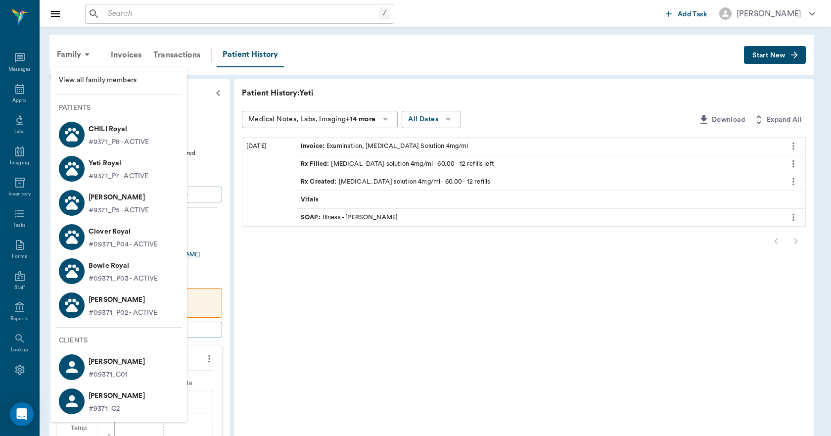
click at [97, 47] on div at bounding box center [415, 218] width 831 height 436
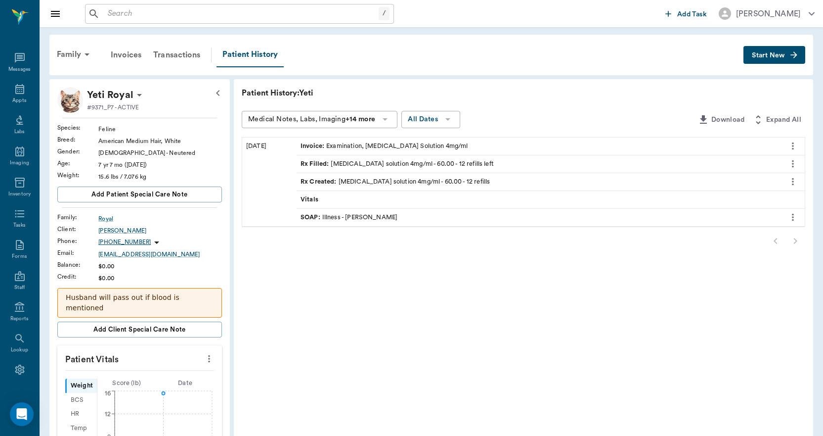
click at [83, 58] on icon at bounding box center [87, 54] width 12 height 12
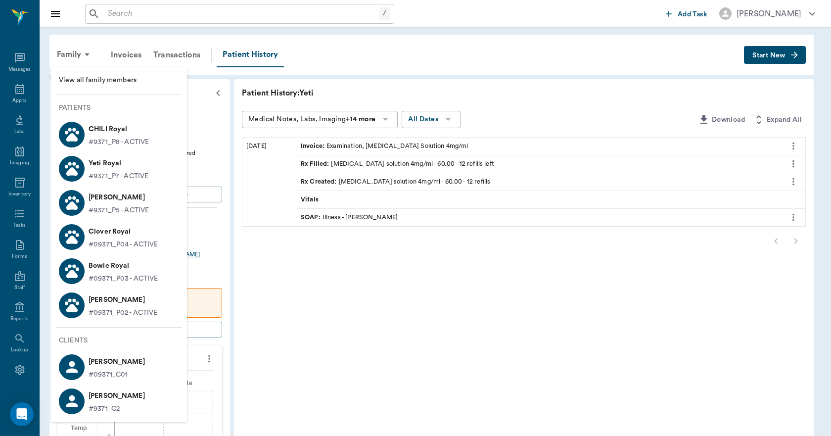
click at [110, 195] on p "Hank Royal" at bounding box center [118, 197] width 60 height 16
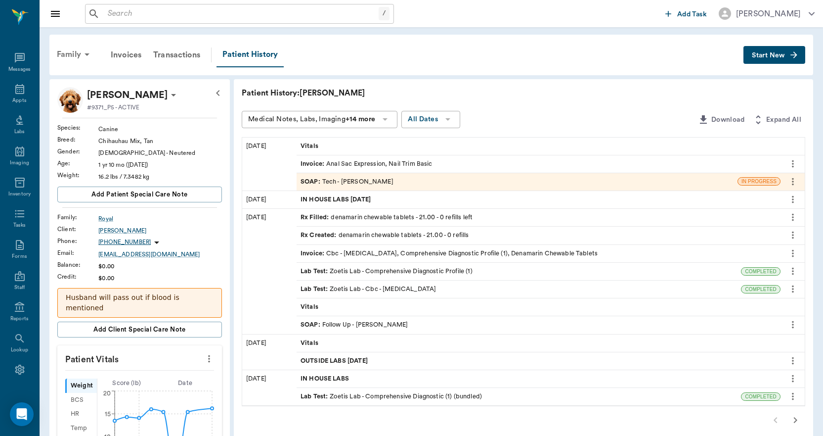
click at [76, 57] on div "Family" at bounding box center [75, 55] width 48 height 24
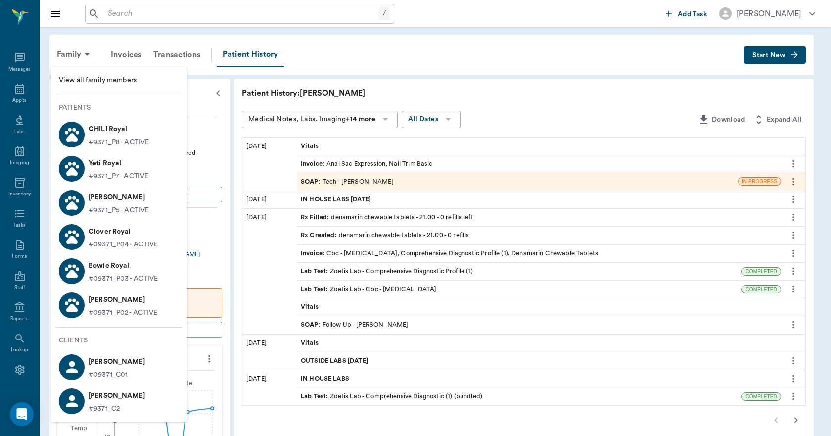
click at [130, 229] on p "Clover Royal" at bounding box center [123, 231] width 70 height 16
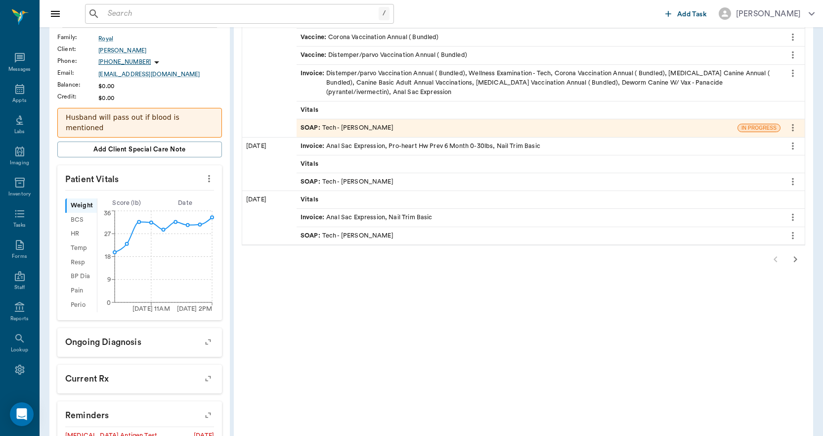
scroll to position [326, 0]
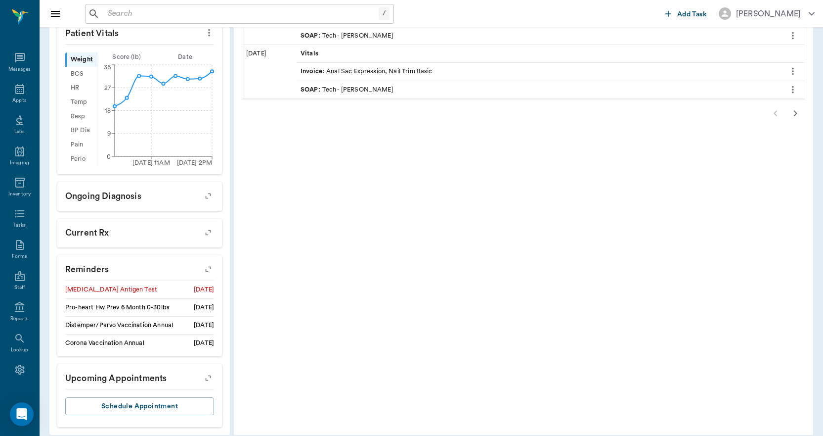
click at [209, 262] on icon "button" at bounding box center [208, 269] width 14 height 14
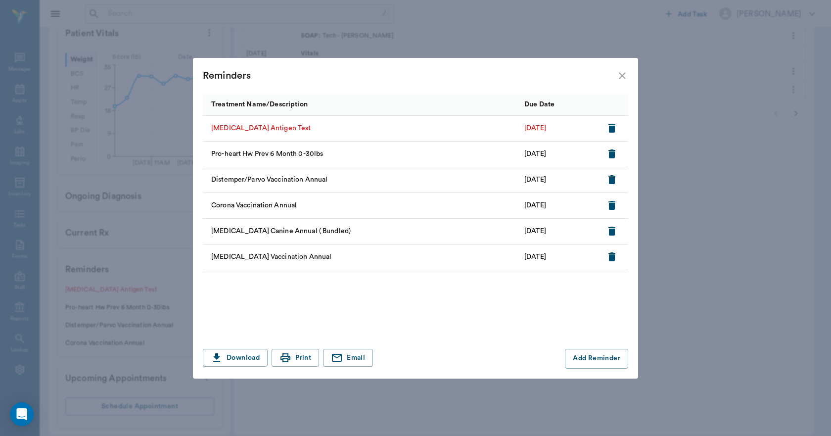
click at [624, 74] on icon "close" at bounding box center [622, 76] width 12 height 12
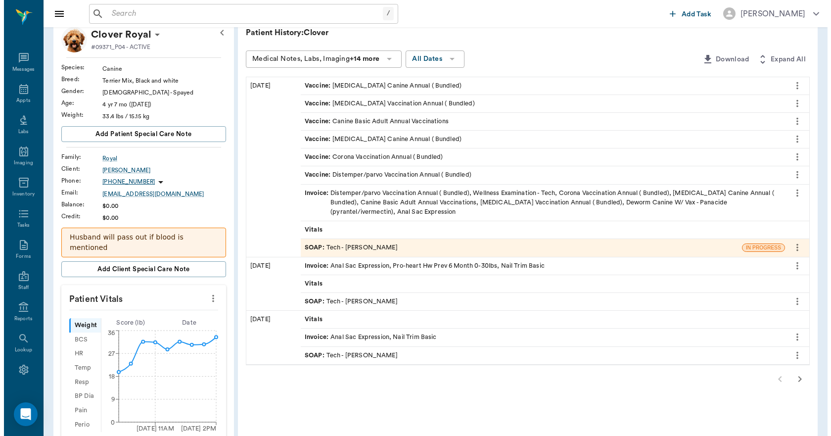
scroll to position [0, 0]
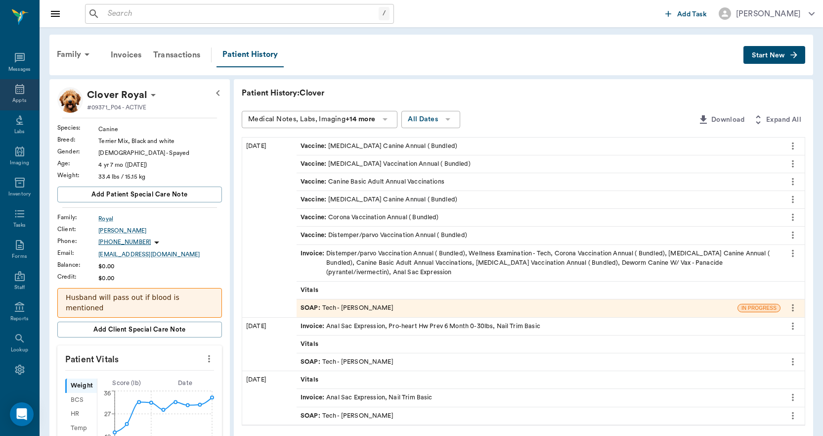
click at [22, 99] on div "Appts" at bounding box center [19, 100] width 14 height 7
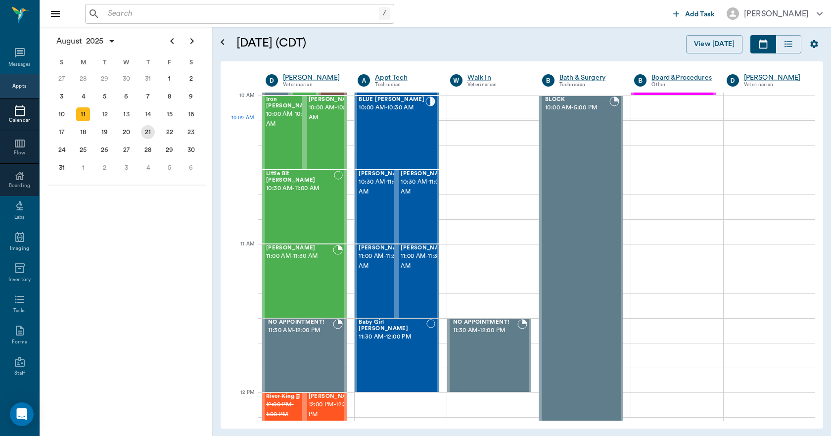
scroll to position [297, 0]
click at [128, 116] on div "13" at bounding box center [127, 114] width 14 height 14
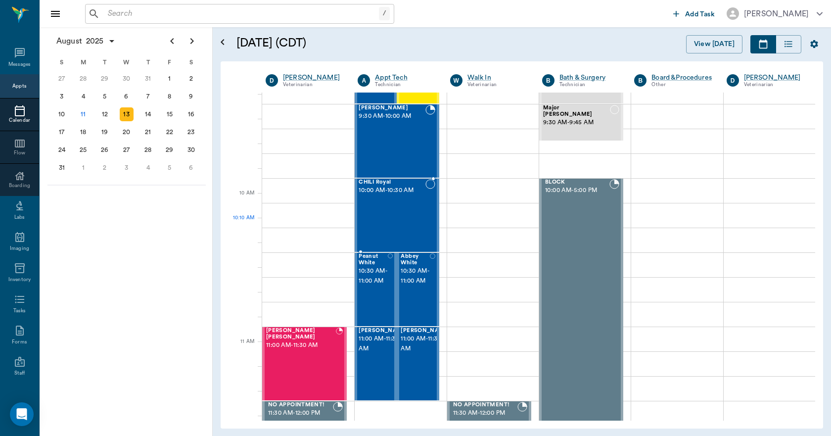
scroll to position [198, 0]
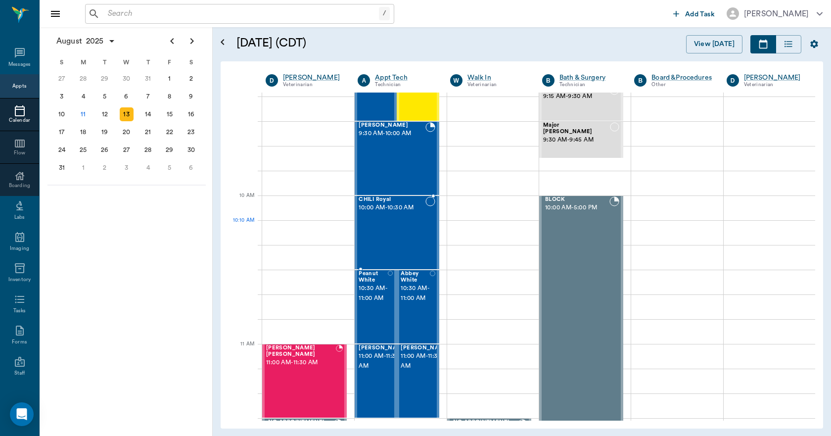
click at [394, 223] on div "CHILI Royal 10:00 AM - 10:30 AM" at bounding box center [391, 232] width 66 height 72
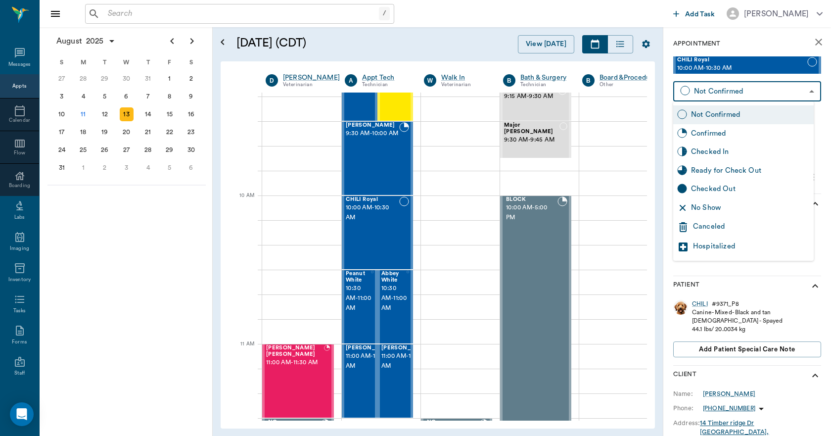
click at [741, 93] on body "/ ​ Add Task Dr. Bert Ellsworth Nectar Messages Appts Calendar Flow Boarding La…" at bounding box center [415, 218] width 831 height 436
click at [716, 225] on div "Canceled" at bounding box center [751, 227] width 117 height 12
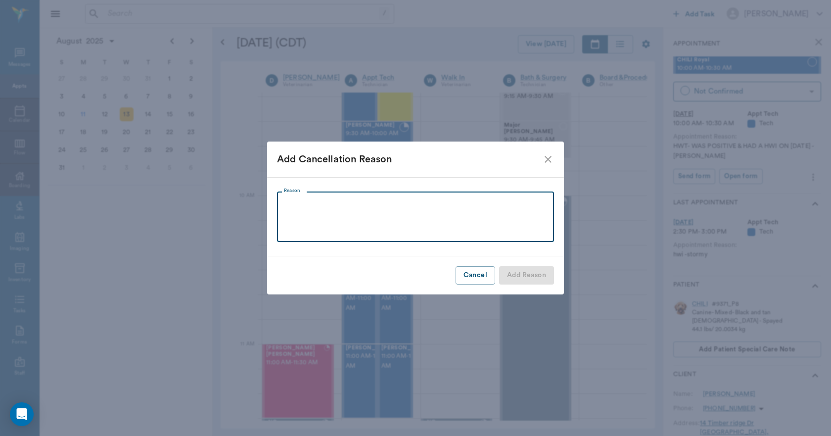
click at [429, 209] on textarea "Reason" at bounding box center [415, 217] width 263 height 34
type textarea "wrong pet"
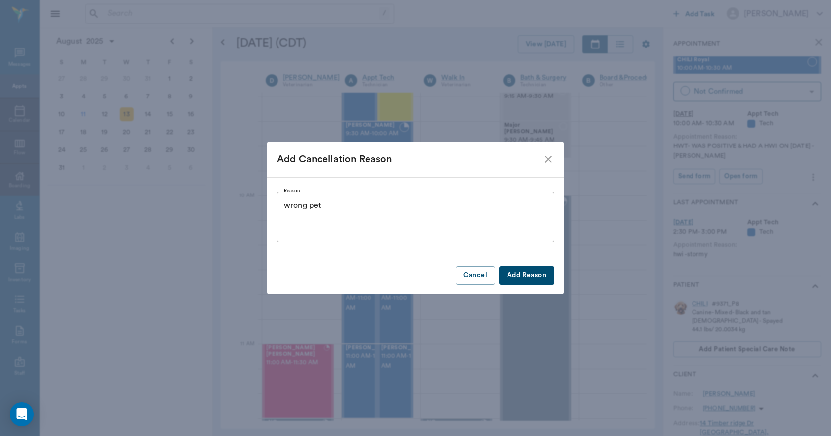
click at [541, 278] on button "Add Reason" at bounding box center [526, 275] width 55 height 18
type input "CANCELED"
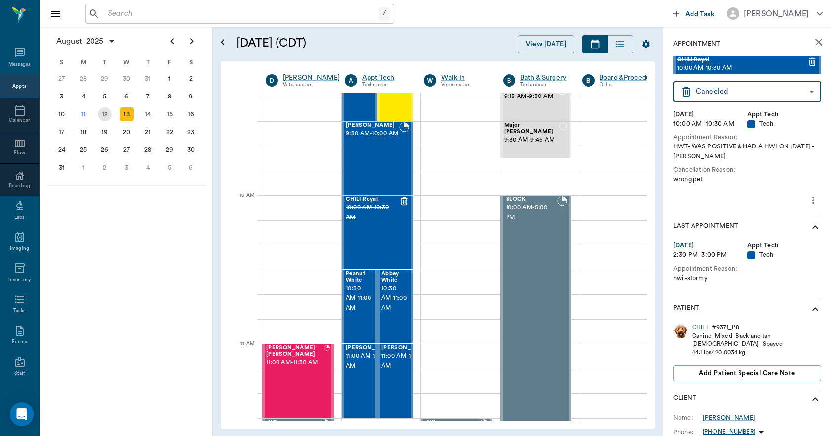
click at [102, 119] on div "12" at bounding box center [105, 114] width 14 height 14
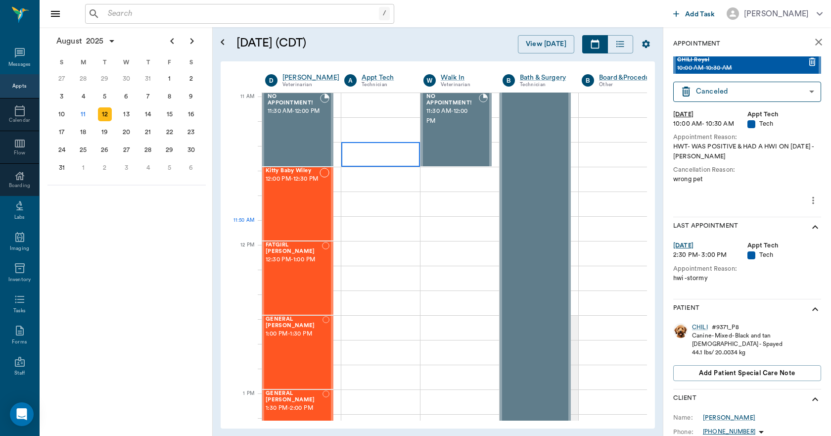
scroll to position [692, 0]
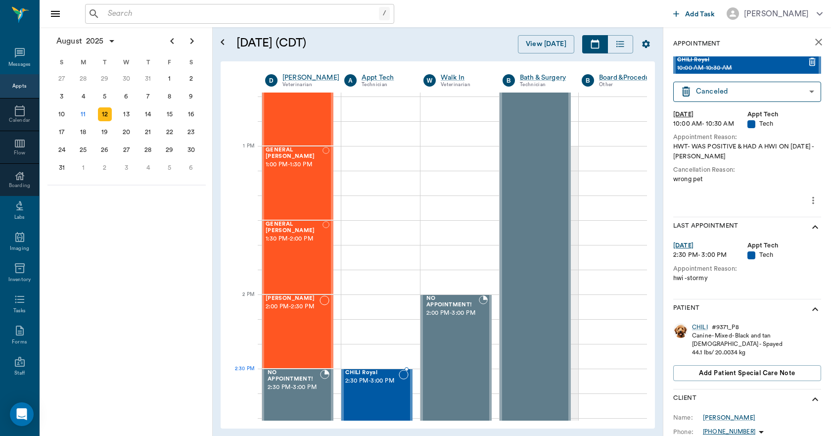
click at [379, 392] on div "CHILI Royal 2:30 PM - 3:00 PM" at bounding box center [371, 405] width 53 height 72
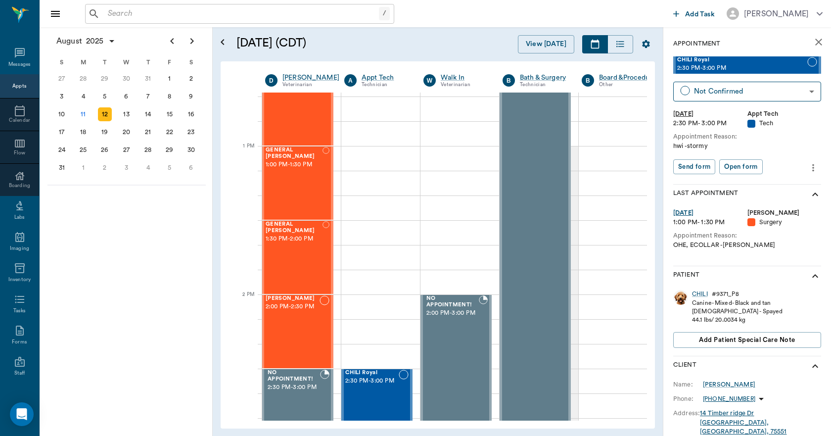
click at [810, 171] on icon "more" at bounding box center [812, 168] width 11 height 12
click at [737, 178] on li "Edit appointment" at bounding box center [763, 184] width 99 height 18
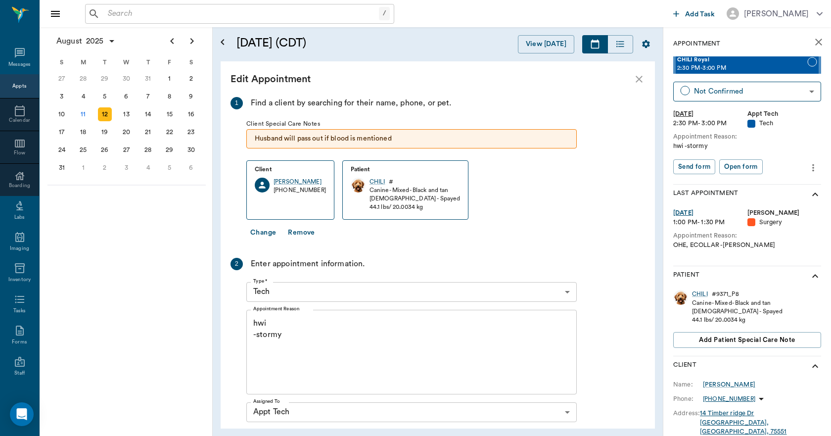
click at [281, 327] on textarea "hwi -stormy" at bounding box center [411, 351] width 316 height 68
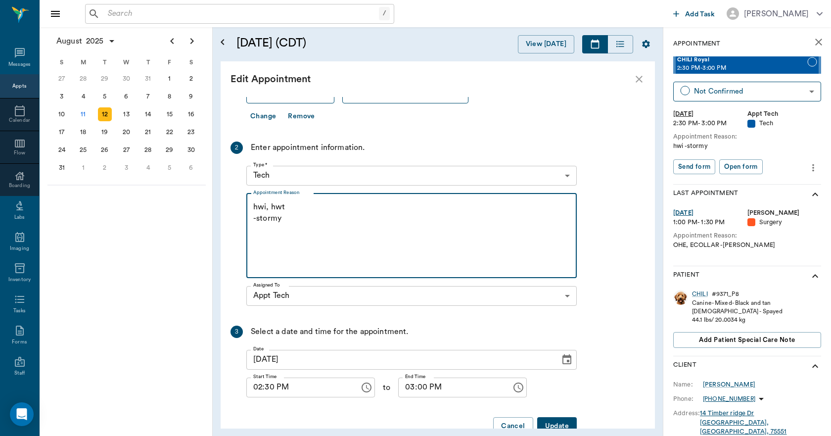
scroll to position [140, 0]
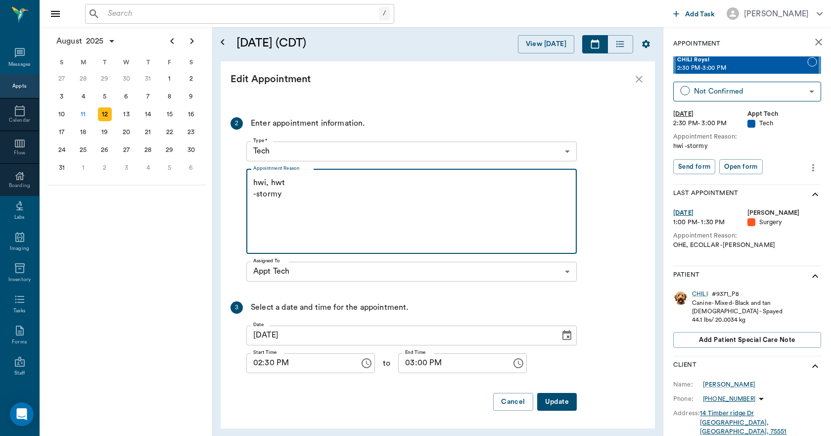
type textarea "hwi, hwt -stormy"
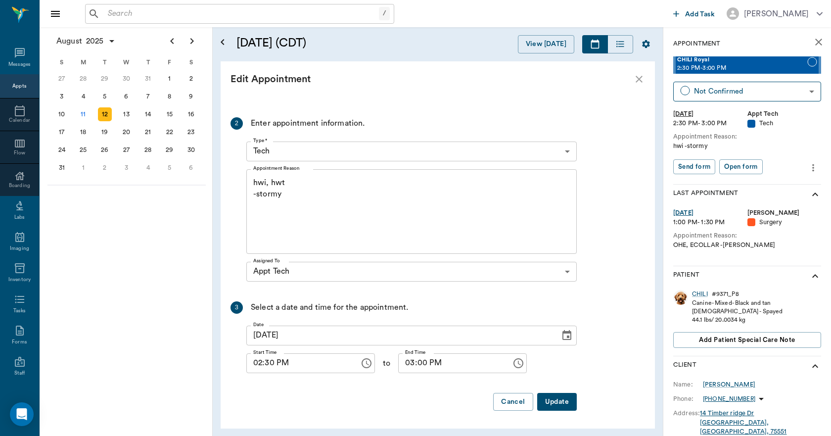
click at [573, 405] on button "Update" at bounding box center [557, 402] width 40 height 18
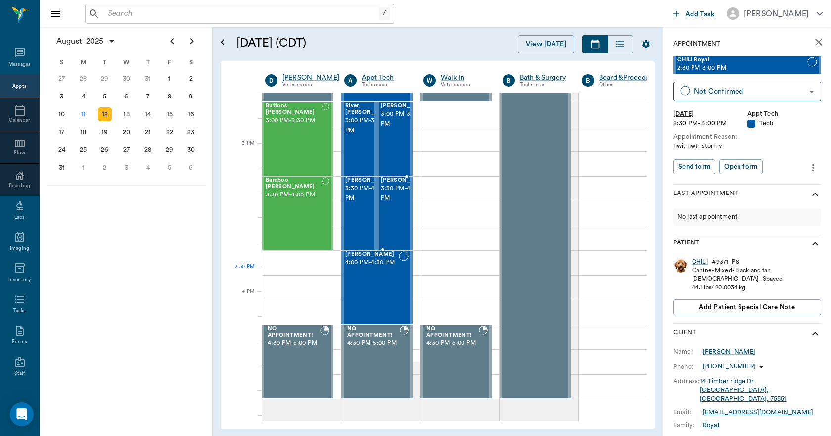
scroll to position [1038, 0]
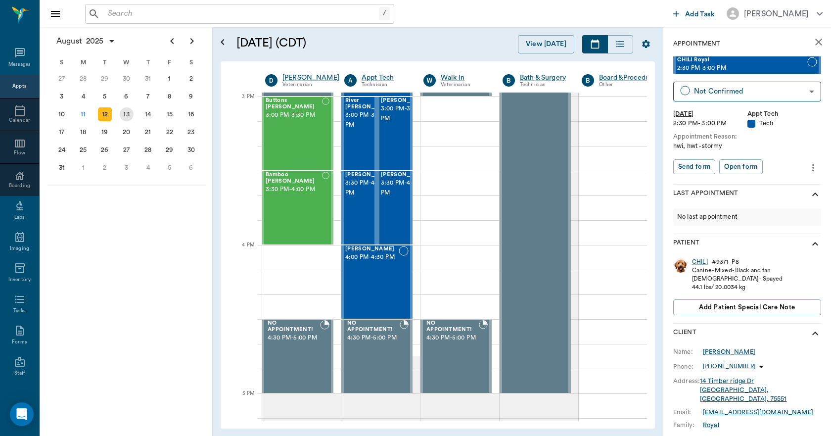
click at [133, 112] on div "13" at bounding box center [127, 114] width 14 height 14
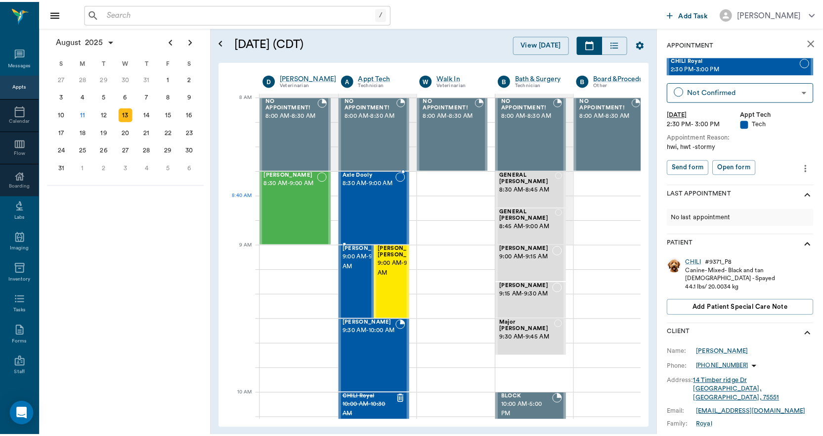
scroll to position [0, 0]
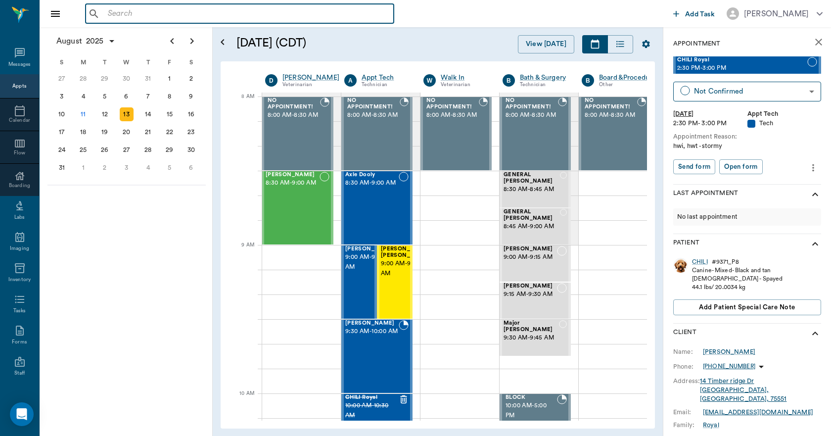
click at [235, 15] on input "text" at bounding box center [247, 14] width 286 height 14
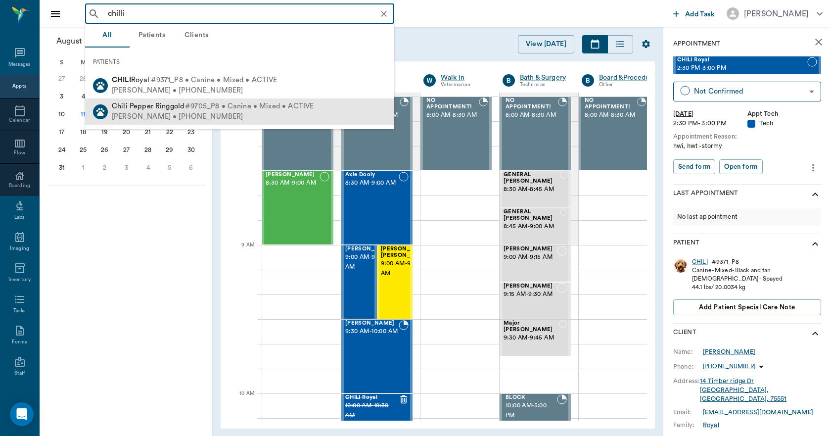
click at [156, 107] on span "Chili Pepper Ringgold" at bounding box center [148, 105] width 72 height 7
type input "chilli"
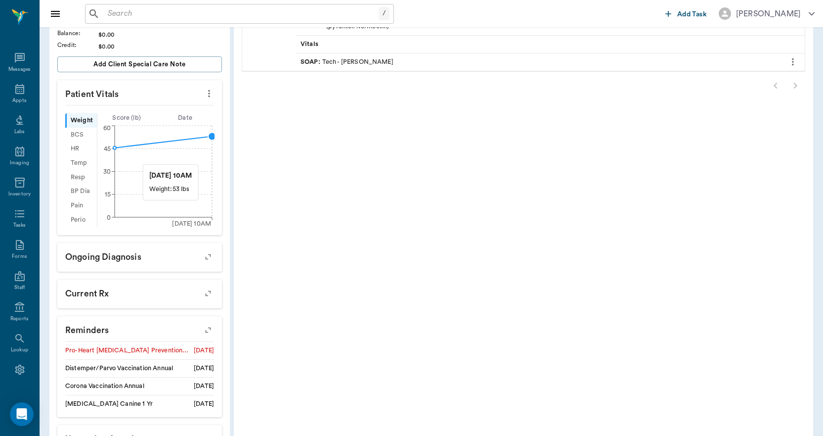
scroll to position [290, 0]
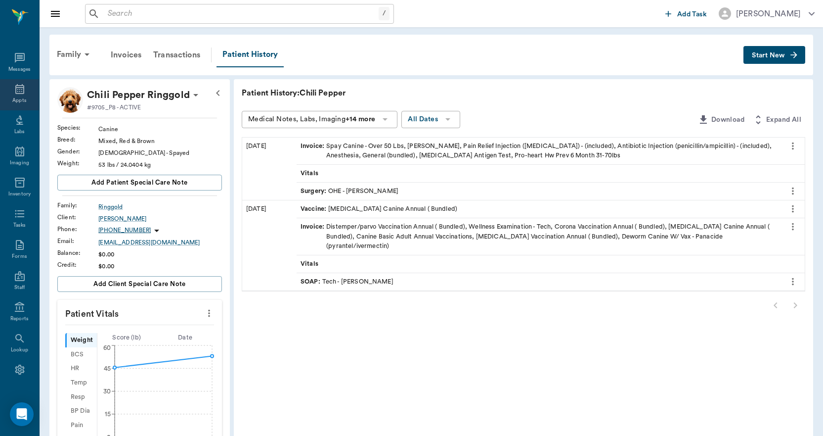
click at [21, 87] on icon at bounding box center [20, 89] width 12 height 12
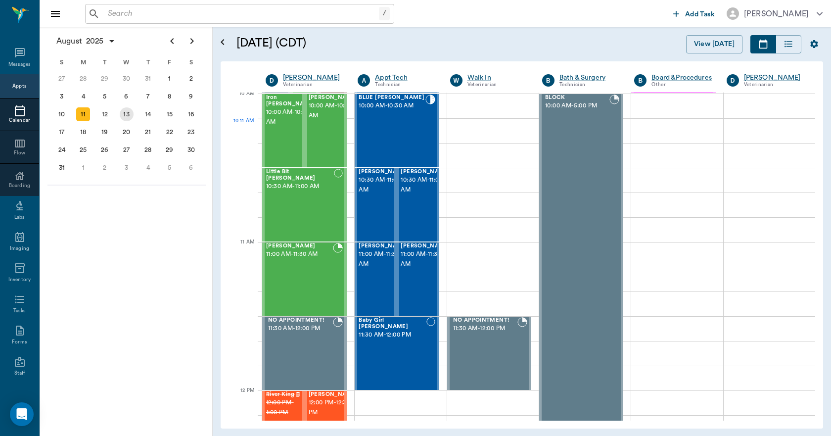
scroll to position [299, 0]
click at [126, 114] on div "13" at bounding box center [127, 114] width 14 height 14
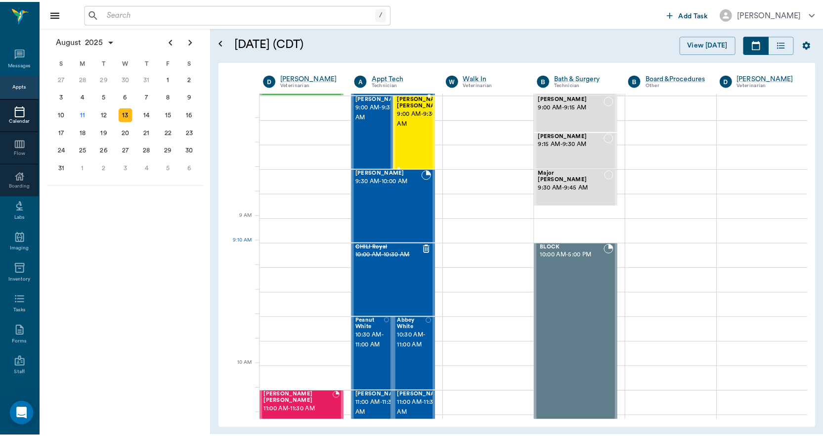
scroll to position [198, 0]
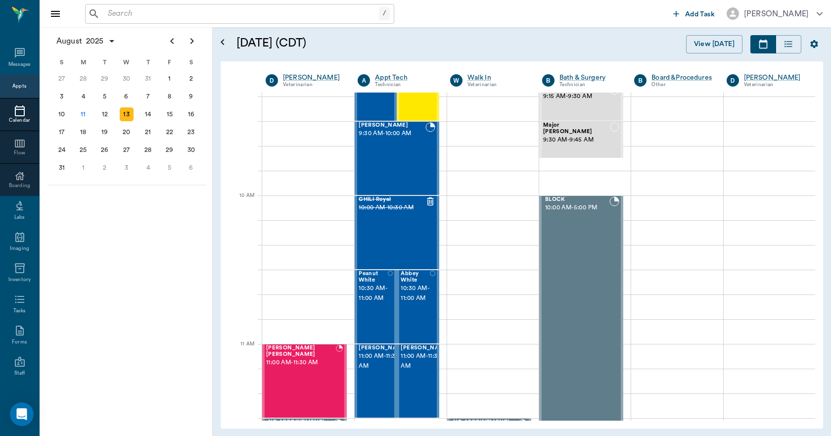
click at [208, 12] on input "text" at bounding box center [241, 14] width 275 height 14
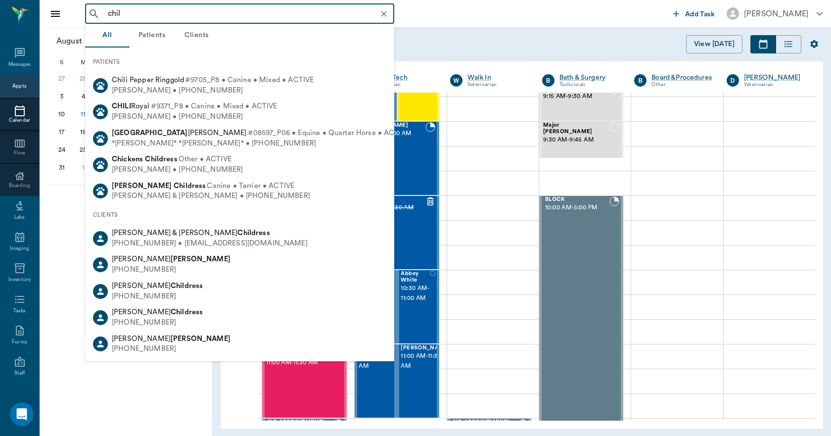
click at [181, 77] on span "Chili Pepper Ringgold" at bounding box center [148, 79] width 72 height 7
type input "chil"
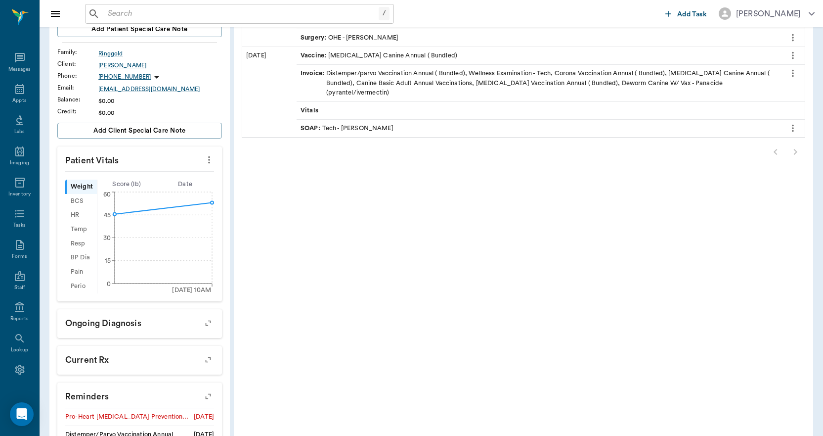
scroll to position [142, 0]
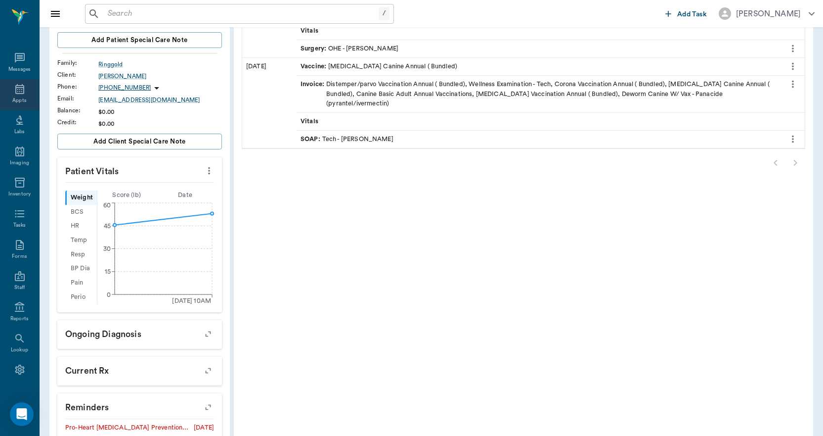
click at [14, 83] on icon at bounding box center [20, 89] width 12 height 12
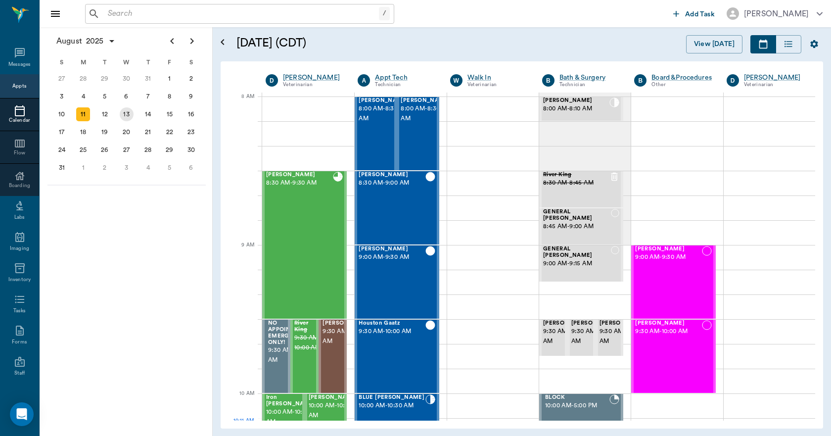
click at [121, 117] on div "13" at bounding box center [127, 114] width 14 height 14
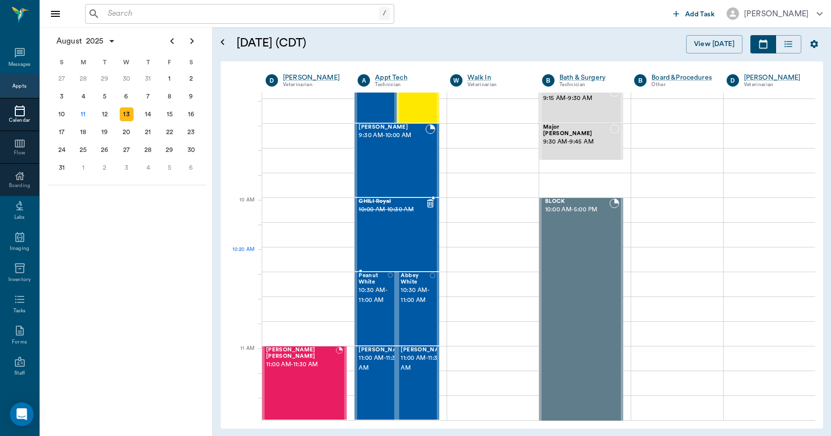
scroll to position [198, 0]
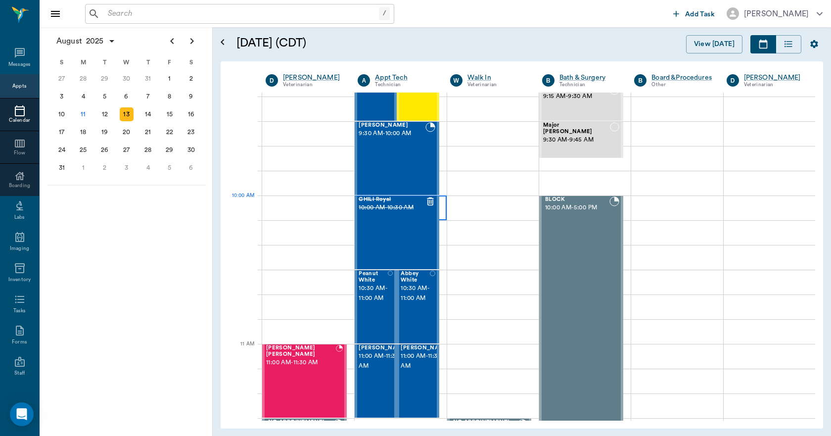
click at [438, 204] on div at bounding box center [399, 207] width 91 height 25
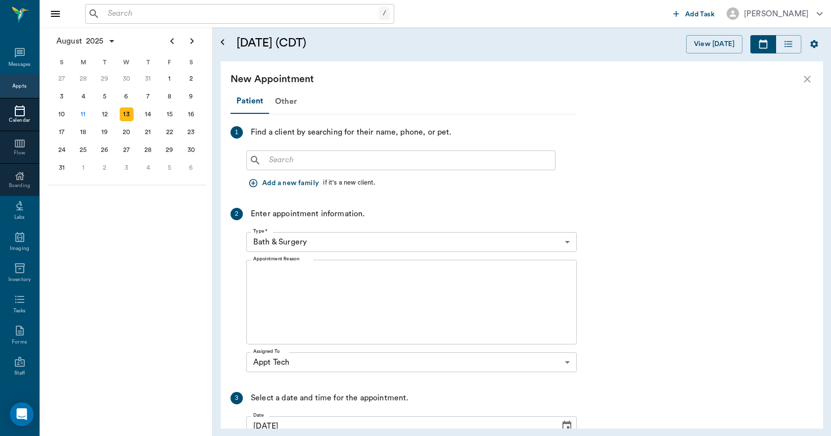
click at [337, 160] on input "text" at bounding box center [408, 160] width 286 height 14
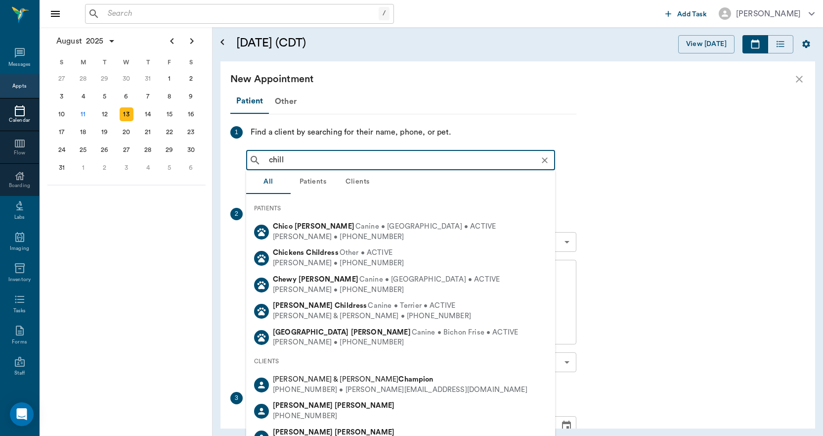
type input "chilli"
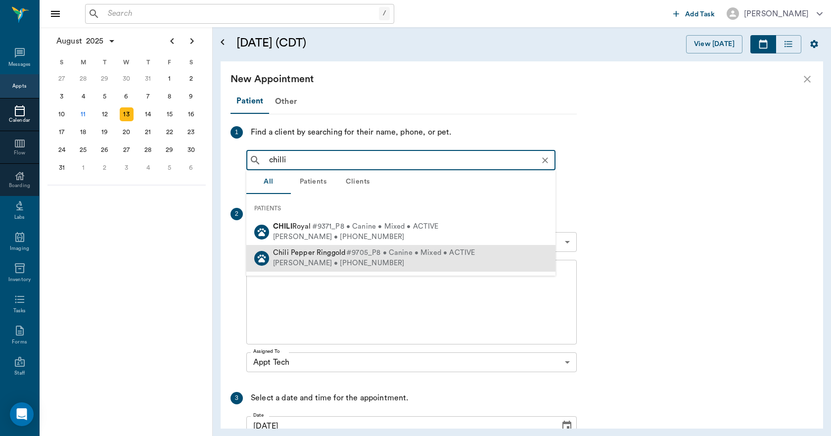
click at [344, 261] on div "Heather Ringgold • (360) 558-1594" at bounding box center [374, 263] width 202 height 10
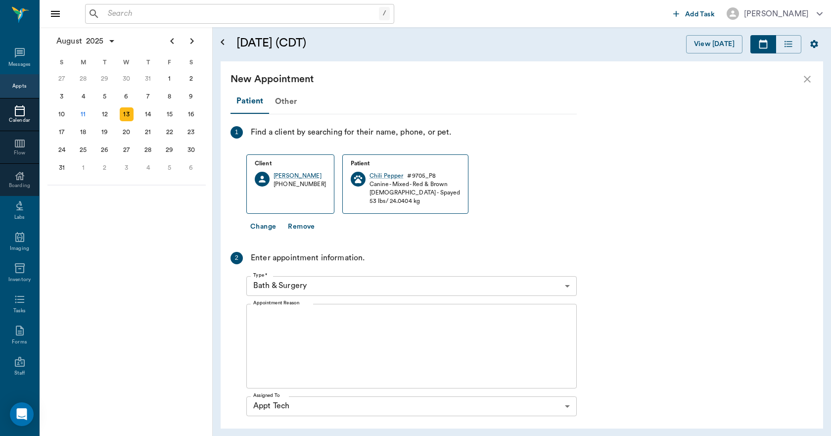
click at [311, 273] on div "Type * Bath & Surgery 67479aab0de4f58b269e34fc Type *" at bounding box center [411, 286] width 330 height 28
click at [308, 285] on body "/ ​ Add Task Dr. Bert Ellsworth Nectar Messages Appts Calendar Flow Boarding La…" at bounding box center [415, 218] width 831 height 436
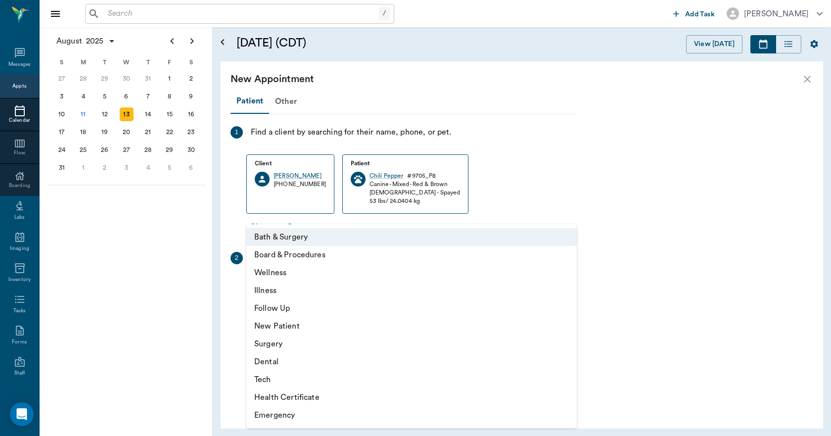
drag, startPoint x: 268, startPoint y: 378, endPoint x: 267, endPoint y: 364, distance: 13.4
click at [267, 377] on li "Tech" at bounding box center [411, 379] width 330 height 18
type input "65d2be4f46e3a538d89b8c1a"
type input "10:30 AM"
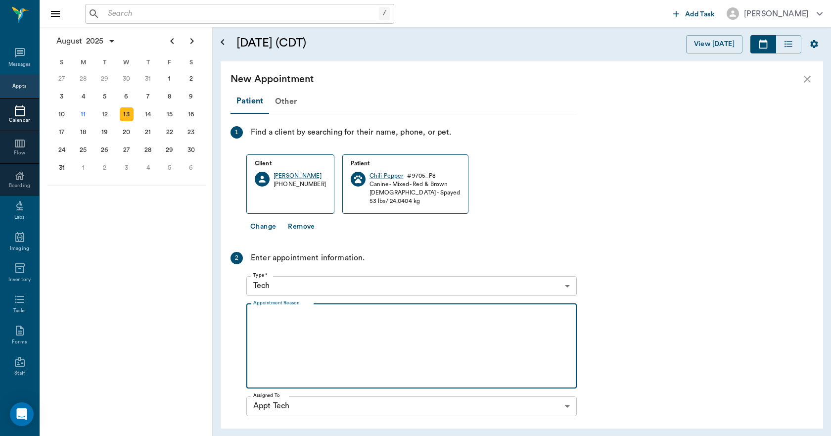
click at [286, 340] on textarea "Appointment Reason" at bounding box center [411, 345] width 316 height 68
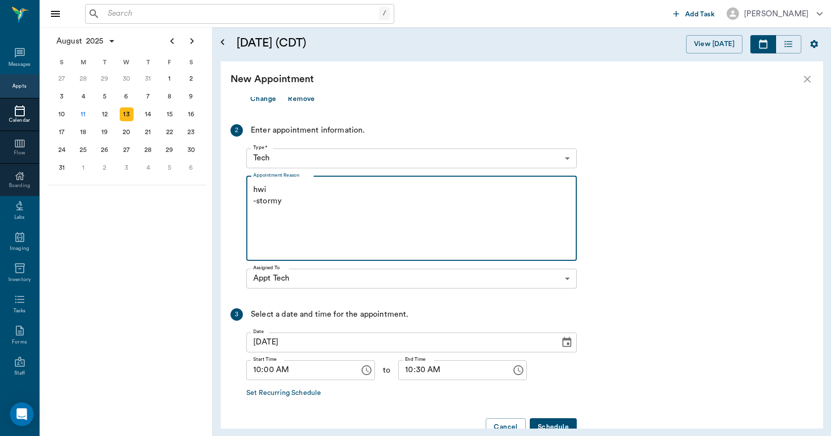
scroll to position [153, 0]
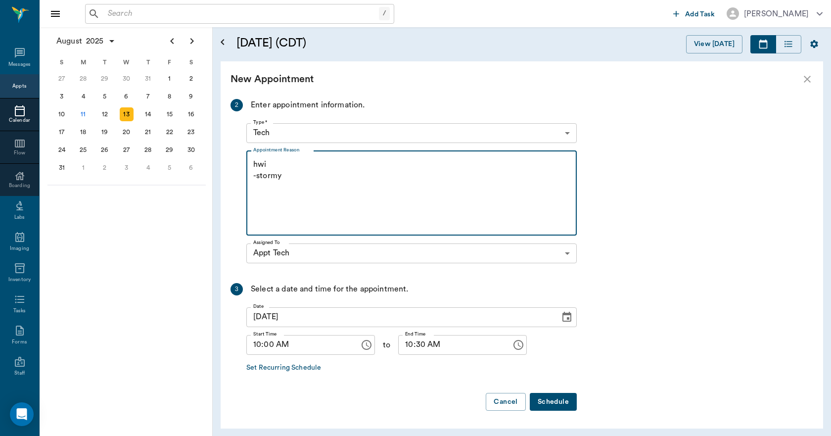
type textarea "hwi -stormy"
click at [548, 394] on button "Schedule" at bounding box center [552, 402] width 47 height 18
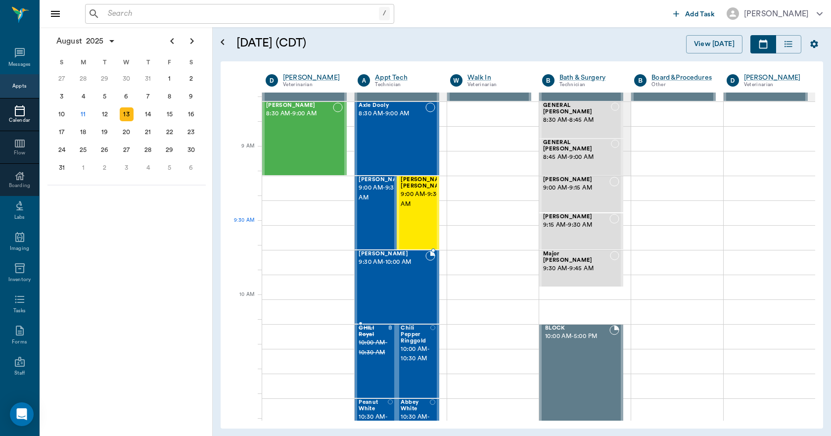
scroll to position [99, 0]
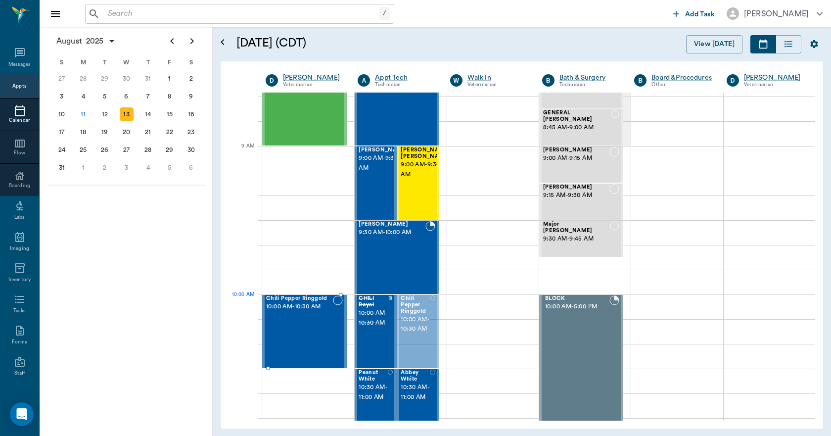
drag, startPoint x: 424, startPoint y: 314, endPoint x: 309, endPoint y: 322, distance: 115.5
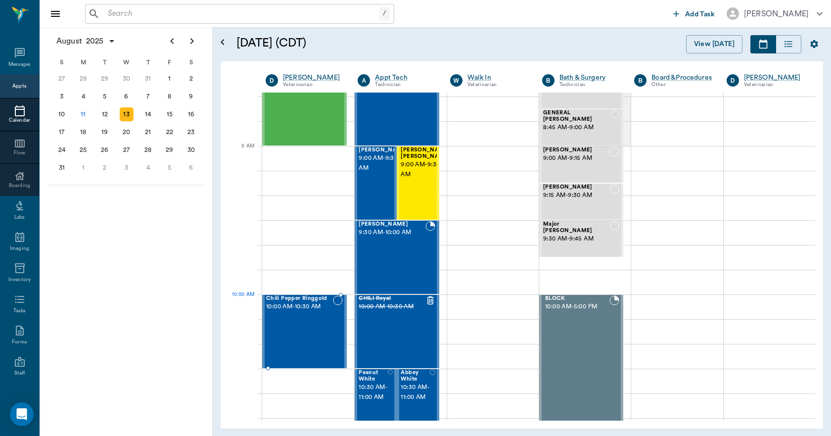
click at [296, 318] on div "Chili Pepper Ringgold 10:00 AM - 10:30 AM" at bounding box center [299, 331] width 67 height 72
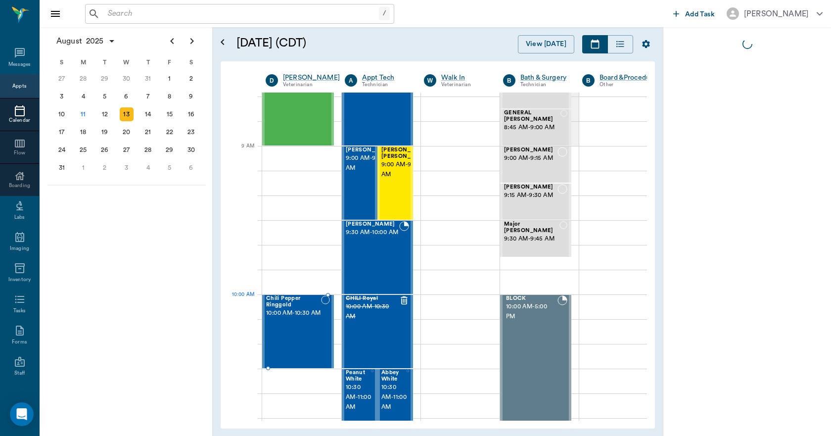
click at [296, 318] on span "10:00 AM - 10:30 AM" at bounding box center [293, 313] width 55 height 10
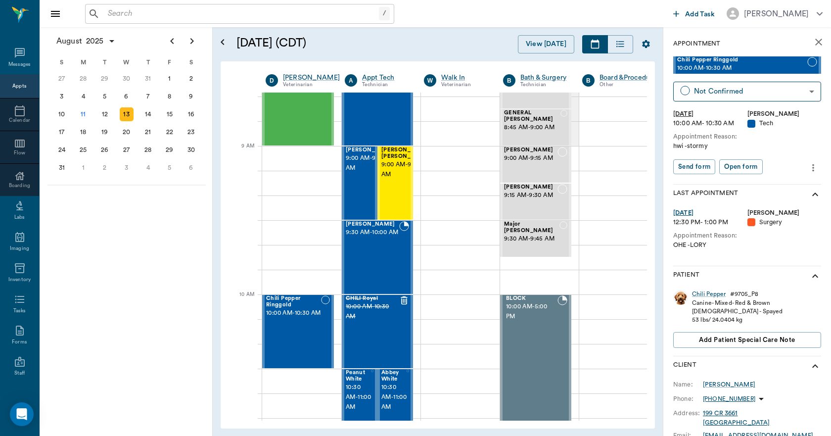
click at [805, 161] on button "more" at bounding box center [813, 167] width 16 height 17
click at [752, 179] on span "Edit appointment" at bounding box center [763, 184] width 83 height 10
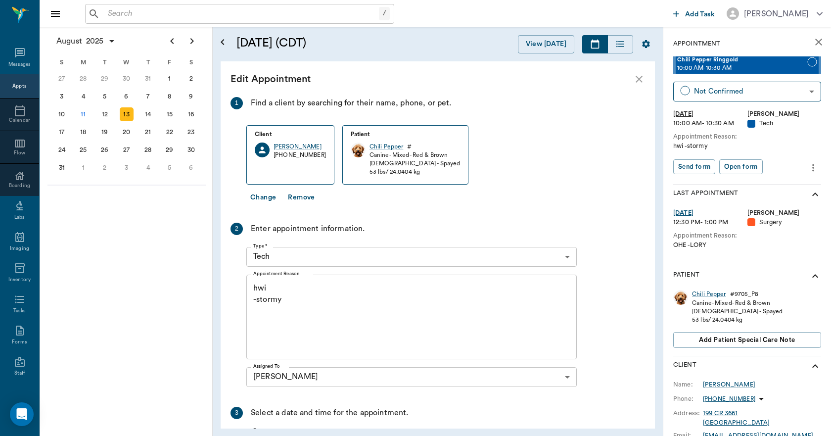
click at [326, 246] on body "/ ​ Add Task Dr. Bert Ellsworth Nectar Messages Appts Calendar Flow Boarding La…" at bounding box center [415, 218] width 831 height 436
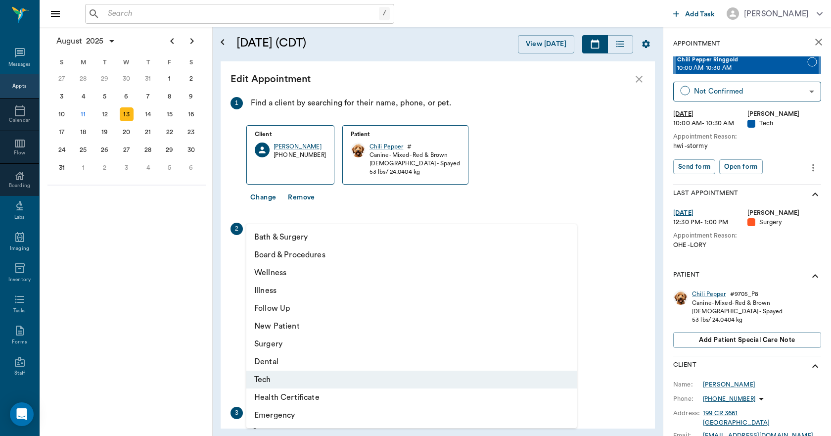
click at [283, 266] on li "Wellness" at bounding box center [411, 272] width 330 height 18
type input "65d2be4f46e3a538d89b8c14"
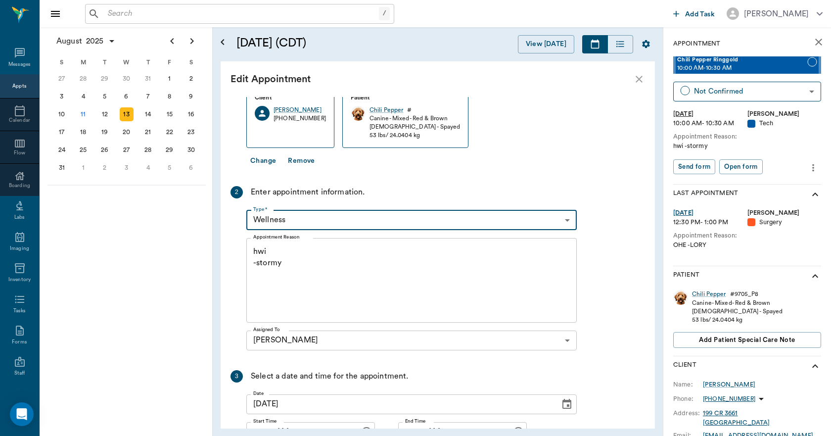
scroll to position [105, 0]
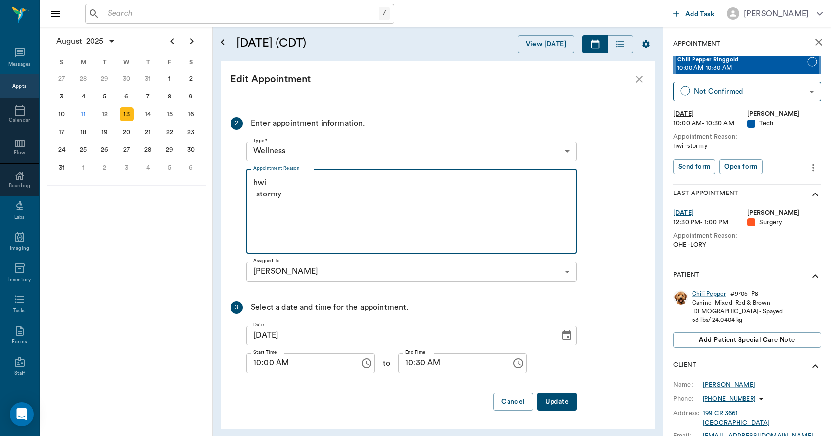
click at [277, 177] on textarea "hwi -stormy" at bounding box center [411, 211] width 316 height 68
type textarea "hwi, have doctor check on hips, when running her back end hops -stormy"
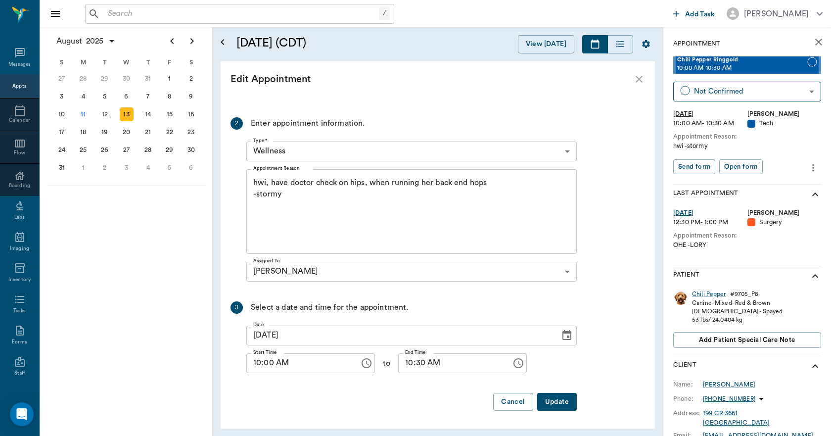
click at [558, 407] on button "Update" at bounding box center [557, 402] width 40 height 18
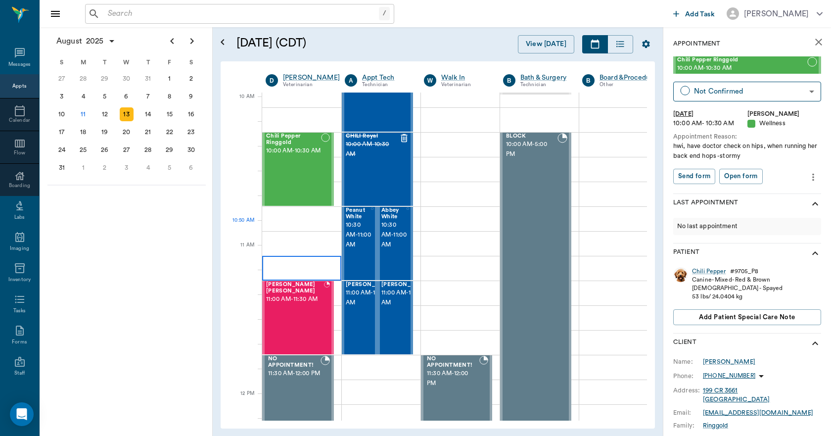
scroll to position [297, 0]
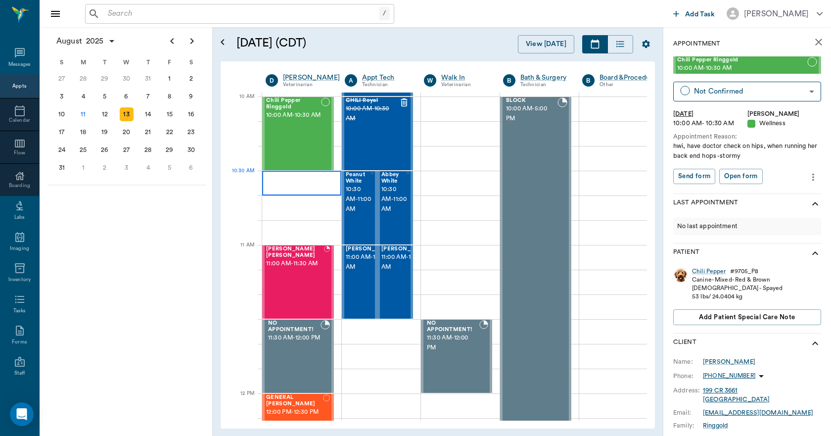
click at [288, 184] on div at bounding box center [301, 183] width 79 height 25
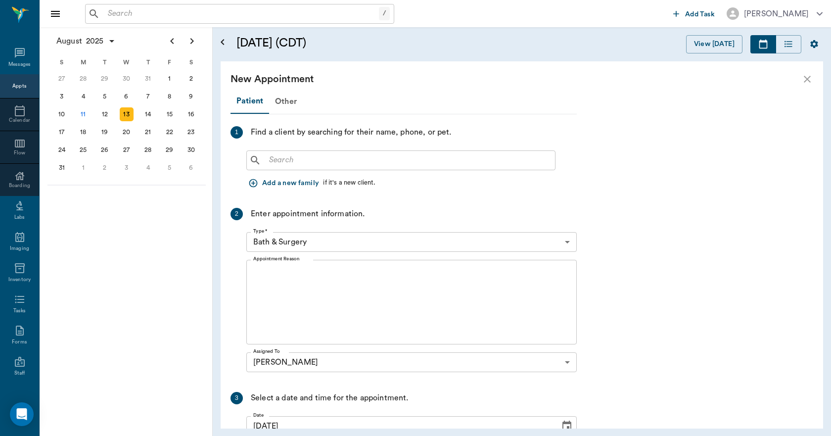
click at [288, 160] on input "text" at bounding box center [408, 160] width 286 height 14
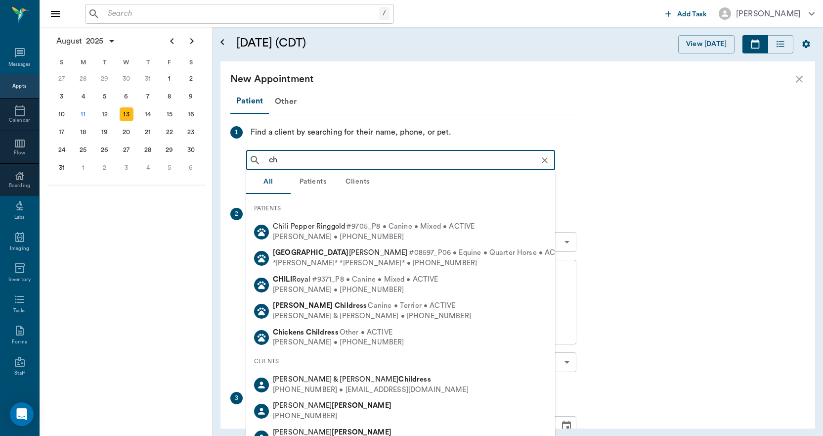
type input "c"
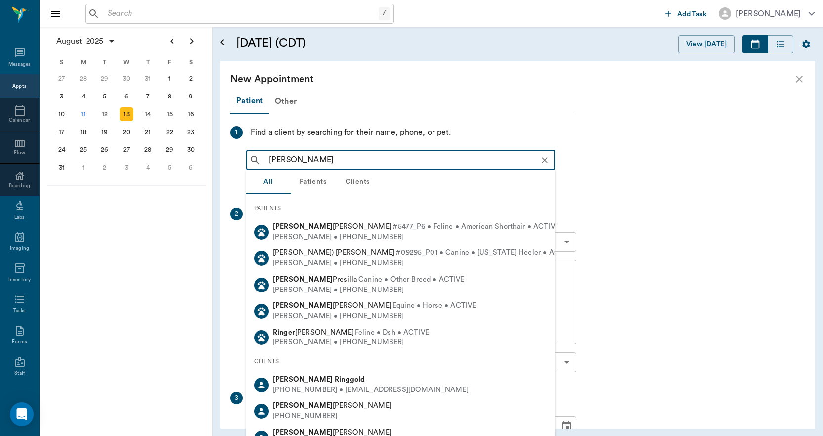
click at [352, 381] on div "Heather Ringgold" at bounding box center [371, 379] width 196 height 10
type input "heather ring"
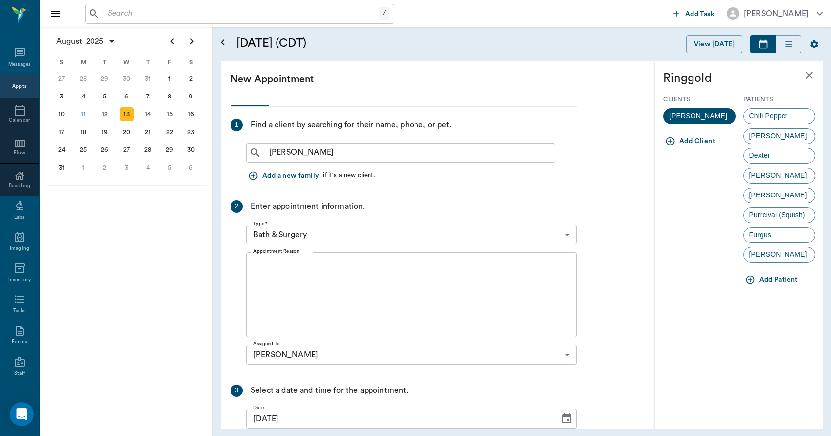
scroll to position [0, 0]
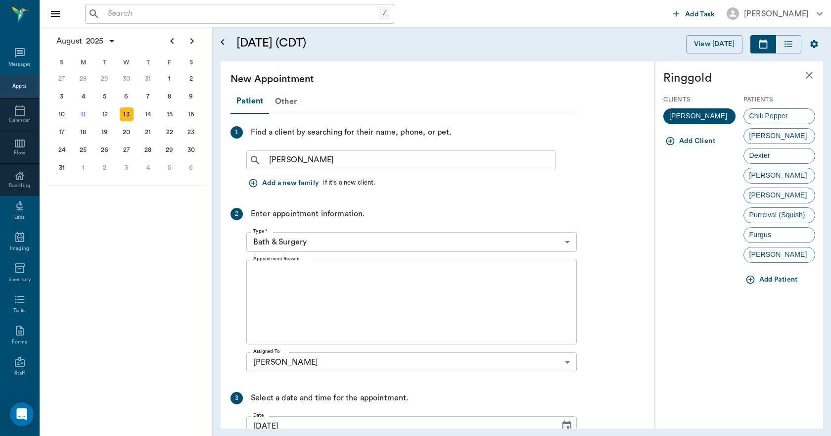
click at [766, 279] on button "Add Patient" at bounding box center [772, 279] width 58 height 18
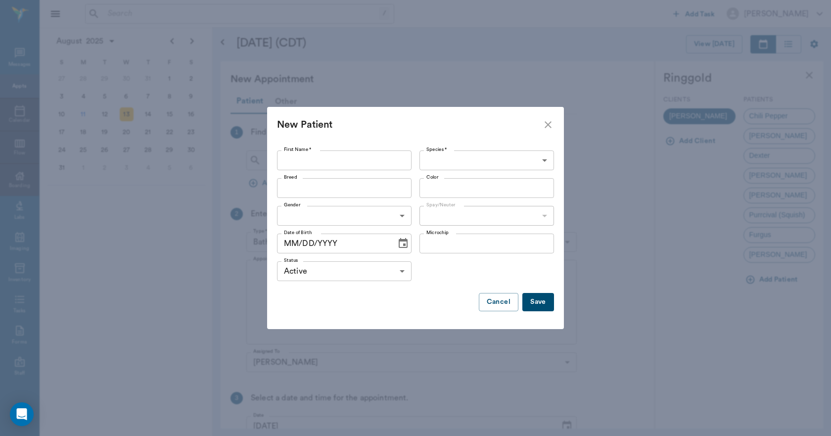
drag, startPoint x: 315, startPoint y: 149, endPoint x: 310, endPoint y: 142, distance: 9.2
click at [315, 148] on div "First Name * First Name *" at bounding box center [346, 160] width 138 height 28
click at [315, 151] on input "First Name *" at bounding box center [344, 160] width 134 height 20
type input "Lexis"
click at [432, 150] on label "Species *" at bounding box center [436, 149] width 21 height 7
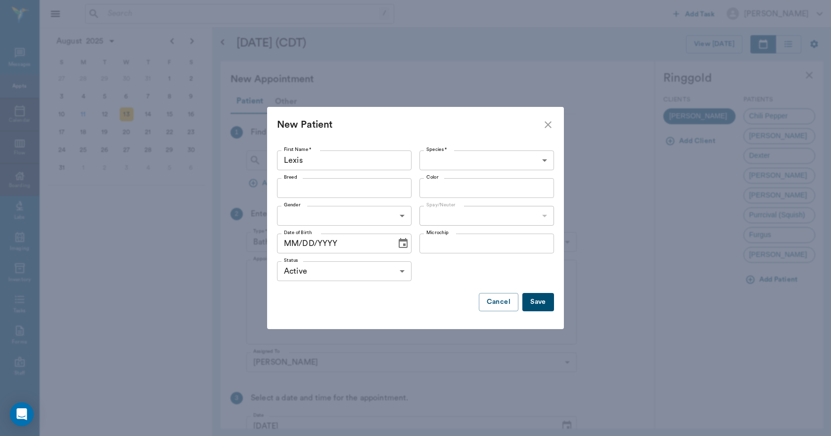
drag, startPoint x: 452, startPoint y: 171, endPoint x: 444, endPoint y: 156, distance: 16.1
click at [451, 169] on div "Species * ​ Species *" at bounding box center [484, 160] width 138 height 28
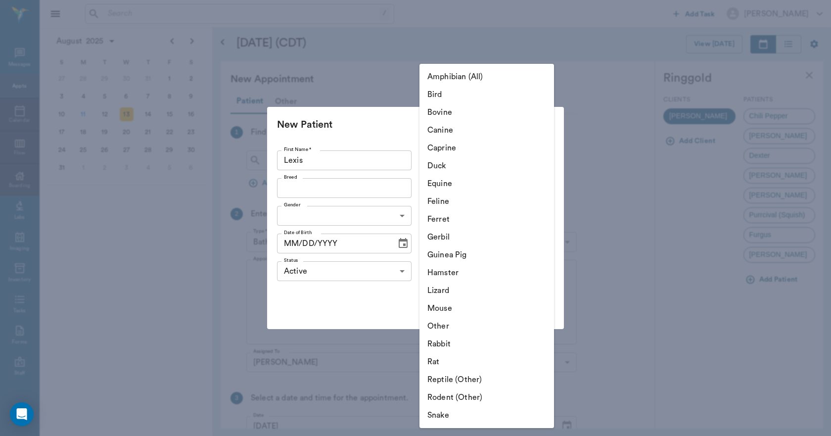
click at [445, 157] on body "/ ​ Add Task Dr. Bert Ellsworth Nectar Messages Appts Calendar Flow Boarding La…" at bounding box center [415, 218] width 831 height 436
click at [447, 131] on li "Canine" at bounding box center [486, 130] width 134 height 18
type input "Canine"
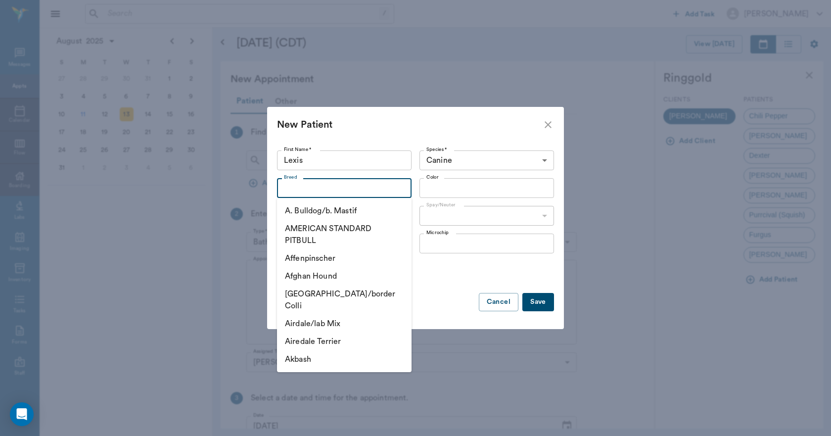
click at [331, 186] on input "Breed" at bounding box center [336, 188] width 112 height 14
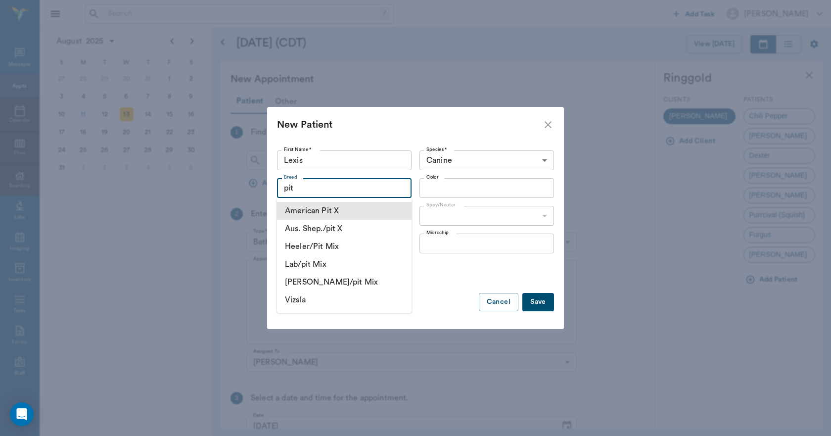
click at [365, 207] on li "American Pit X" at bounding box center [344, 211] width 134 height 18
type input "American Pit X"
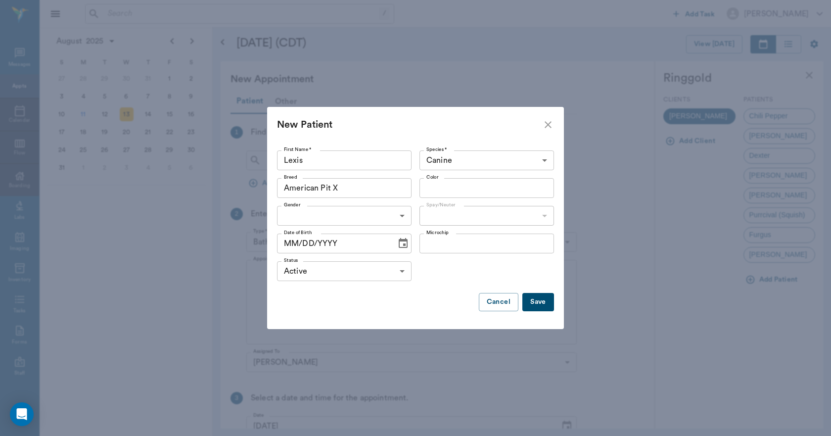
click at [444, 185] on input "Color" at bounding box center [478, 188] width 112 height 14
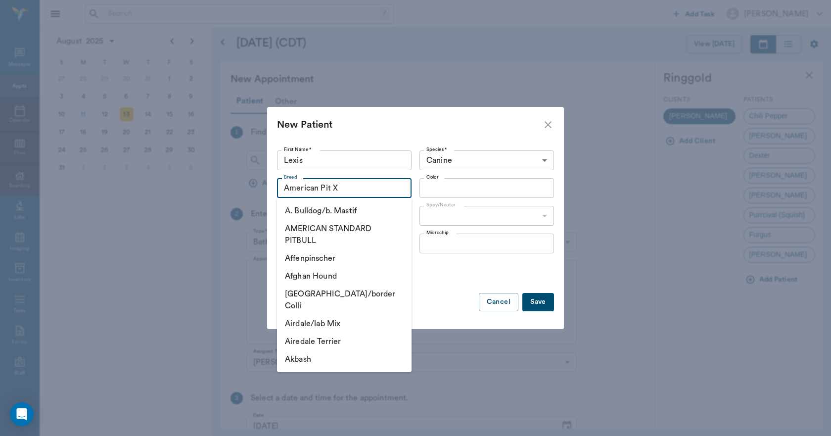
click at [367, 191] on input "American Pit X" at bounding box center [329, 188] width 99 height 14
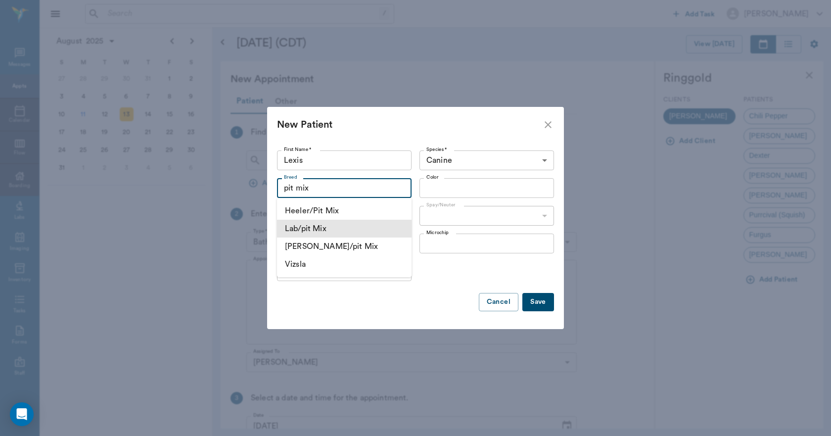
click at [329, 224] on li "Lab/pit Mix" at bounding box center [344, 228] width 134 height 18
type input "Lab/pit Mix"
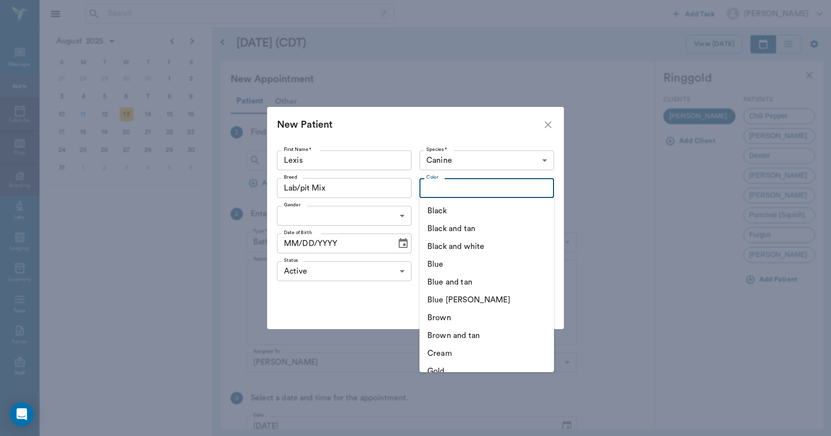
click at [463, 184] on input "Color" at bounding box center [478, 188] width 112 height 14
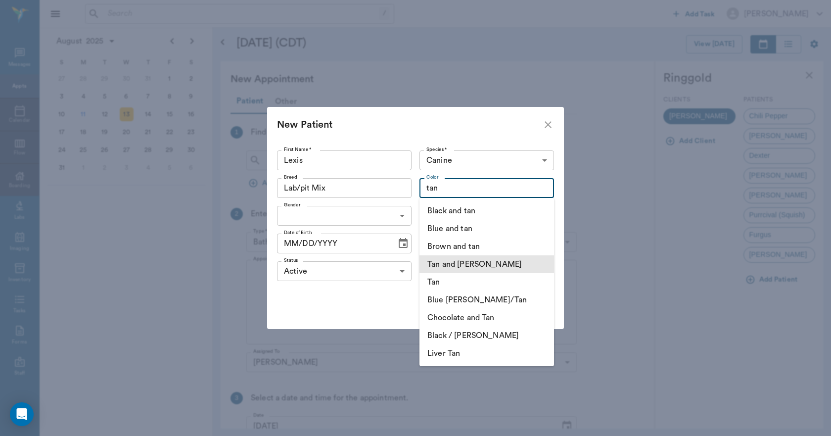
click at [484, 266] on li "Tan and [PERSON_NAME]" at bounding box center [486, 264] width 134 height 18
type input "Tan and [PERSON_NAME]"
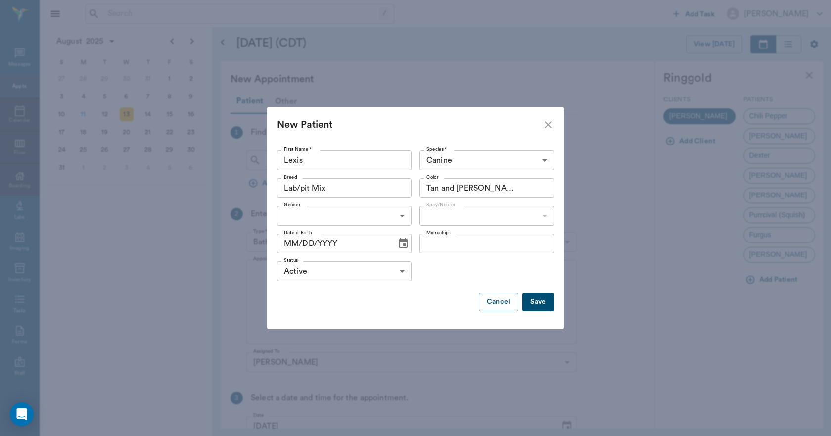
click at [327, 216] on body "/ ​ Add Task Dr. Bert Ellsworth Nectar Messages Appts Calendar Flow Boarding La…" at bounding box center [415, 218] width 831 height 436
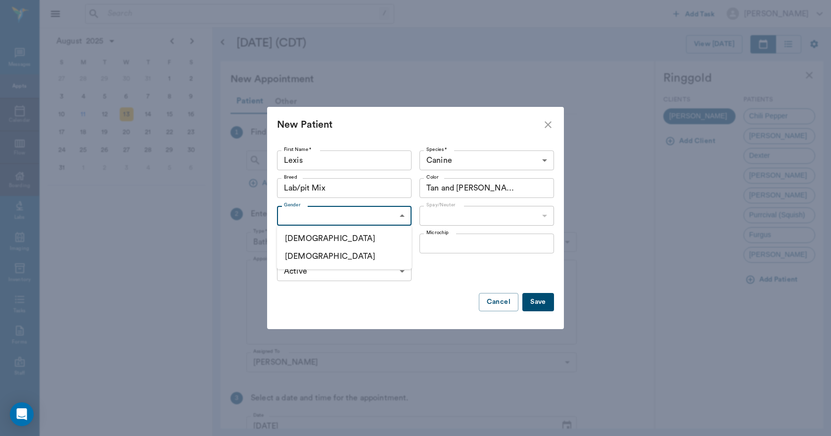
click at [307, 252] on li "[DEMOGRAPHIC_DATA]" at bounding box center [344, 256] width 134 height 18
type input "[DEMOGRAPHIC_DATA]"
click at [459, 218] on body "/ ​ Add Task Dr. Bert Ellsworth Nectar Messages Appts Calendar Flow Boarding La…" at bounding box center [415, 218] width 831 height 436
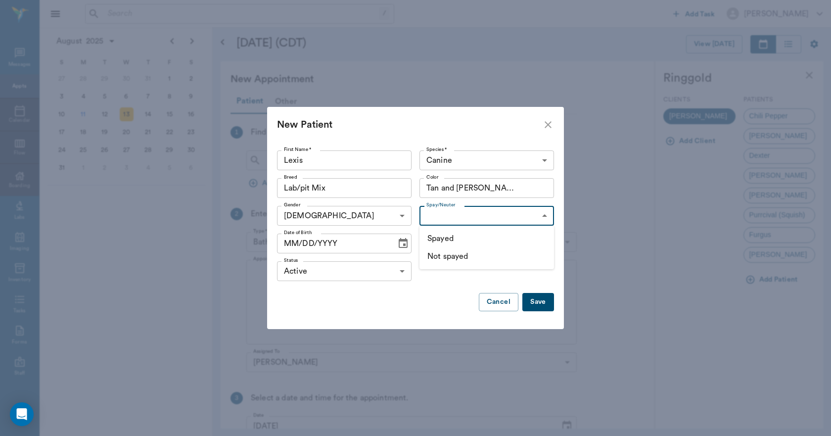
click at [458, 257] on li "Not spayed" at bounding box center [486, 256] width 134 height 18
type input "false"
drag, startPoint x: 537, startPoint y: 301, endPoint x: 543, endPoint y: 298, distance: 6.0
click at [538, 300] on button "Save" at bounding box center [538, 302] width 32 height 18
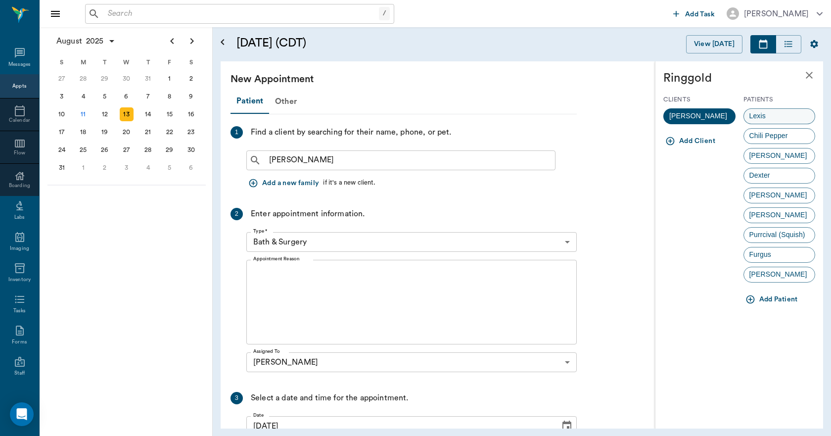
click at [771, 117] on div "Lexis" at bounding box center [779, 116] width 72 height 16
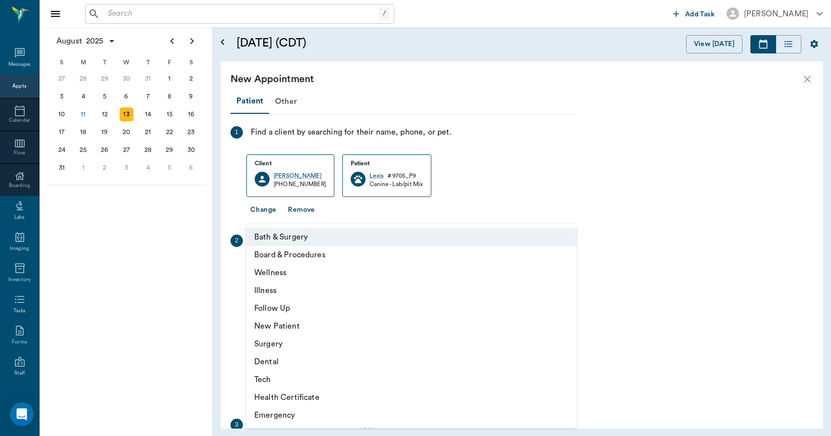
click at [320, 265] on body "/ ​ Add Task Dr. Bert Ellsworth Nectar Messages Appts Calendar Flow Boarding La…" at bounding box center [415, 218] width 831 height 436
click at [286, 289] on li "Illness" at bounding box center [411, 290] width 330 height 18
type input "65d2be4f46e3a538d89b8c15"
type input "11:00 AM"
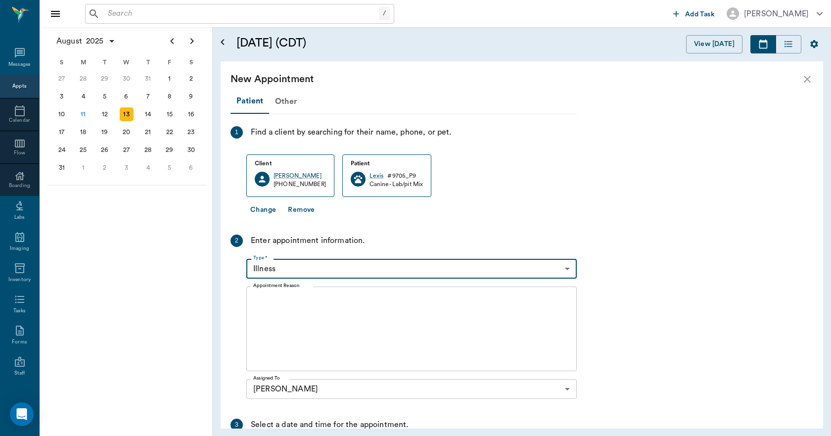
click at [302, 255] on div "Type * Illness 65d2be4f46e3a538d89b8c15 Type *" at bounding box center [411, 269] width 330 height 28
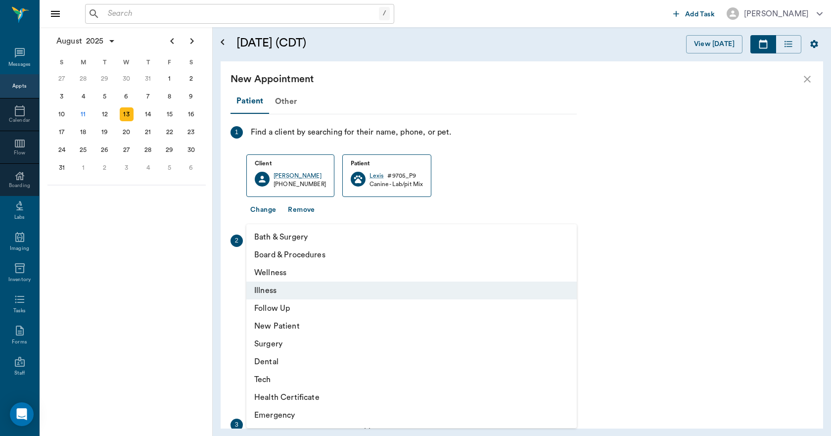
click at [301, 260] on body "/ ​ Add Task Dr. Bert Ellsworth Nectar Messages Appts Calendar Flow Boarding La…" at bounding box center [415, 218] width 831 height 436
click at [293, 263] on li "Board & Procedures" at bounding box center [411, 255] width 330 height 18
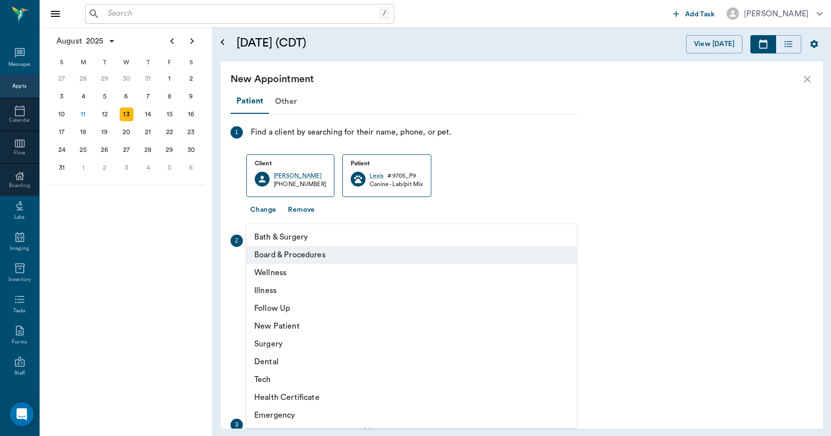
click at [299, 266] on body "/ ​ Add Task Dr. Bert Ellsworth Nectar Messages Appts Calendar Flow Boarding La…" at bounding box center [415, 218] width 831 height 436
click at [285, 273] on li "Wellness" at bounding box center [411, 272] width 330 height 18
type input "65d2be4f46e3a538d89b8c14"
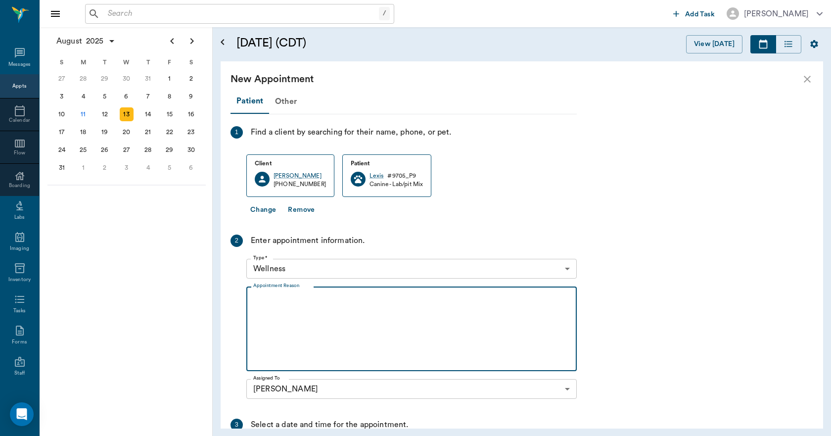
click at [285, 323] on textarea "Appointment Reason" at bounding box center [411, 329] width 316 height 68
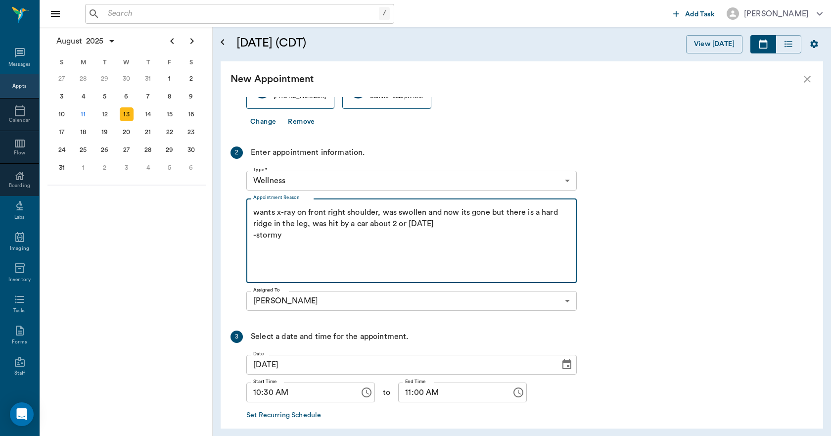
scroll to position [136, 0]
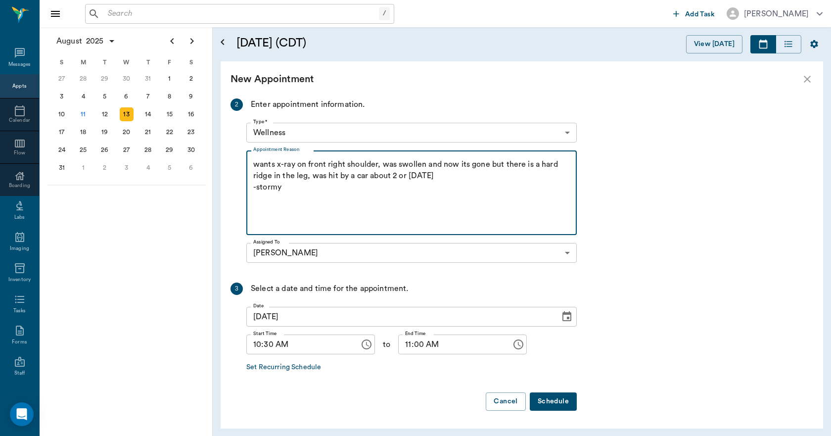
type textarea "wants x-ray on front right shoulder, was swollen and now its gone but there is …"
click at [565, 407] on button "Schedule" at bounding box center [552, 401] width 47 height 18
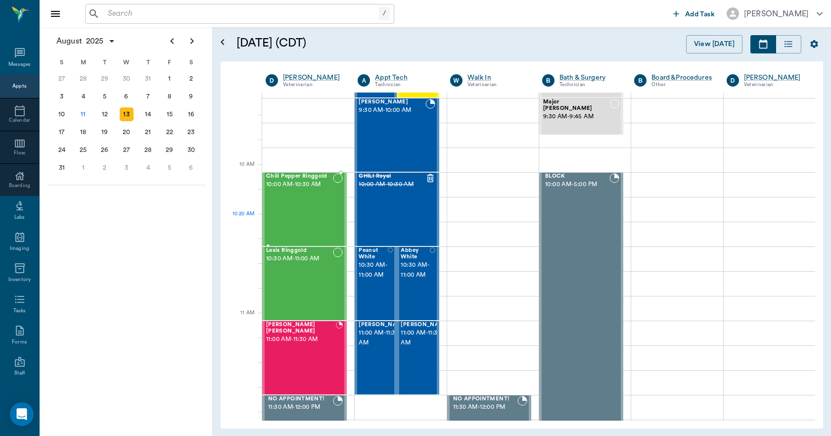
scroll to position [198, 0]
